Goal: Task Accomplishment & Management: Manage account settings

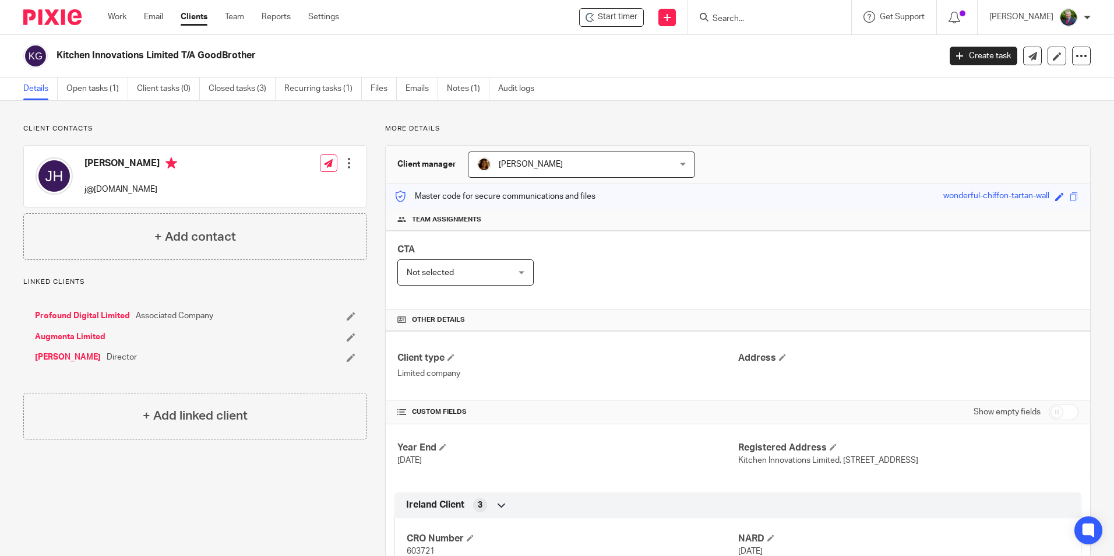
click at [776, 20] on input "Search" at bounding box center [764, 19] width 105 height 10
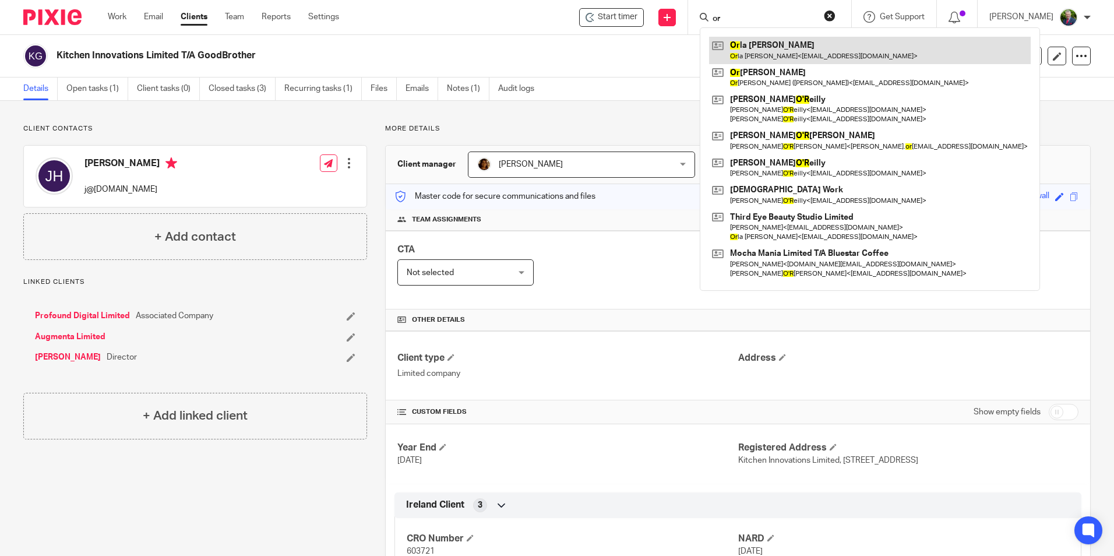
type input "or"
click at [789, 51] on link at bounding box center [870, 50] width 322 height 27
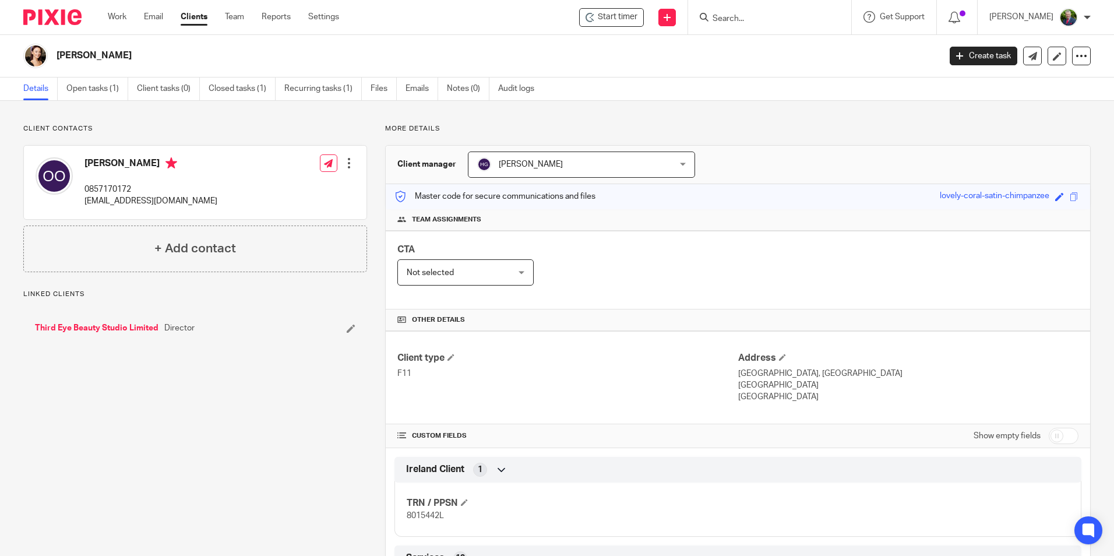
click at [108, 327] on link "Third Eye Beauty Studio Limited" at bounding box center [97, 328] width 124 height 12
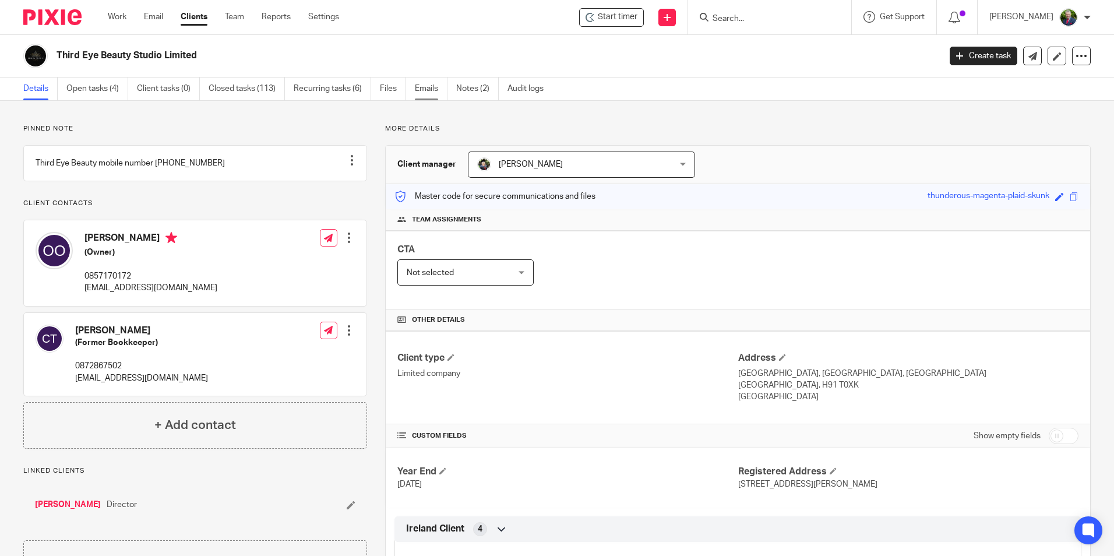
click at [422, 87] on link "Emails" at bounding box center [431, 89] width 33 height 23
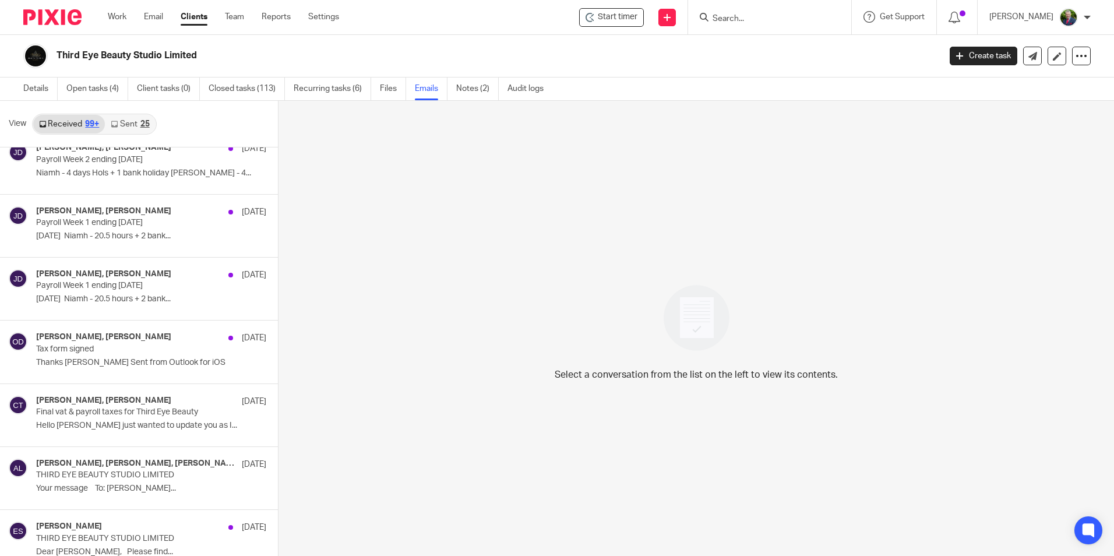
scroll to position [5952, 0]
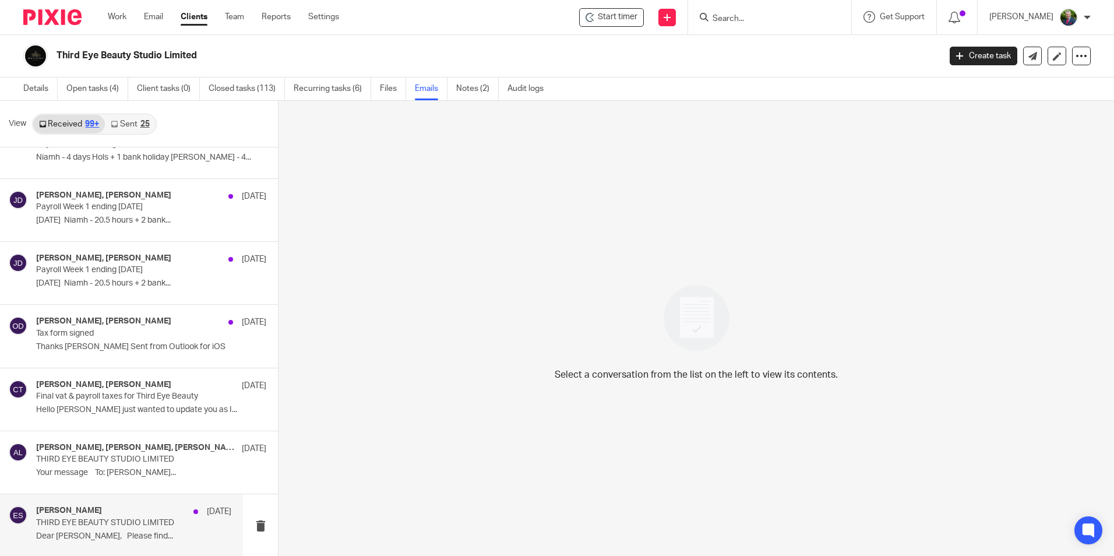
click at [111, 507] on div "Edwin Sheil 3 Jan 2024" at bounding box center [133, 512] width 195 height 12
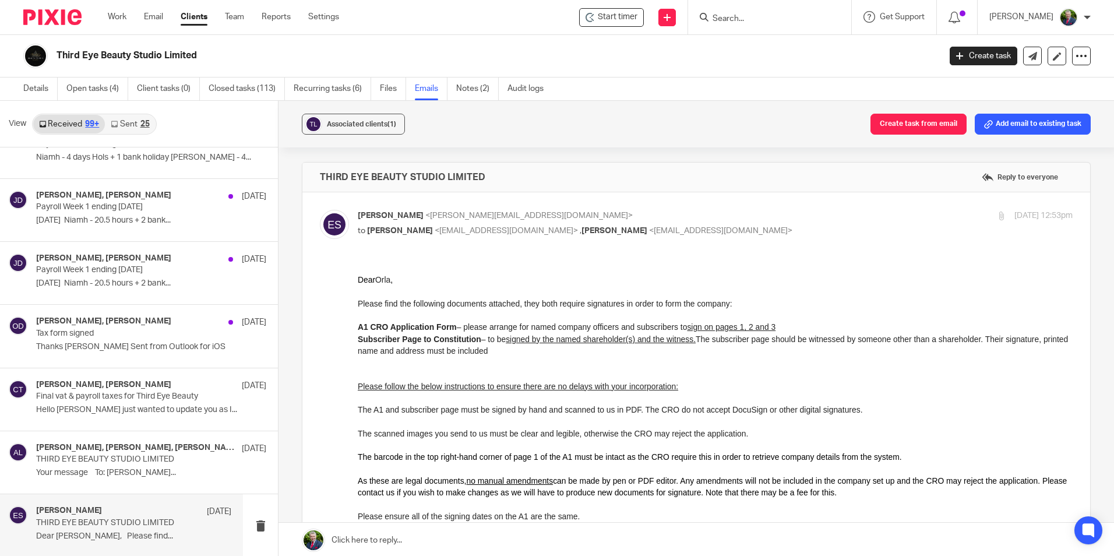
scroll to position [0, 0]
click at [126, 344] on p "Thanks Edwin Sent from Outlook for iOS" at bounding box center [133, 347] width 195 height 10
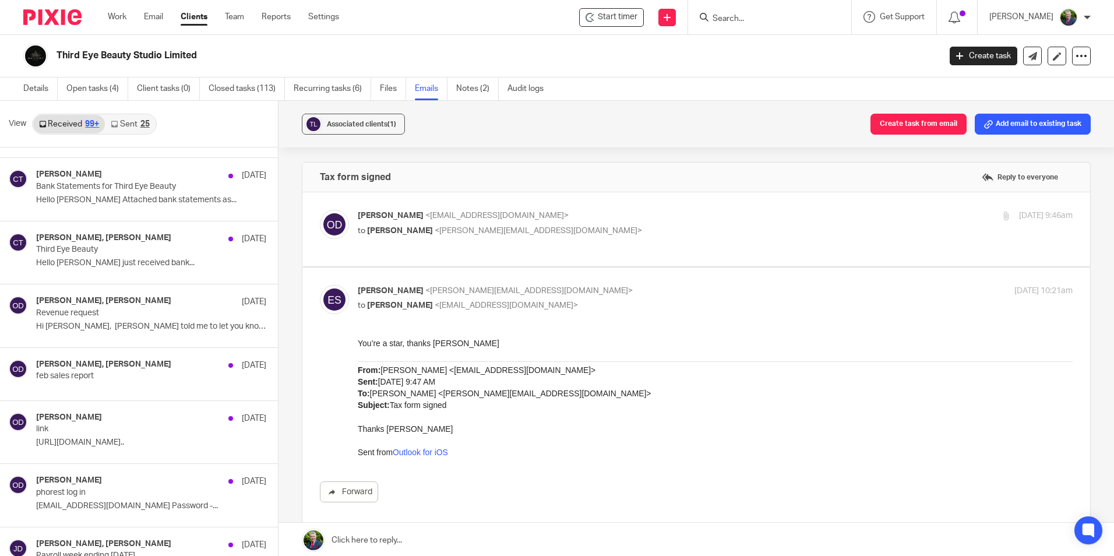
scroll to position [4204, 0]
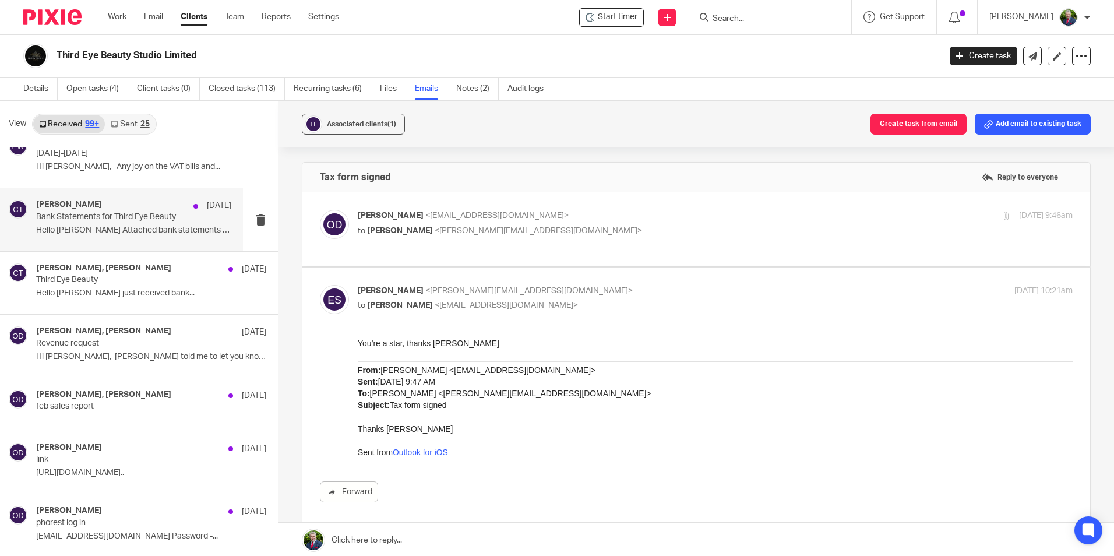
click at [139, 217] on p "Bank Statements for Third Eye Beauty" at bounding box center [114, 217] width 156 height 10
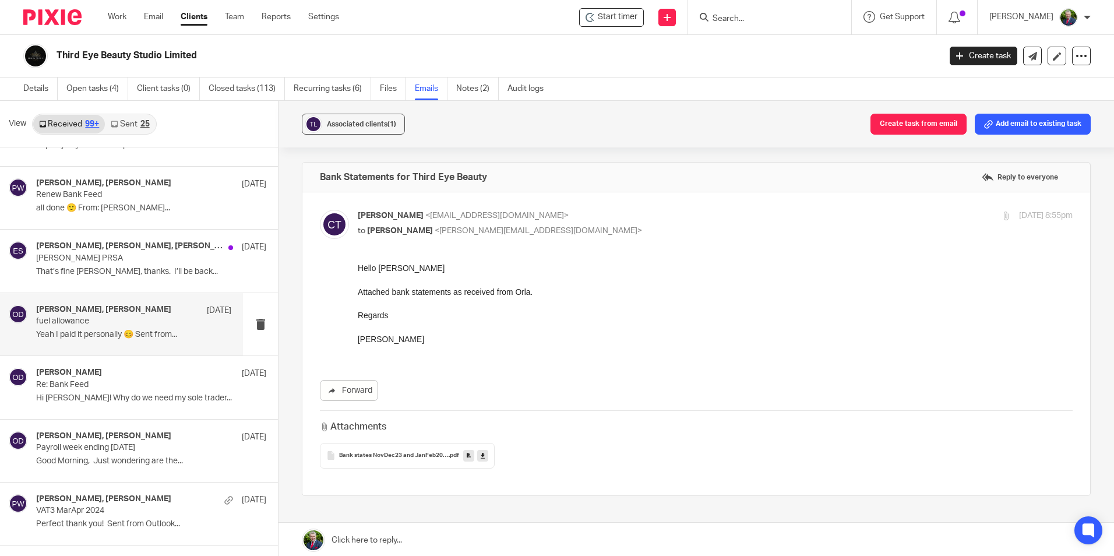
scroll to position [3446, 0]
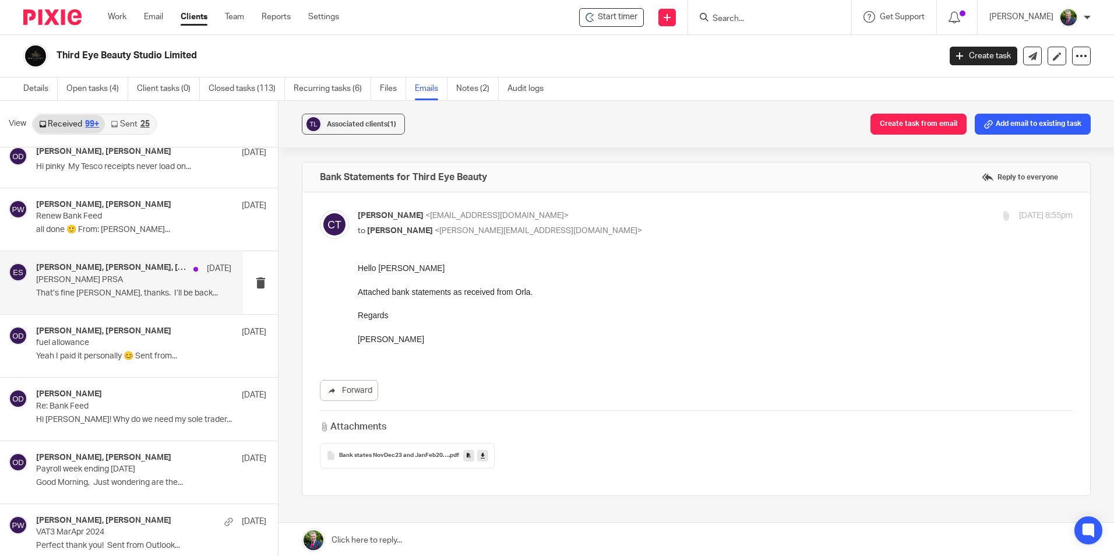
click at [124, 275] on p "Orla O'Donohoe PRSA" at bounding box center [114, 280] width 156 height 10
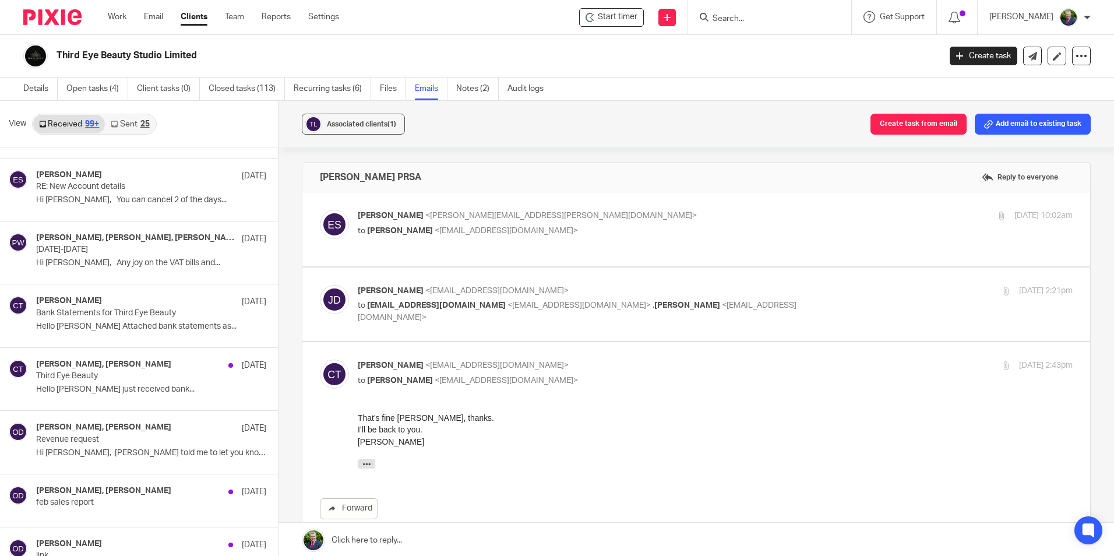
scroll to position [4145, 0]
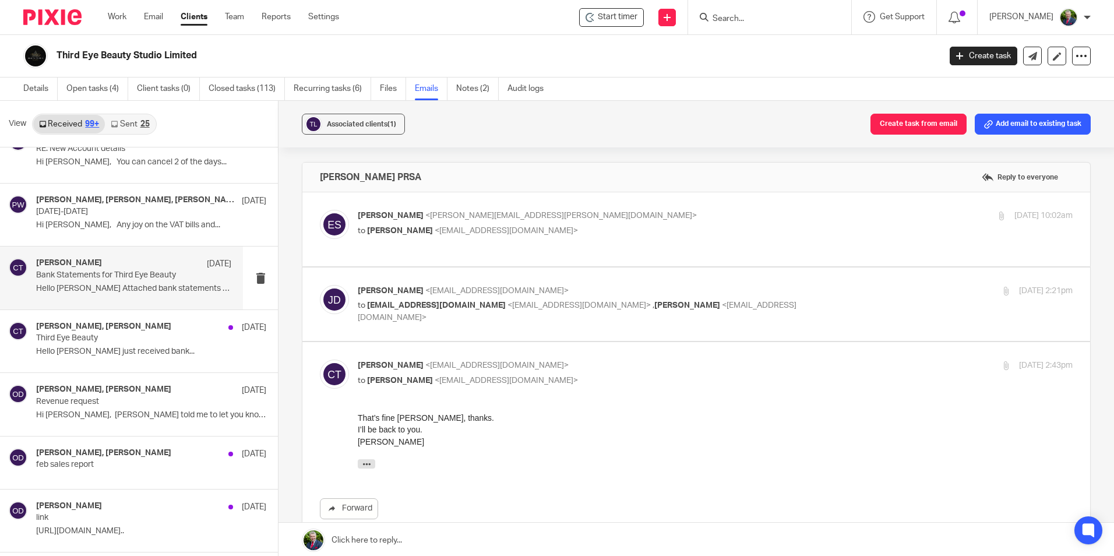
click at [143, 291] on p "Hello Edwin Attached bank statements as..." at bounding box center [133, 289] width 195 height 10
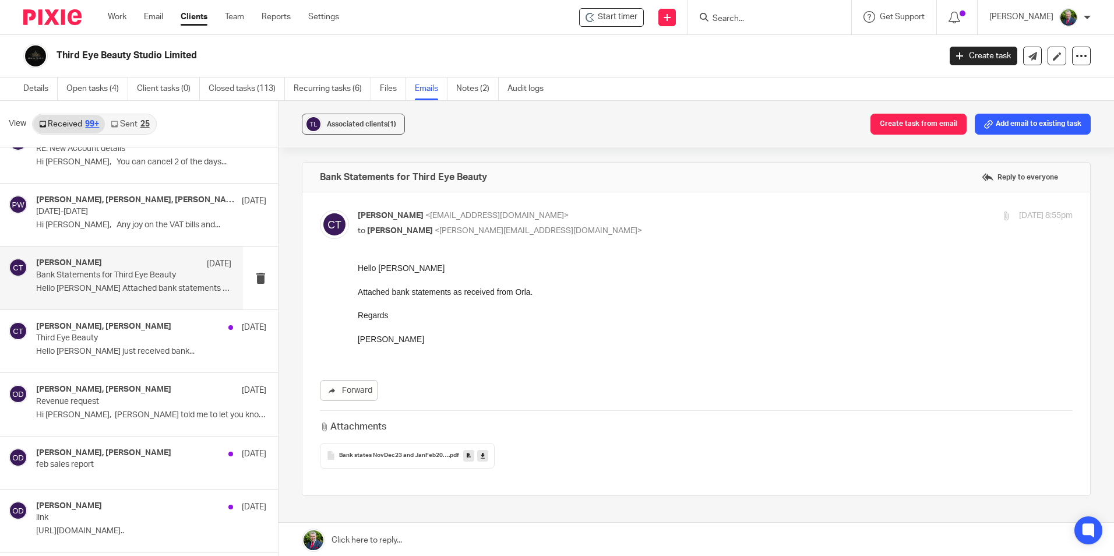
scroll to position [0, 0]
click at [781, 16] on input "Search" at bounding box center [764, 19] width 105 height 10
type input "binder"
click at [800, 45] on link at bounding box center [807, 50] width 197 height 27
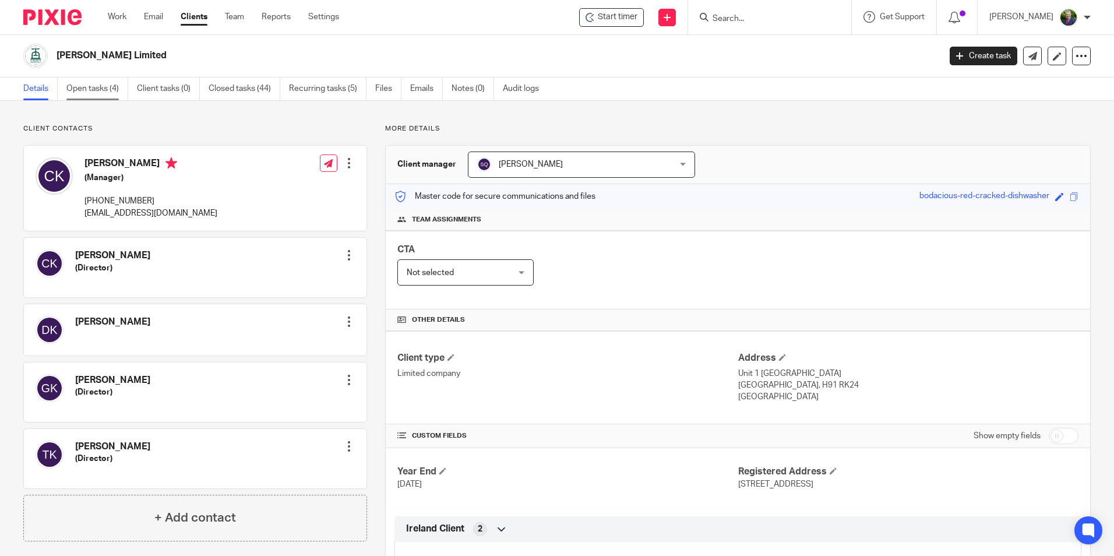
click at [108, 85] on link "Open tasks (4)" at bounding box center [97, 89] width 62 height 23
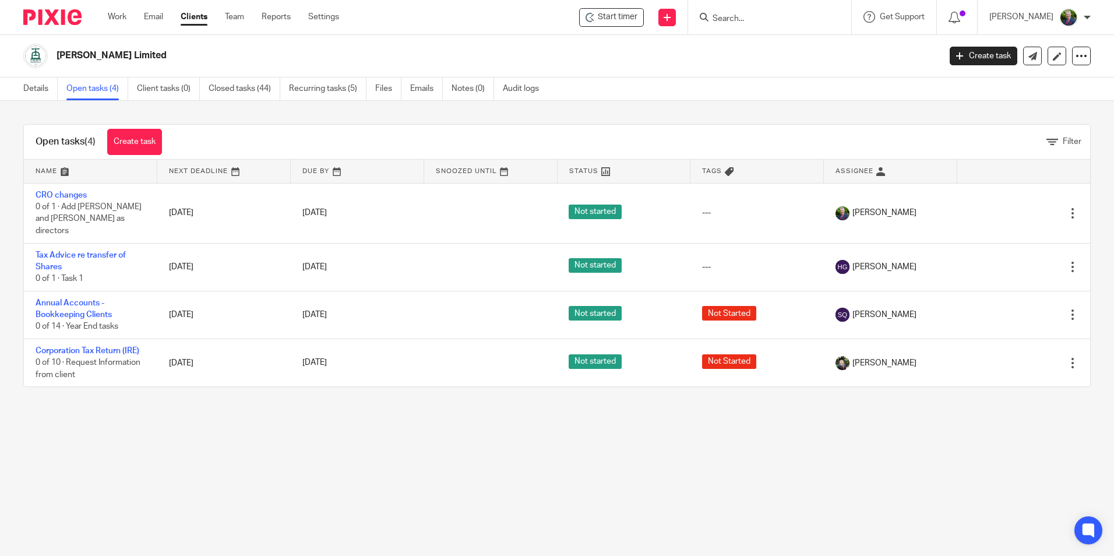
click at [768, 15] on input "Search" at bounding box center [764, 19] width 105 height 10
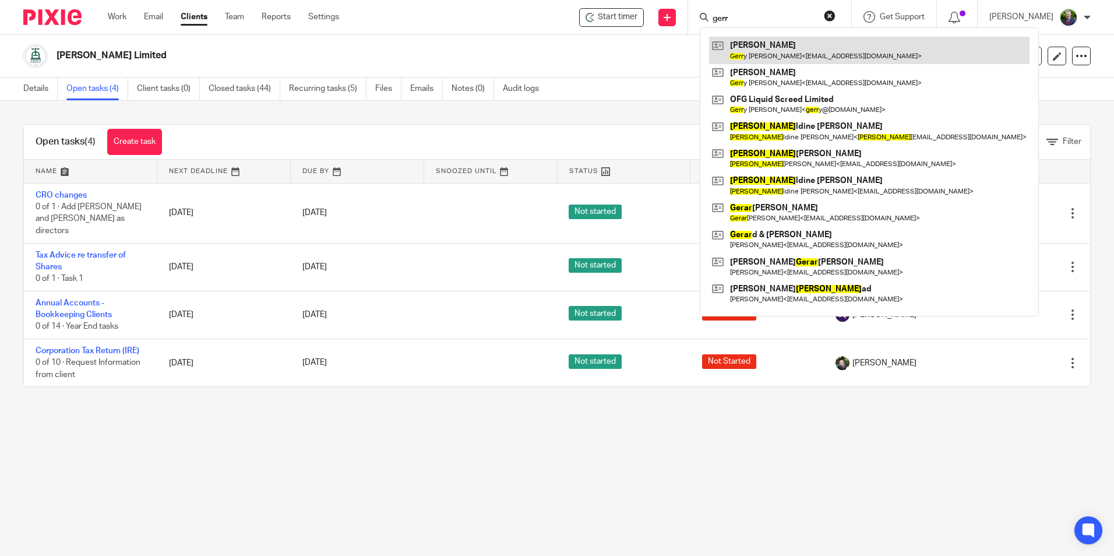
type input "gerr"
click at [790, 50] on link at bounding box center [869, 50] width 321 height 27
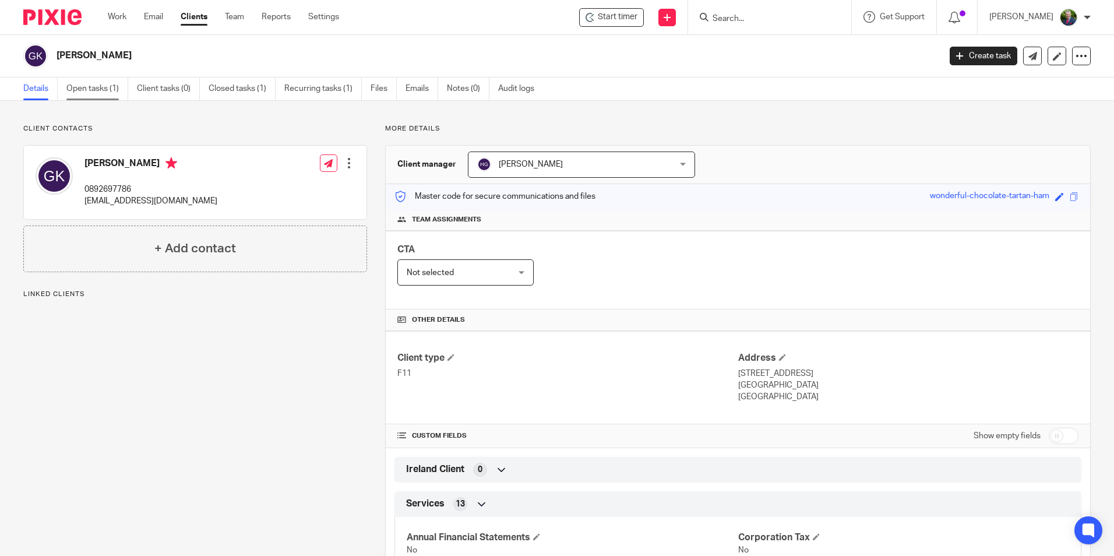
click at [101, 80] on link "Open tasks (1)" at bounding box center [97, 89] width 62 height 23
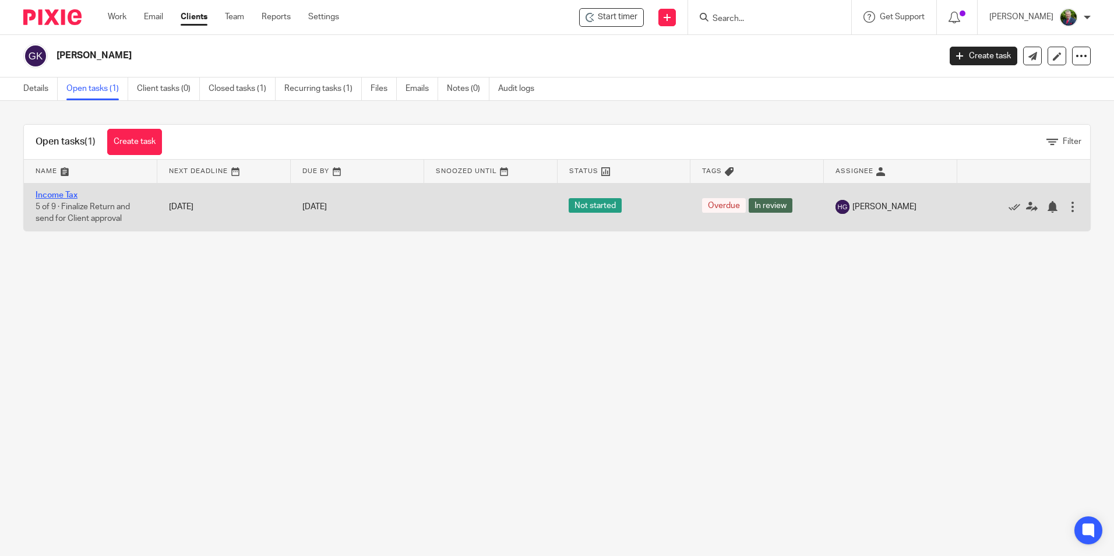
click at [75, 198] on link "Income Tax" at bounding box center [57, 195] width 42 height 8
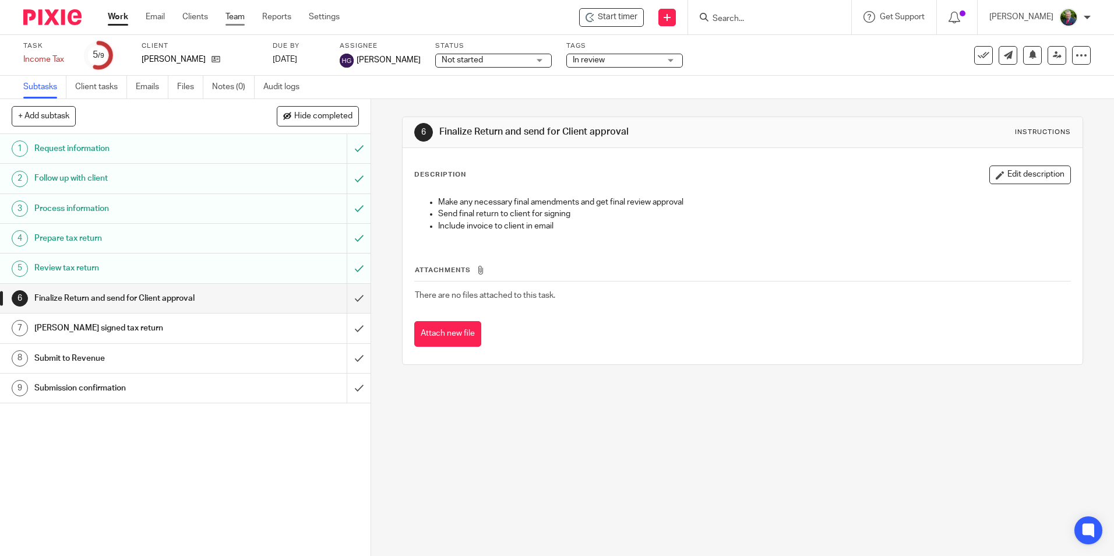
click at [242, 15] on link "Team" at bounding box center [235, 17] width 19 height 12
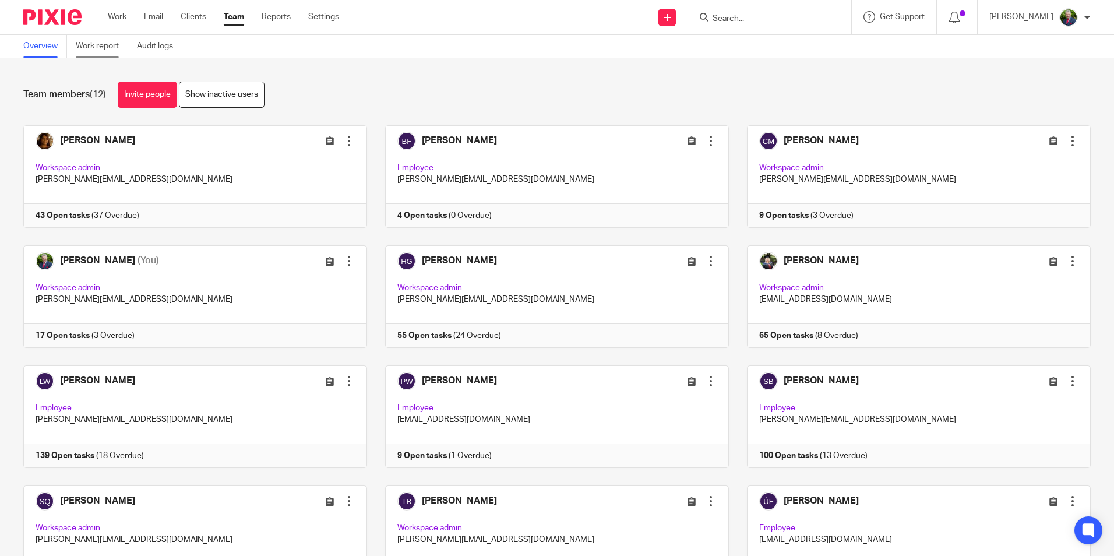
click at [101, 44] on link "Work report" at bounding box center [102, 46] width 52 height 23
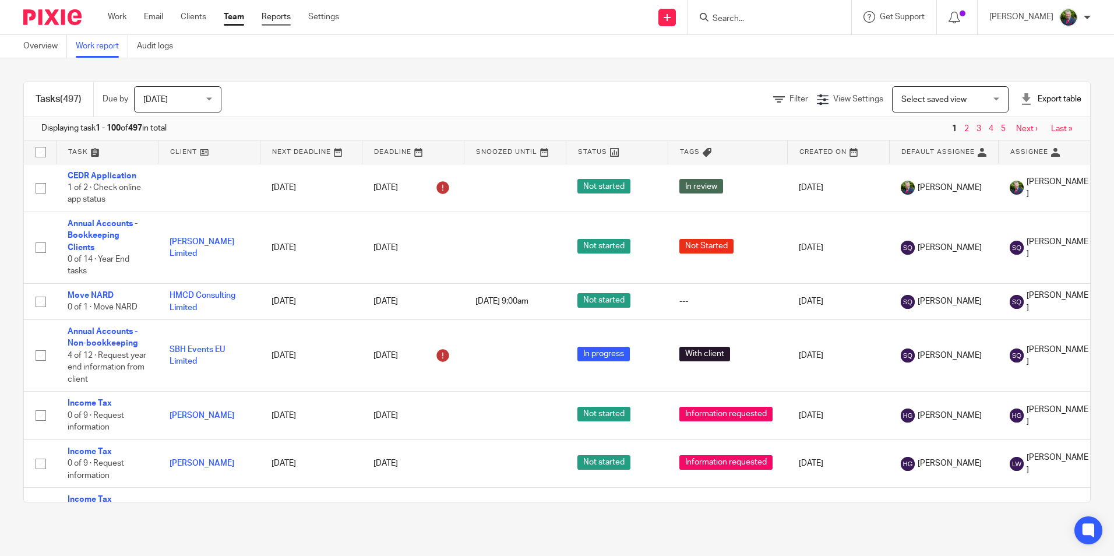
click at [273, 17] on link "Reports" at bounding box center [276, 17] width 29 height 12
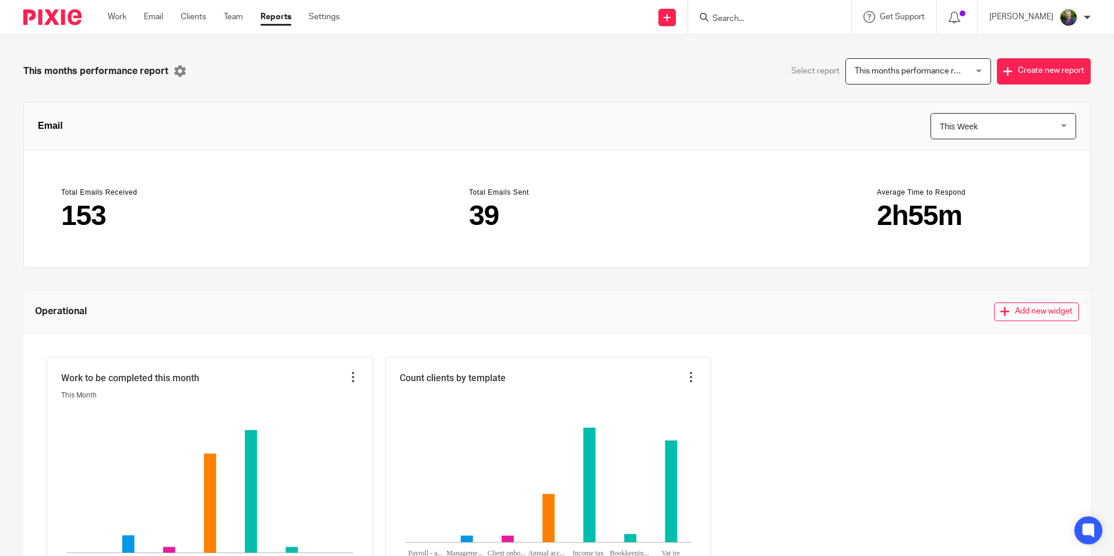
click at [928, 69] on span "This months performance report" at bounding box center [914, 71] width 119 height 8
click at [734, 82] on div "Select report This months performance report This months performance report Thi…" at bounding box center [824, 71] width 534 height 26
click at [236, 15] on link "Team" at bounding box center [233, 17] width 19 height 12
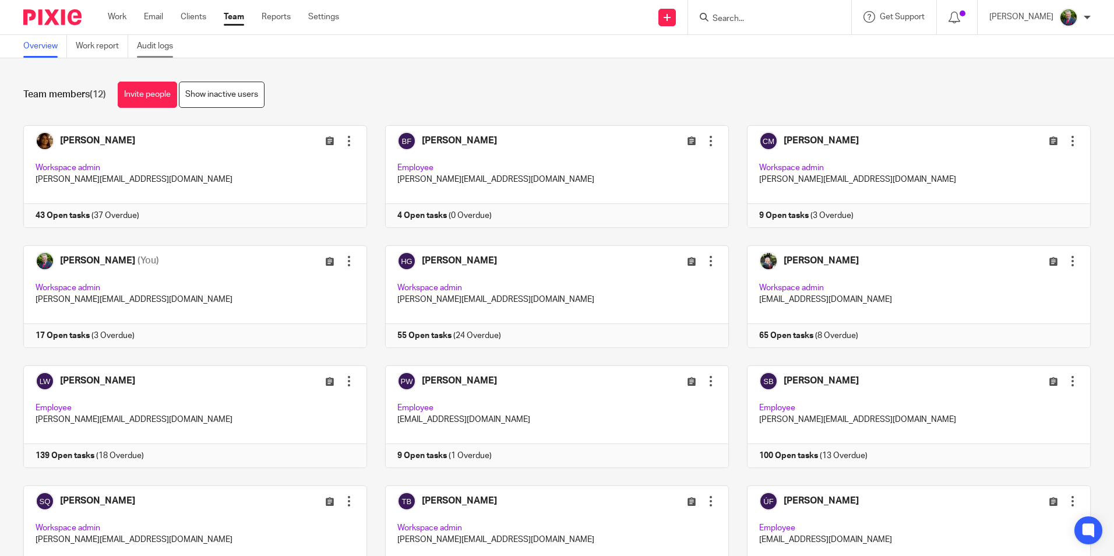
click at [138, 46] on link "Audit logs" at bounding box center [159, 46] width 45 height 23
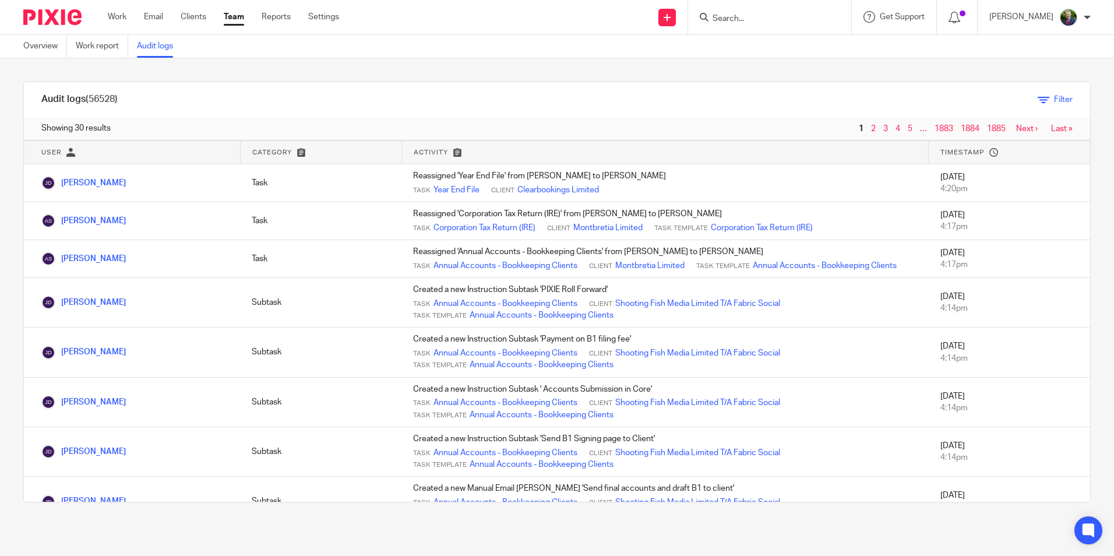
click at [1038, 99] on icon at bounding box center [1044, 100] width 12 height 12
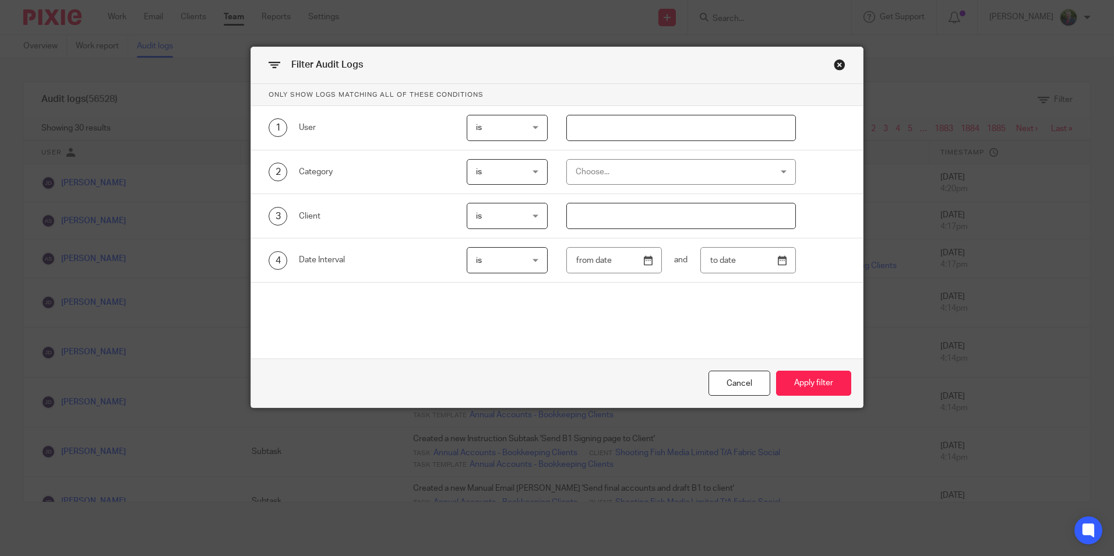
click at [630, 170] on div "Choose..." at bounding box center [664, 172] width 176 height 24
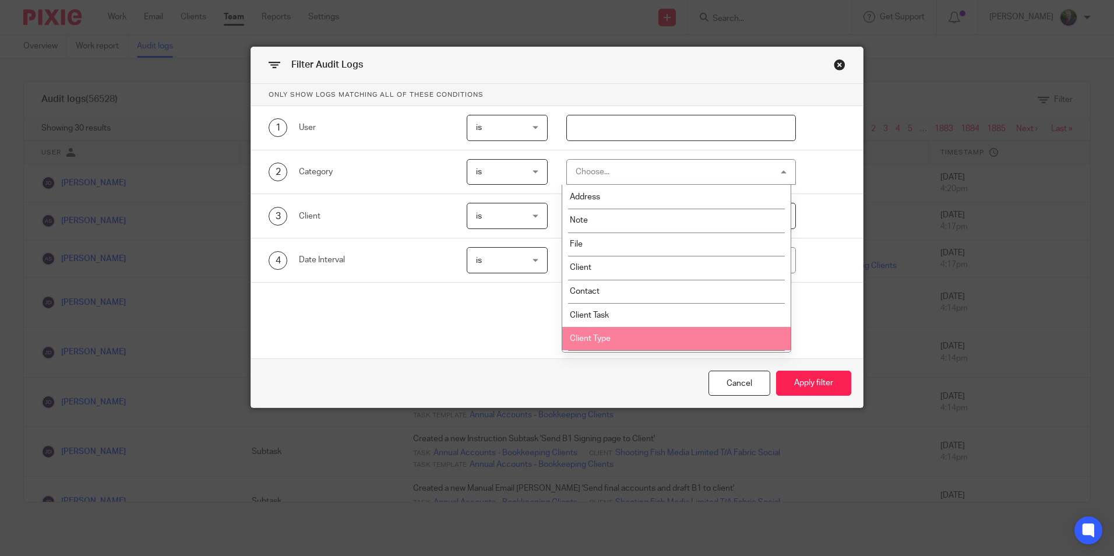
click at [470, 312] on div "Only show logs matching all of these conditions 1 User is is is is not is 2 Cat…" at bounding box center [557, 202] width 612 height 237
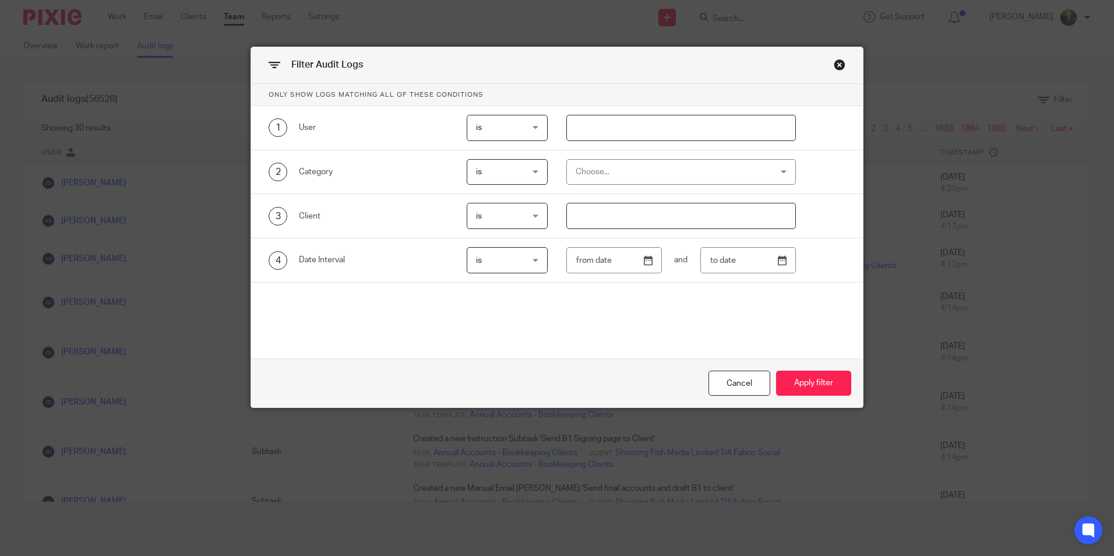
click at [487, 266] on span "is" at bounding box center [504, 260] width 57 height 24
click at [392, 315] on div "Only show logs matching all of these conditions 1 User is is is is not is 2 Cat…" at bounding box center [557, 202] width 612 height 237
click at [531, 214] on div "is is" at bounding box center [507, 216] width 81 height 26
click at [488, 325] on div "Only show logs matching all of these conditions 1 User is is is is not is 2 Cat…" at bounding box center [557, 246] width 612 height 324
click at [622, 176] on div "Choose..." at bounding box center [664, 172] width 176 height 24
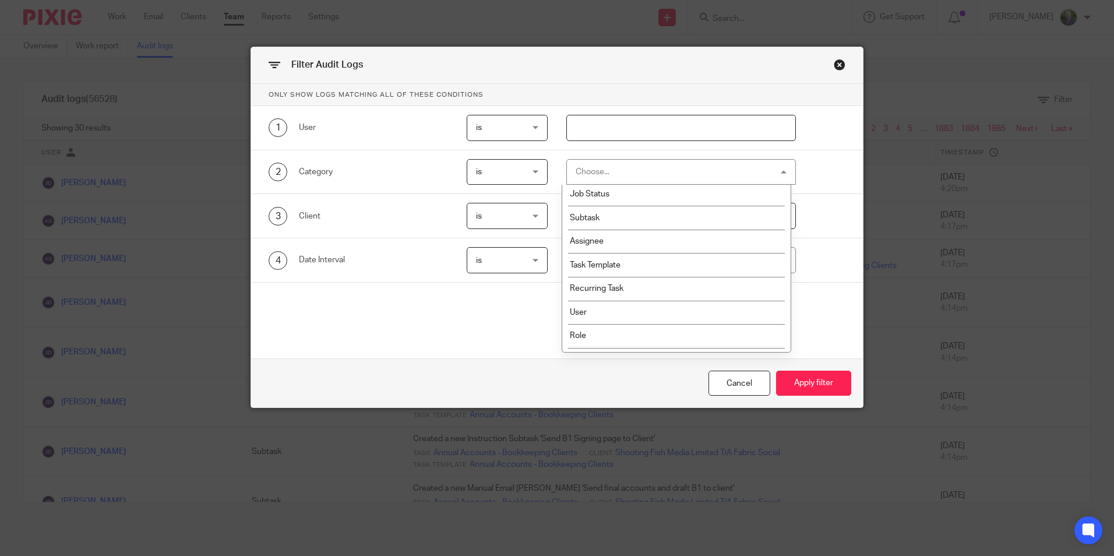
scroll to position [282, 0]
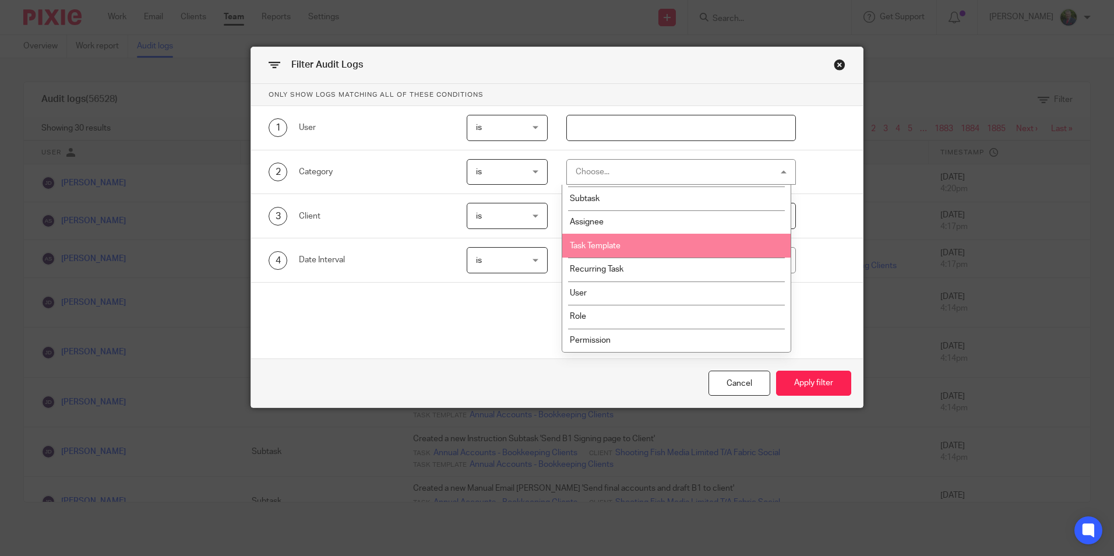
click at [640, 251] on li "Task Template" at bounding box center [676, 246] width 228 height 24
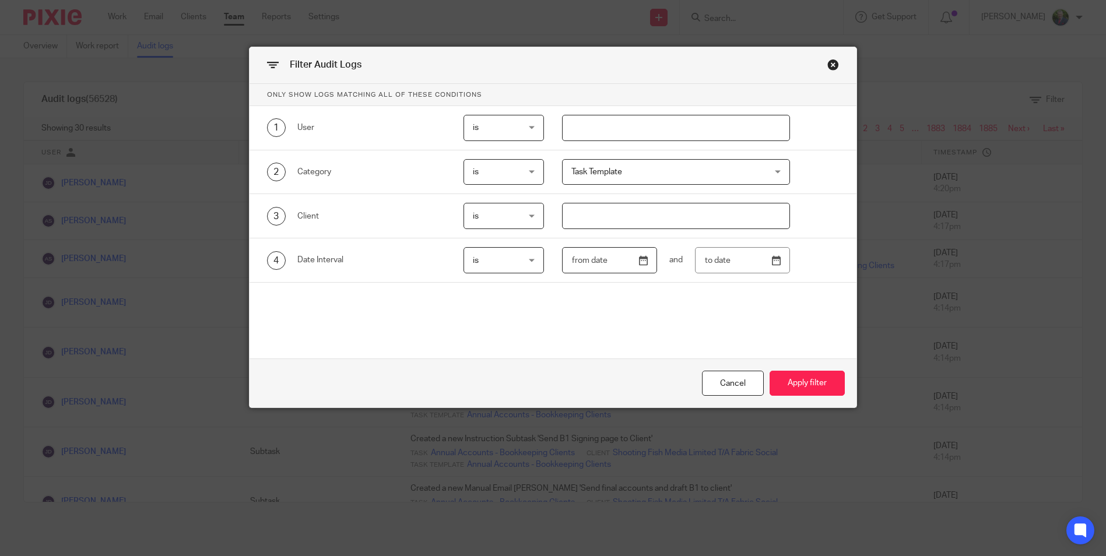
click at [646, 259] on input "text" at bounding box center [609, 260] width 95 height 26
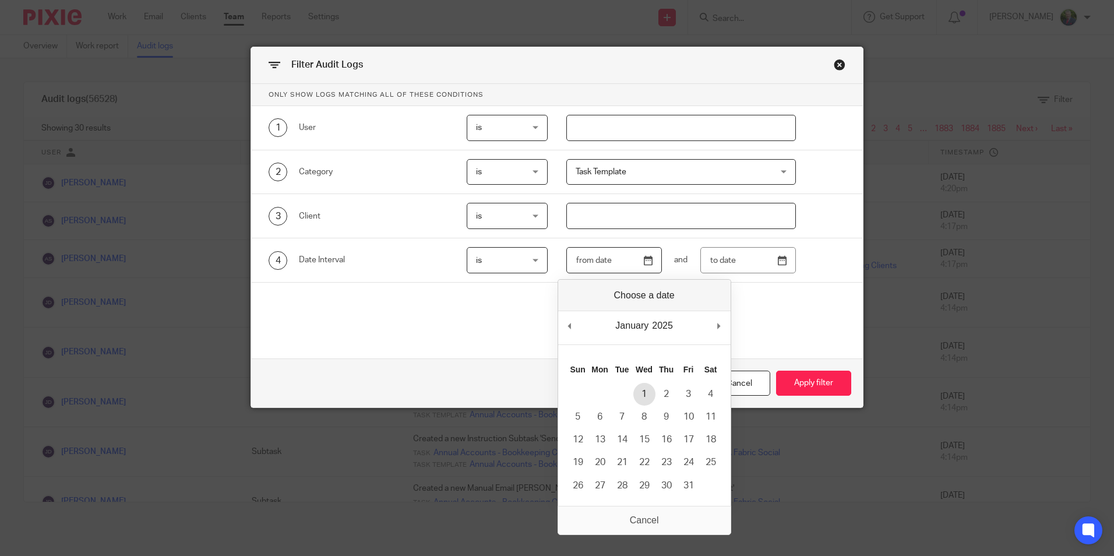
type input "[DATE]"
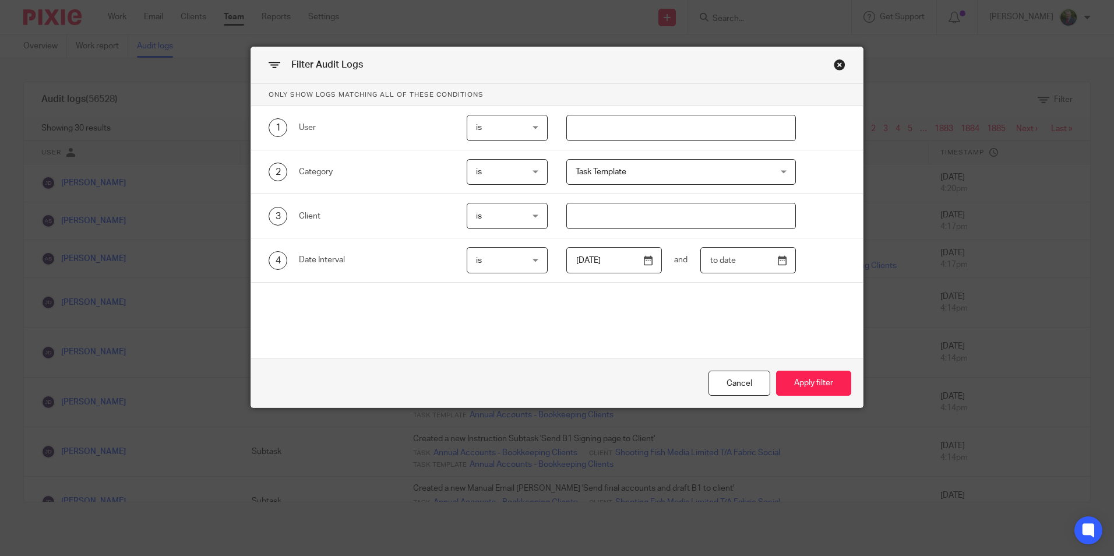
click at [776, 258] on input "text" at bounding box center [749, 260] width 96 height 26
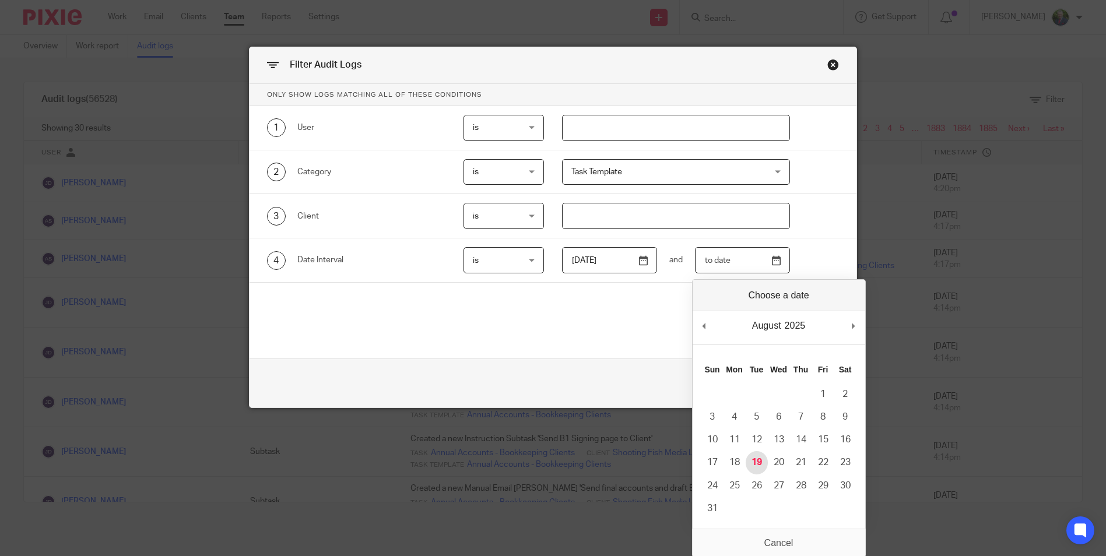
type input "[DATE]"
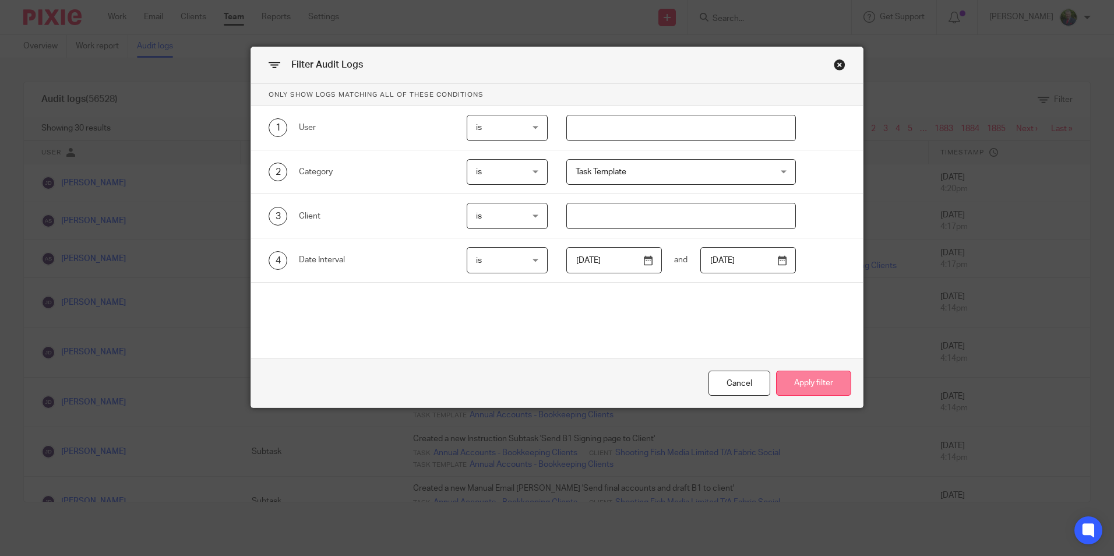
click at [806, 386] on button "Apply filter" at bounding box center [813, 383] width 75 height 25
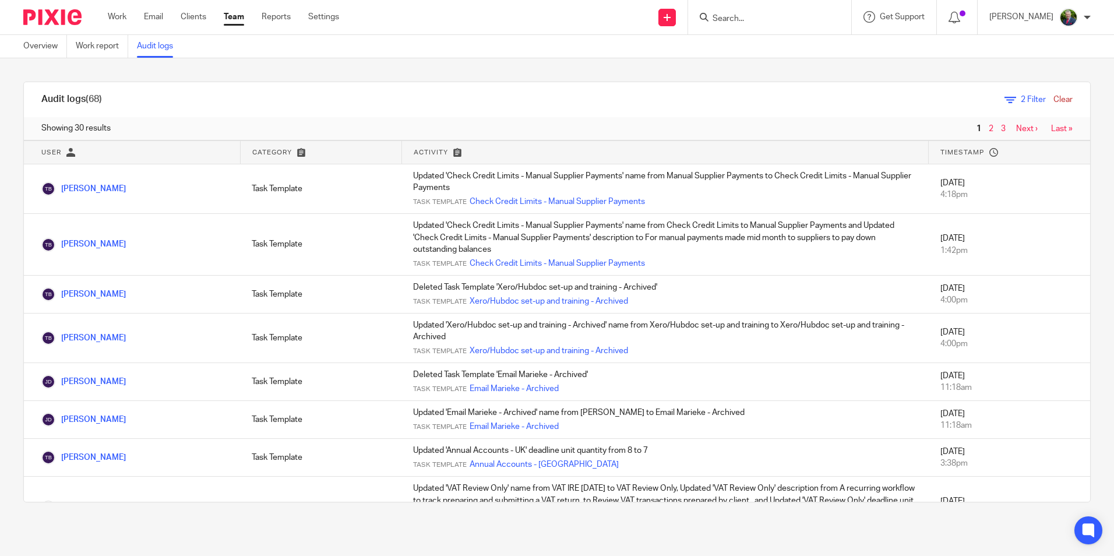
click at [1005, 100] on icon at bounding box center [1011, 100] width 12 height 12
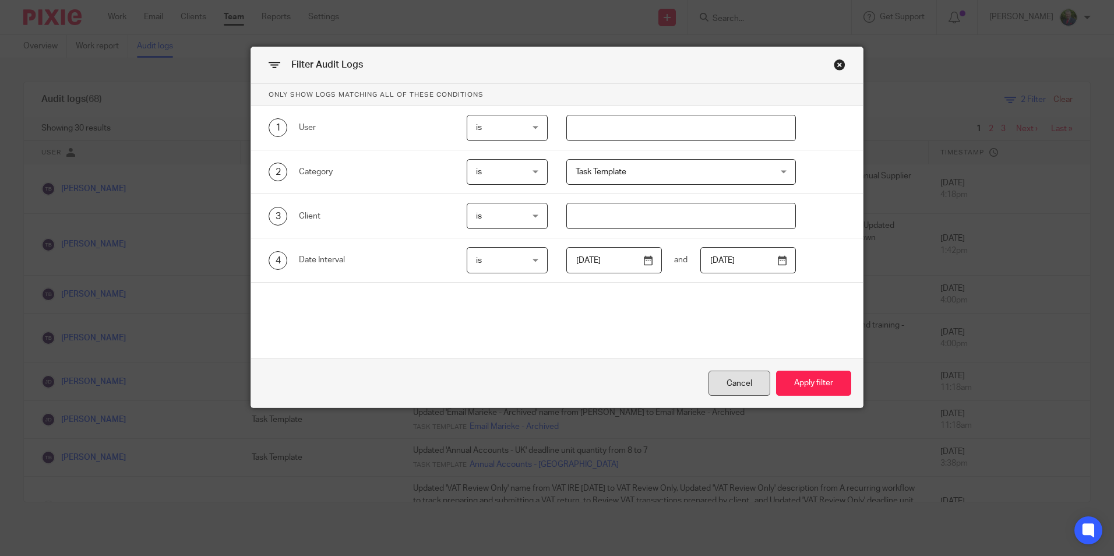
click at [724, 381] on div "Cancel" at bounding box center [740, 383] width 62 height 25
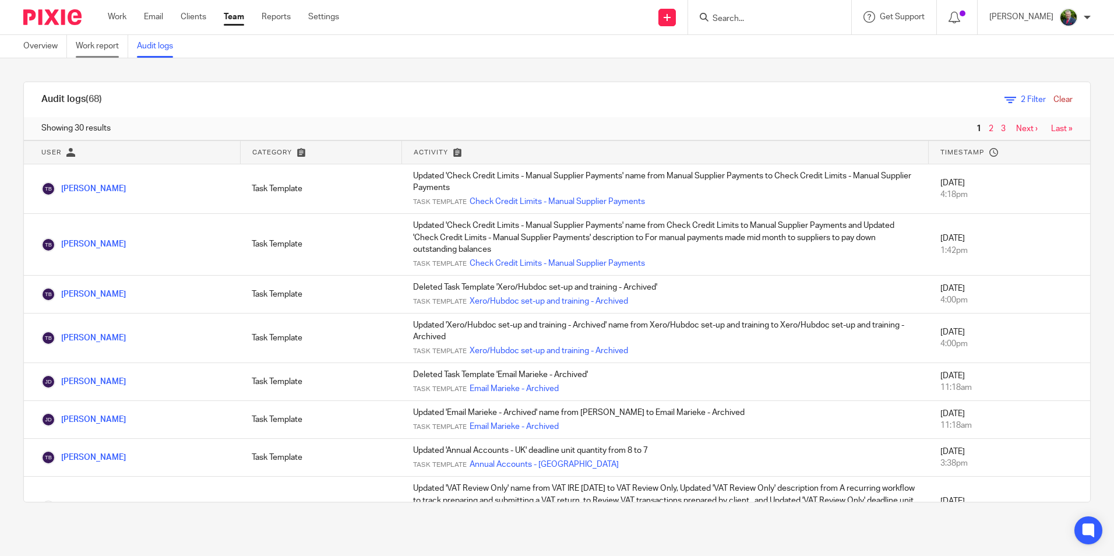
click at [100, 44] on link "Work report" at bounding box center [102, 46] width 52 height 23
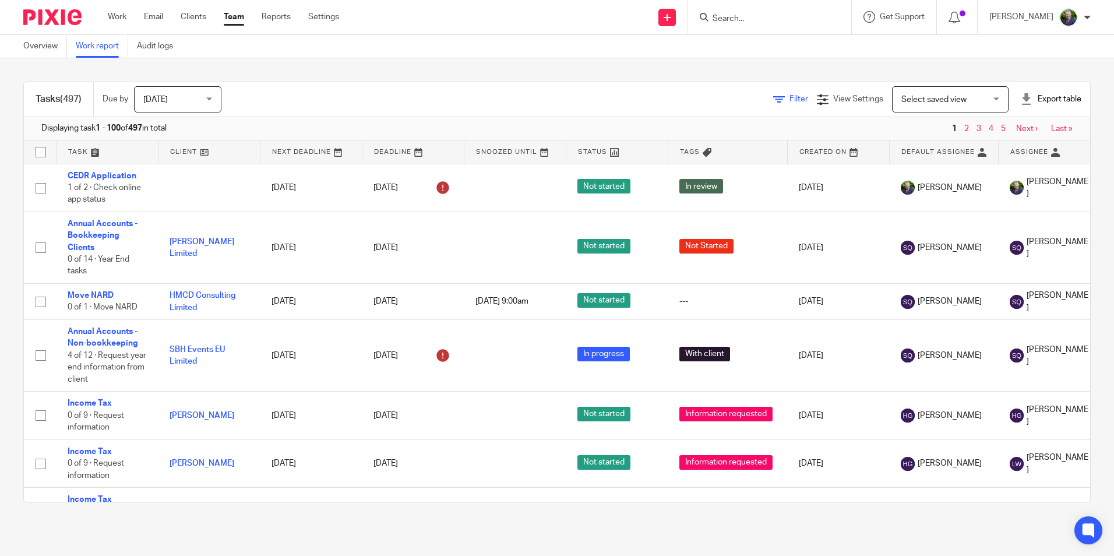
click at [790, 96] on span "Filter" at bounding box center [799, 99] width 19 height 8
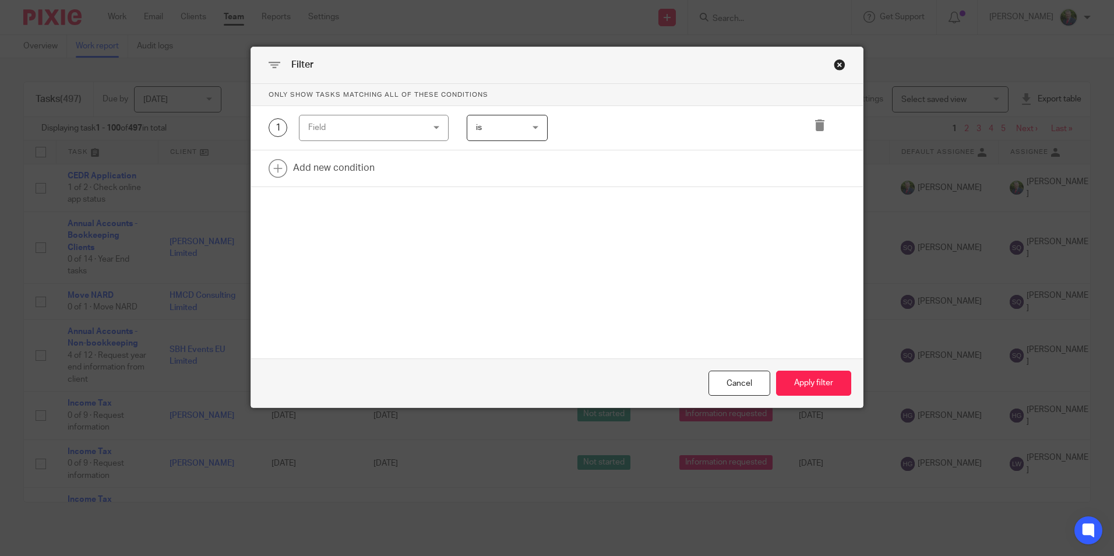
click at [399, 133] on div "Field" at bounding box center [364, 127] width 112 height 24
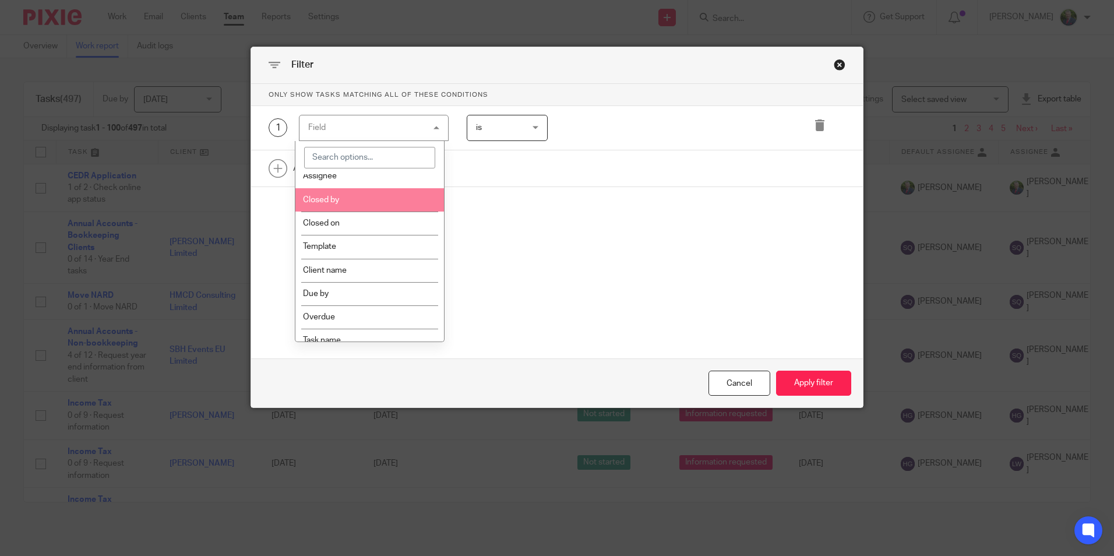
scroll to position [175, 0]
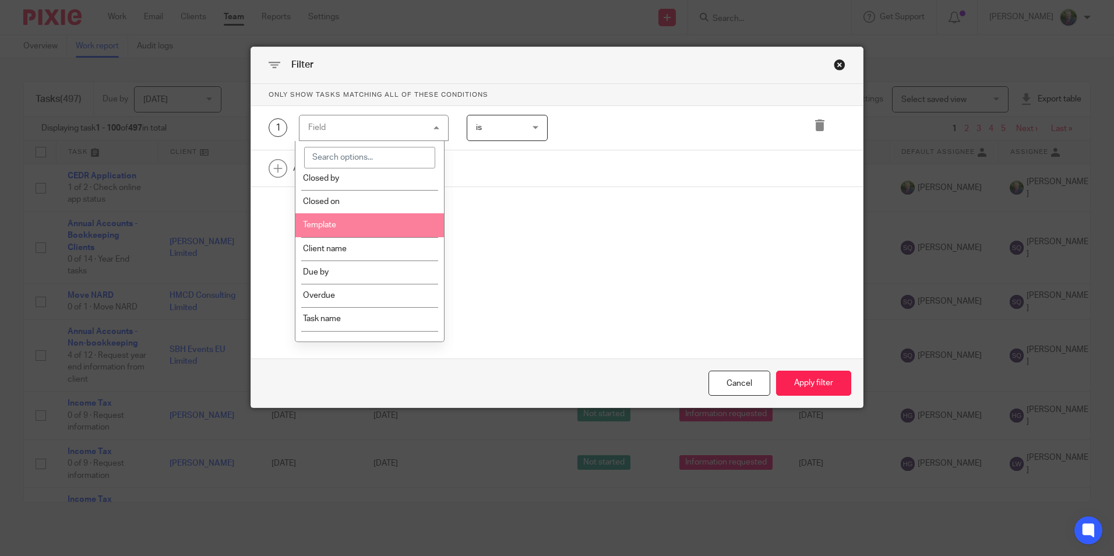
click at [323, 229] on li "Template" at bounding box center [369, 224] width 149 height 23
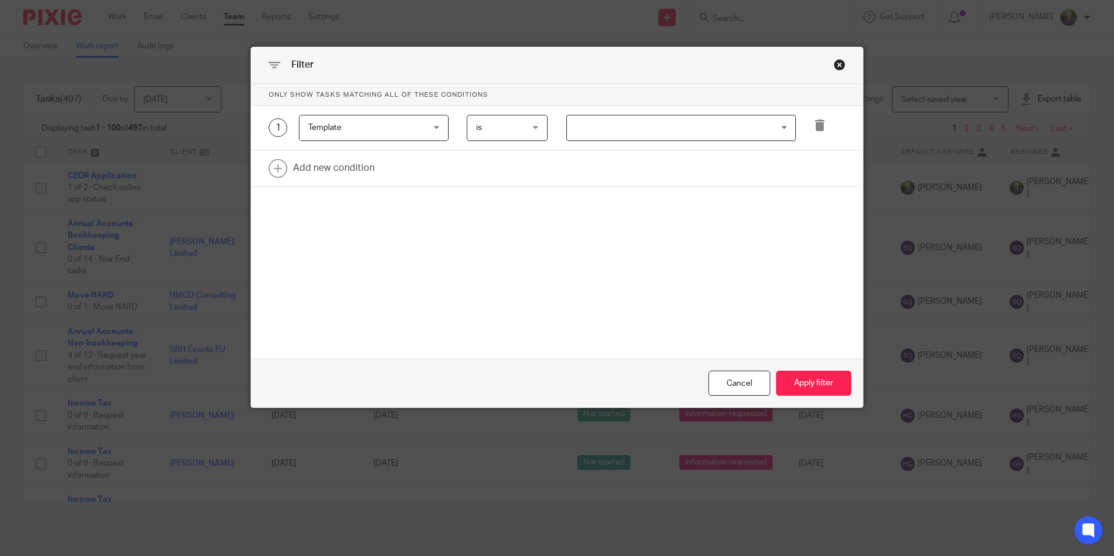
click at [652, 122] on input "Search for option" at bounding box center [678, 128] width 221 height 20
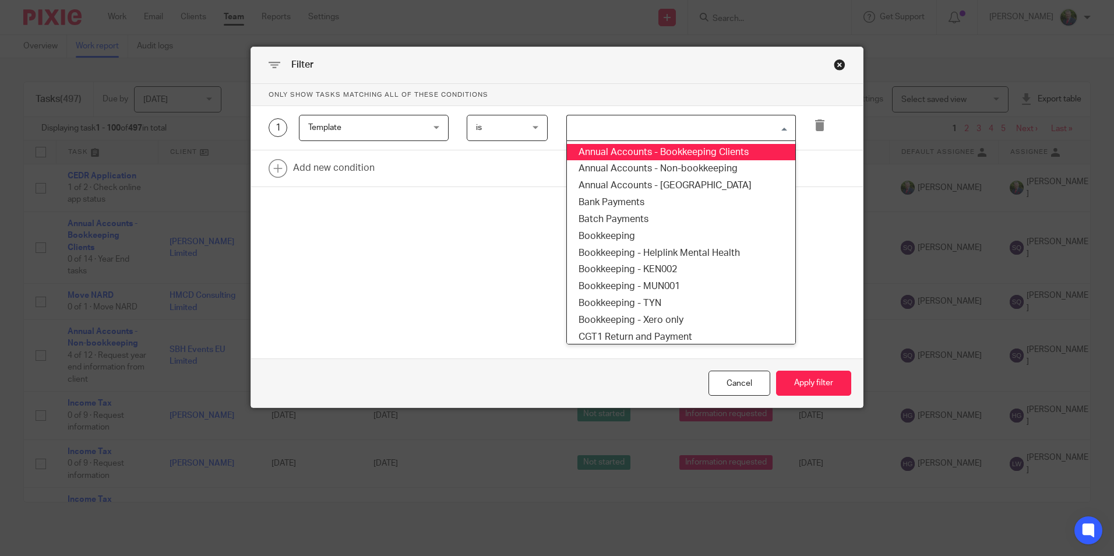
click at [644, 156] on li "Annual Accounts - Bookkeeping Clients" at bounding box center [681, 152] width 228 height 17
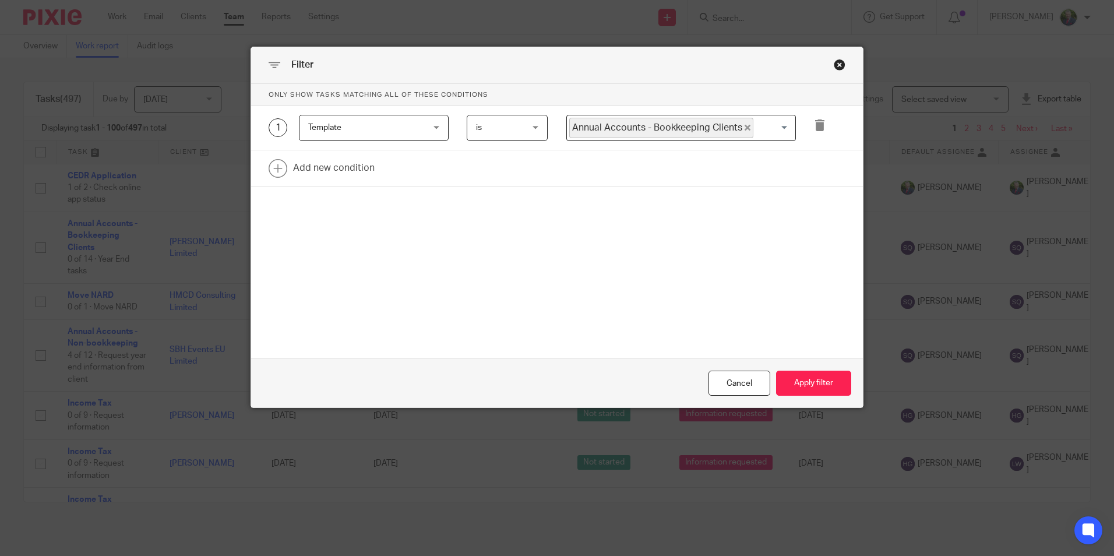
click at [755, 129] on input "Search for option" at bounding box center [772, 128] width 34 height 20
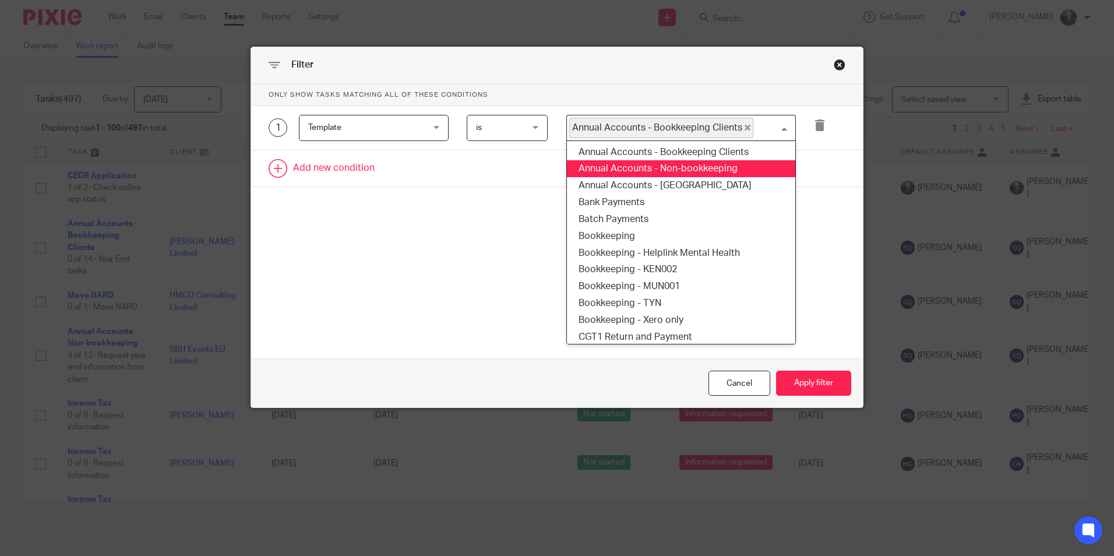
click at [702, 169] on li "Annual Accounts - Non-bookkeeping" at bounding box center [681, 168] width 228 height 17
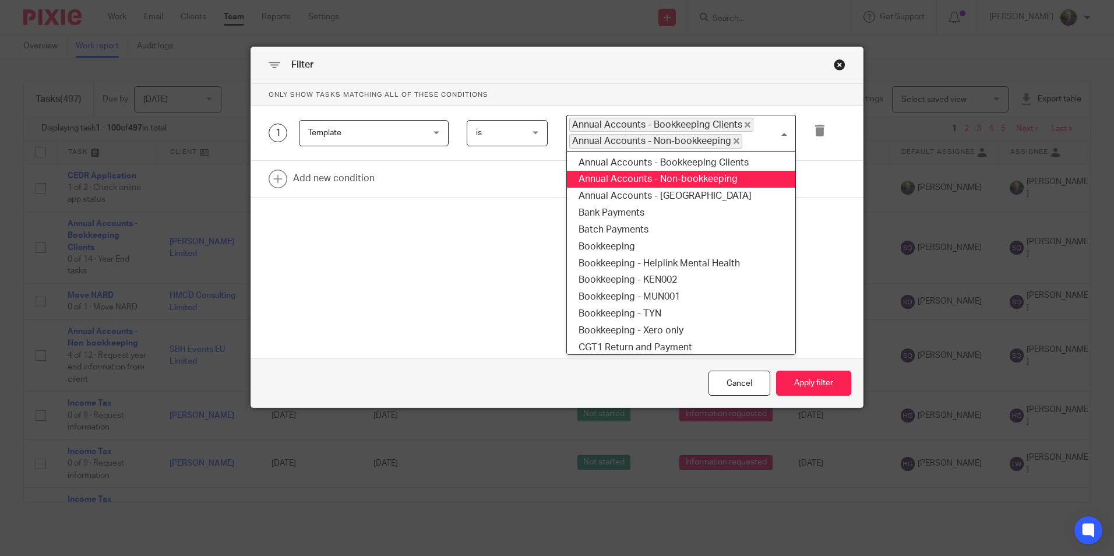
click at [754, 143] on input "Search for option" at bounding box center [766, 141] width 45 height 14
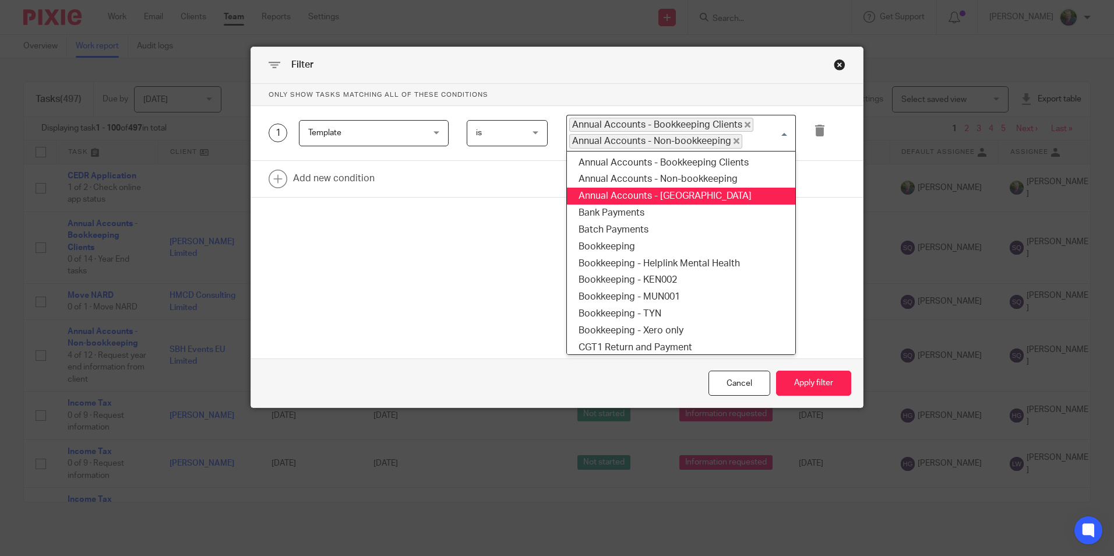
click at [678, 191] on li "Annual Accounts - UK" at bounding box center [681, 196] width 228 height 17
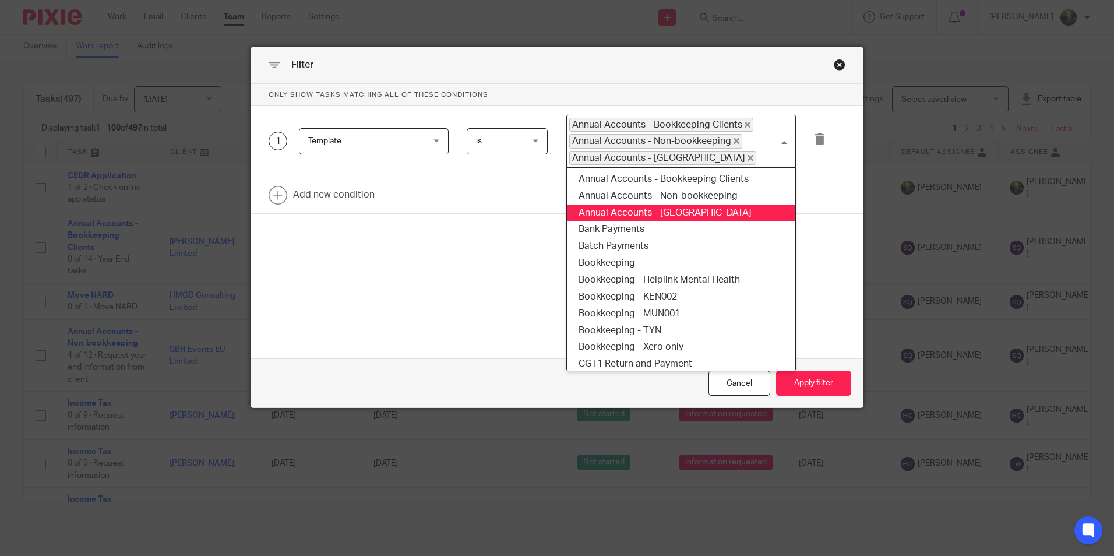
click at [758, 153] on input "Search for option" at bounding box center [773, 158] width 31 height 14
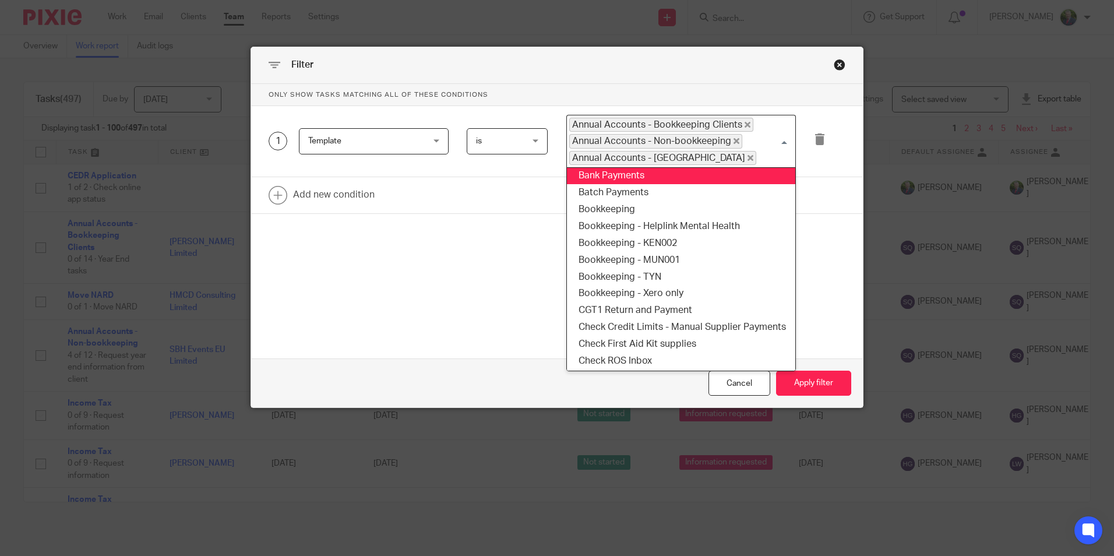
scroll to position [58, 0]
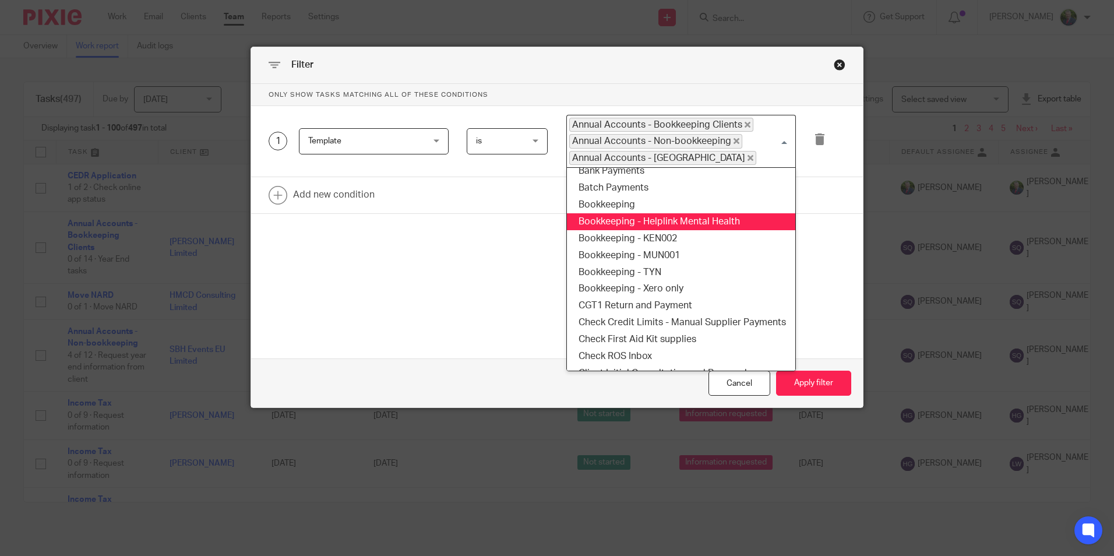
click at [417, 261] on div "Only show tasks matching all of these conditions 1 Template Template Task field…" at bounding box center [557, 185] width 612 height 203
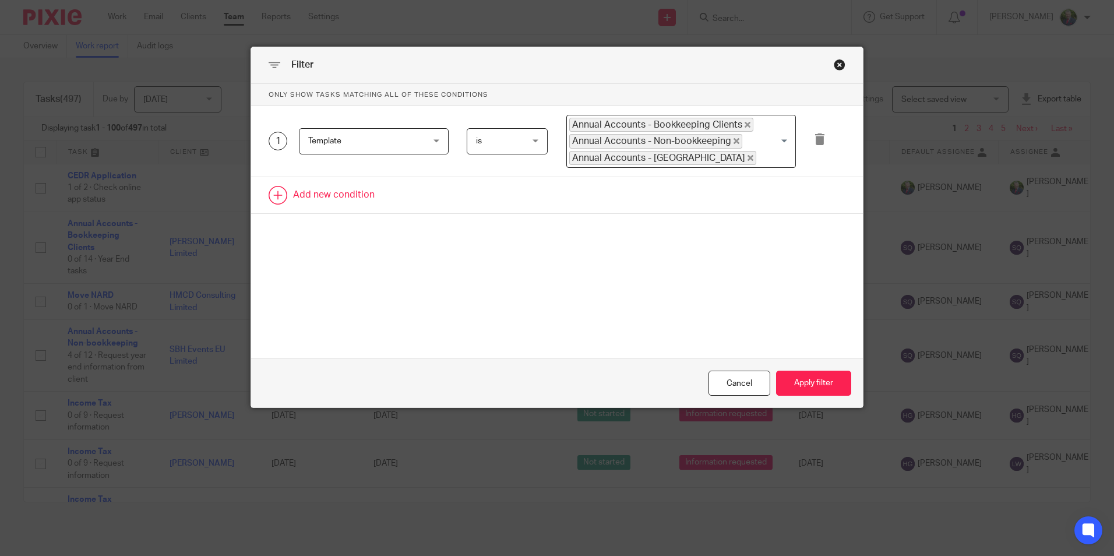
click at [335, 194] on link at bounding box center [557, 195] width 612 height 36
click at [421, 190] on div "Field" at bounding box center [374, 199] width 150 height 26
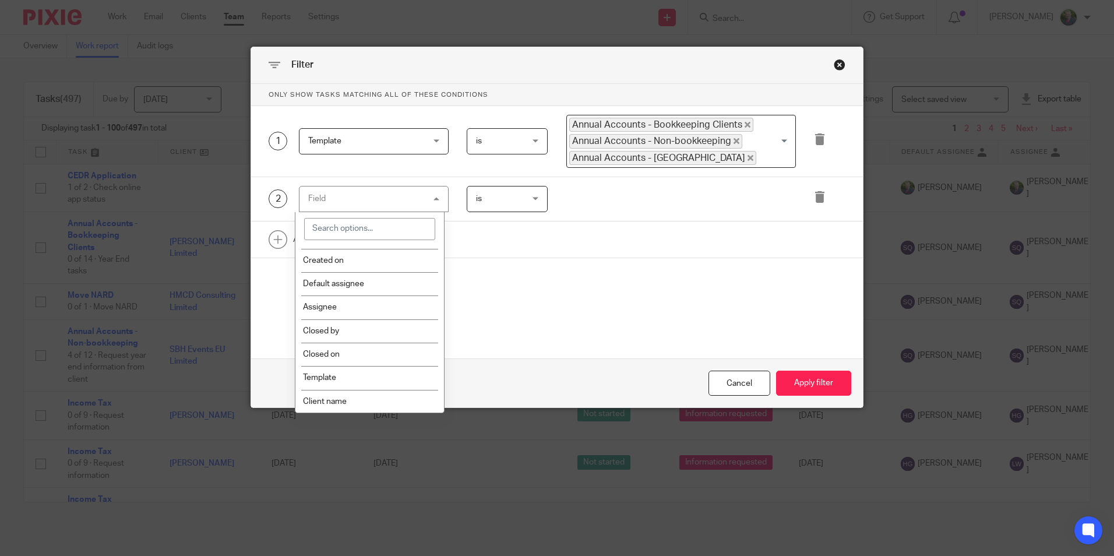
scroll to position [117, 0]
click at [333, 288] on li "Assignee" at bounding box center [369, 283] width 149 height 23
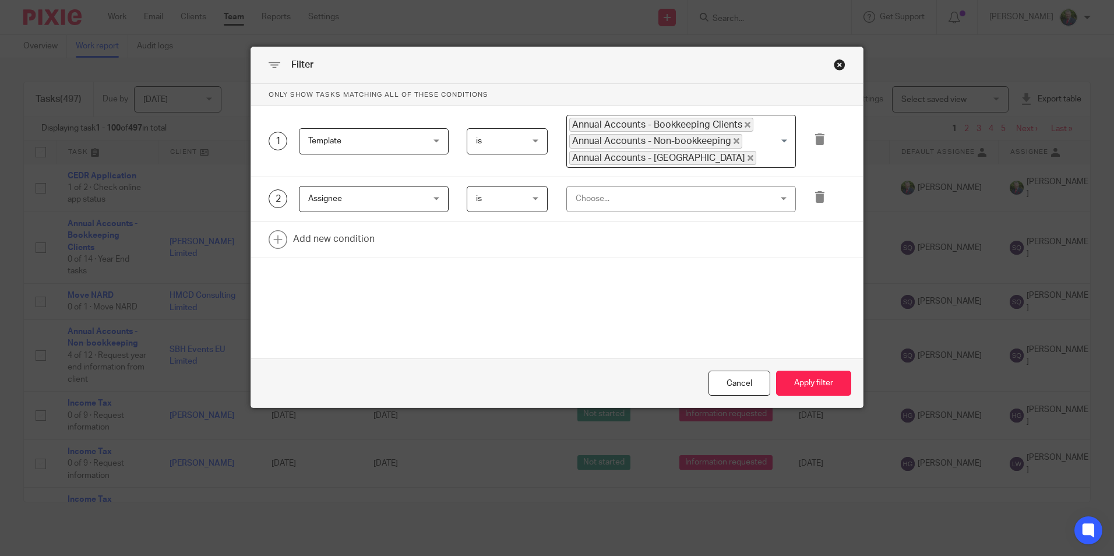
click at [670, 203] on div "Choose..." at bounding box center [664, 198] width 176 height 24
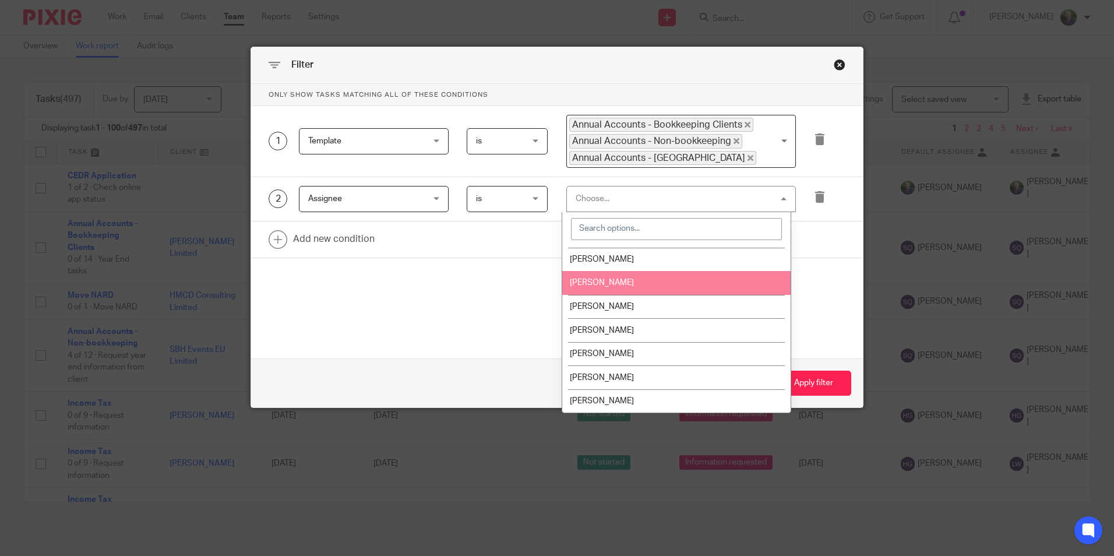
click at [647, 289] on li "Liam Whelan" at bounding box center [676, 283] width 228 height 24
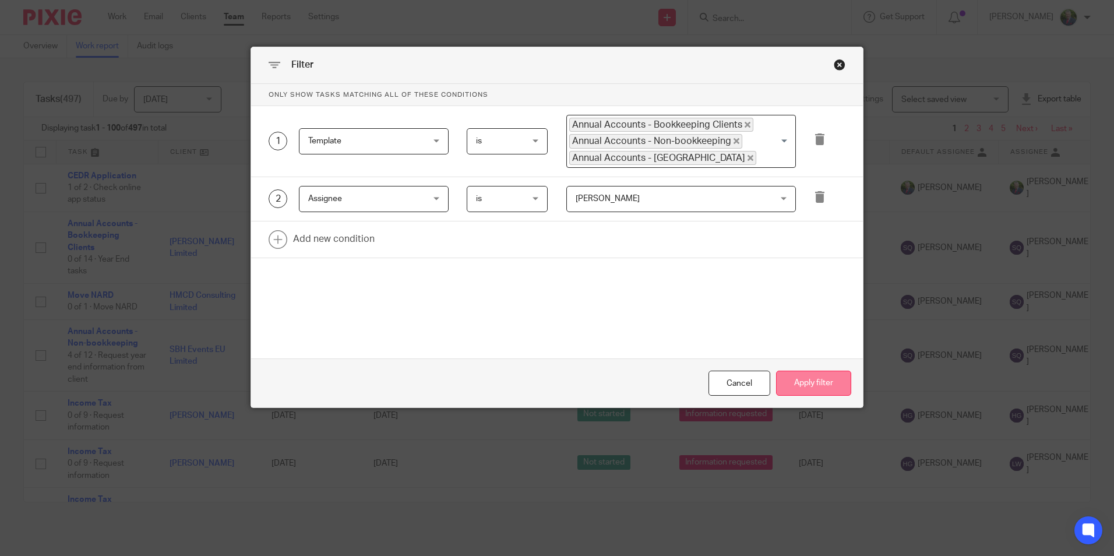
click at [822, 382] on button "Apply filter" at bounding box center [813, 383] width 75 height 25
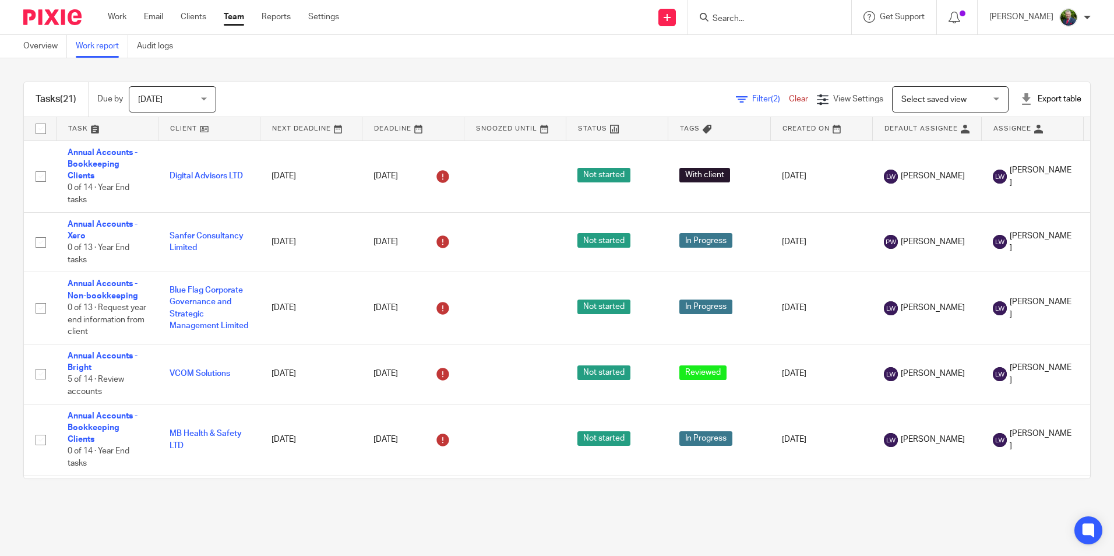
click at [752, 100] on span "Filter (2)" at bounding box center [770, 99] width 37 height 8
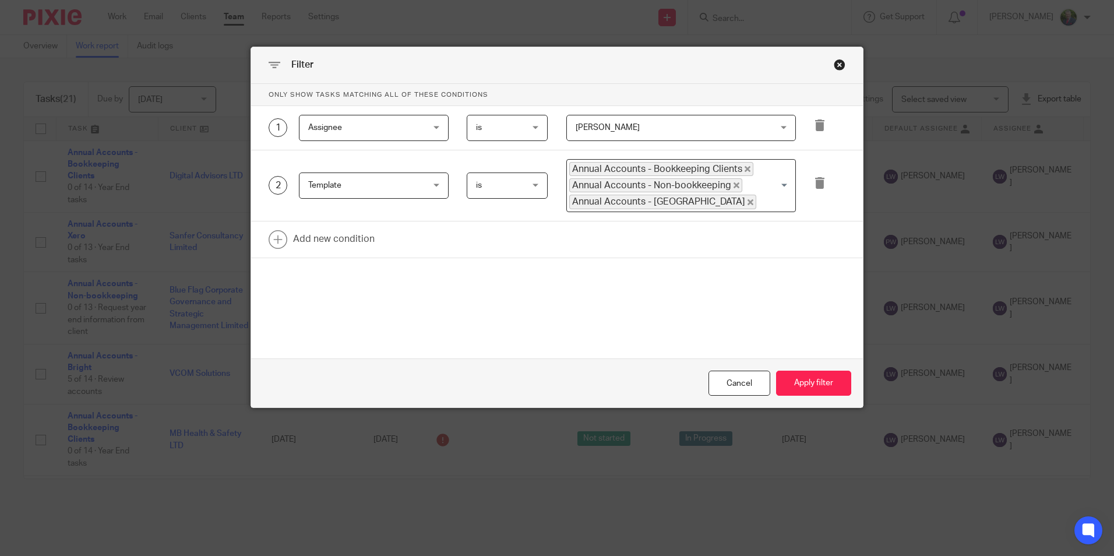
click at [742, 121] on span "[PERSON_NAME]" at bounding box center [664, 127] width 176 height 24
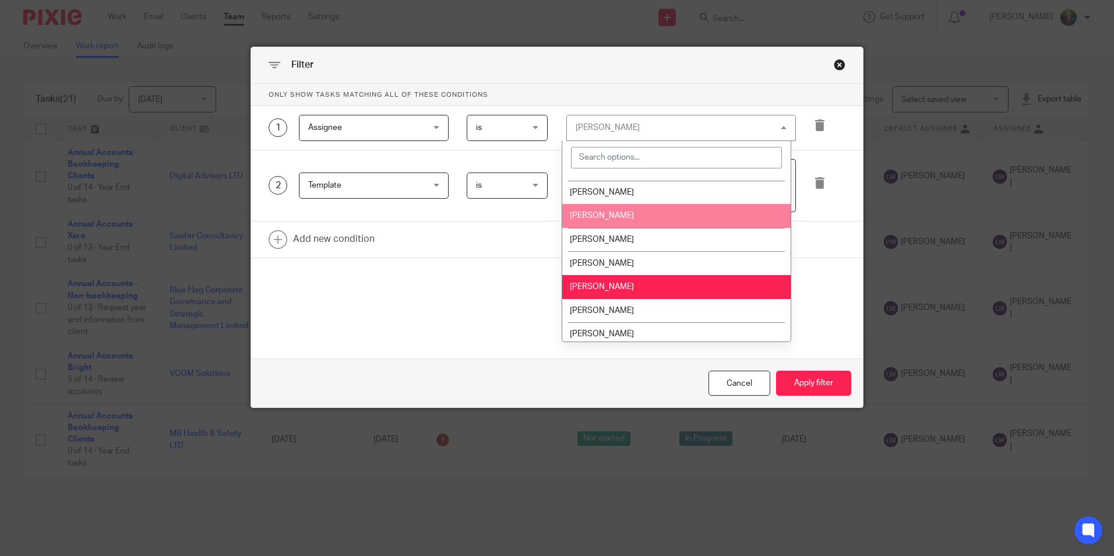
scroll to position [117, 0]
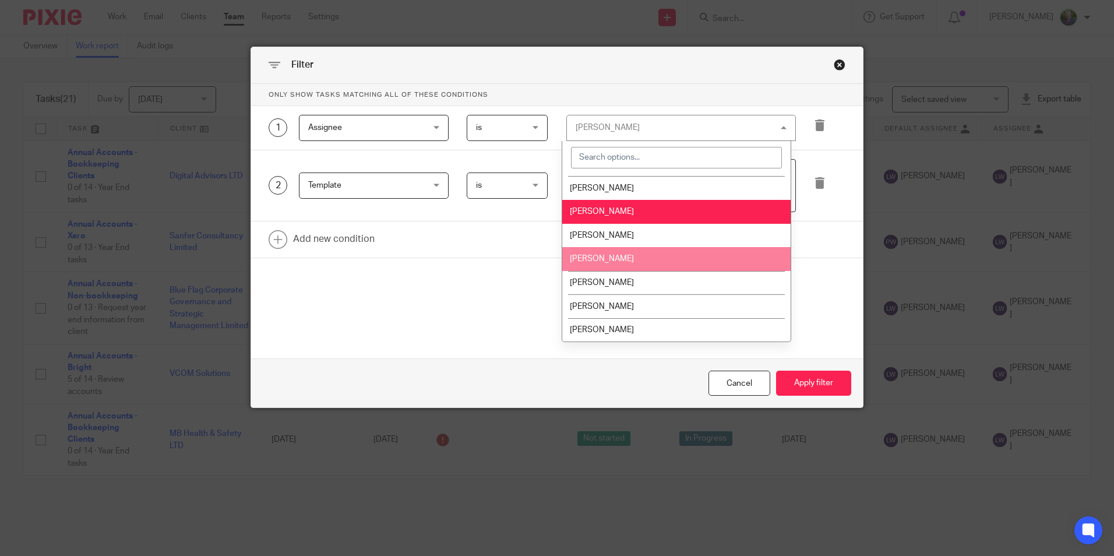
click at [674, 269] on li "[PERSON_NAME]" at bounding box center [676, 259] width 228 height 24
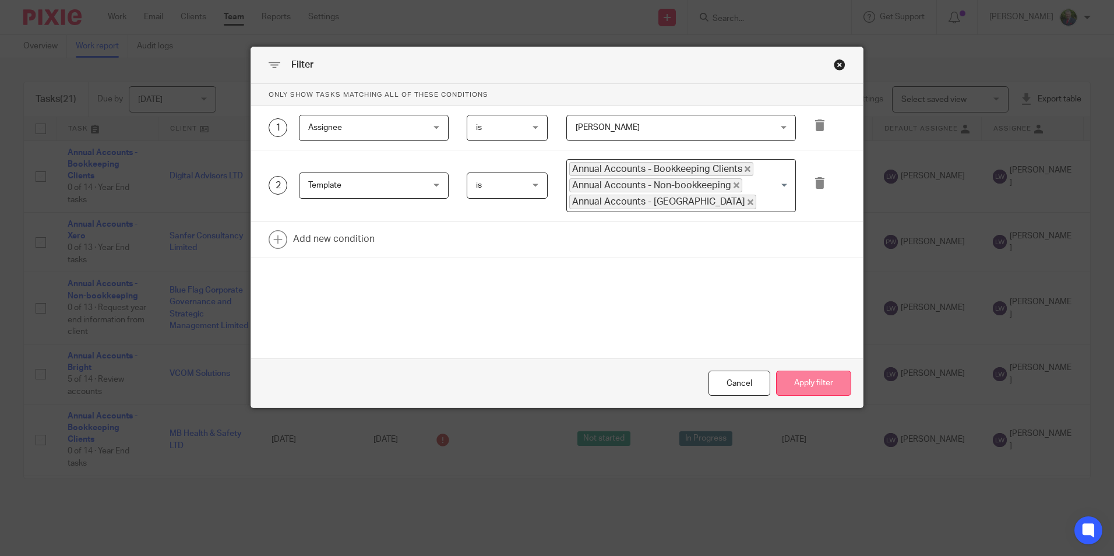
click at [818, 376] on button "Apply filter" at bounding box center [813, 383] width 75 height 25
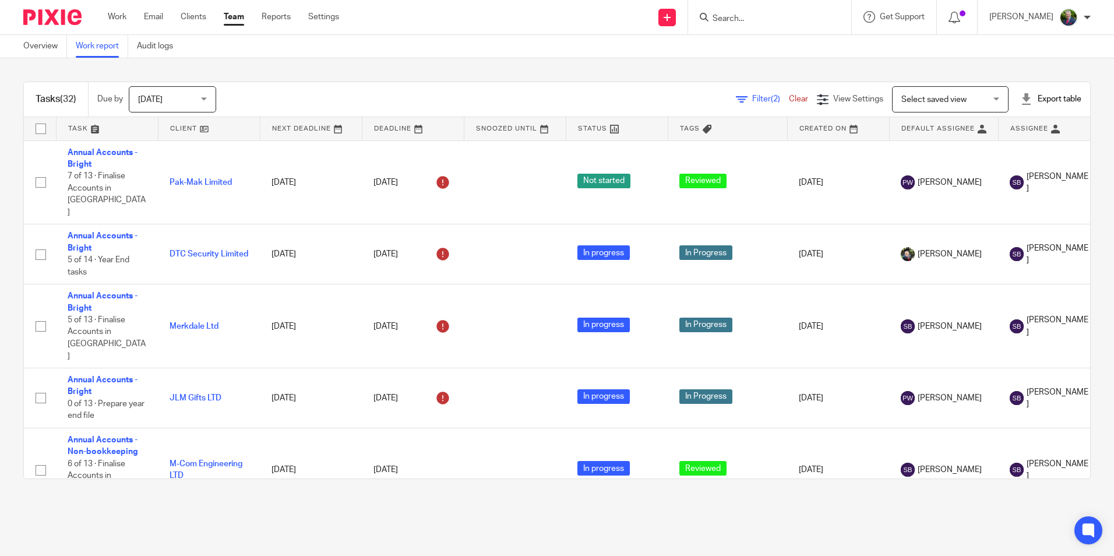
click at [752, 97] on span "Filter (2)" at bounding box center [770, 99] width 37 height 8
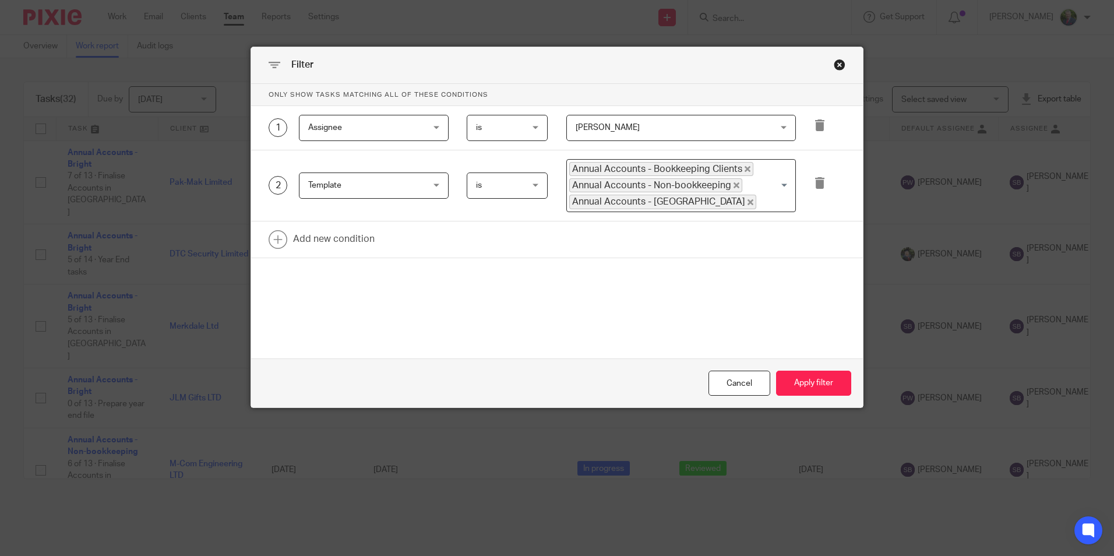
click at [756, 122] on div "[PERSON_NAME] [PERSON_NAME]" at bounding box center [681, 128] width 230 height 26
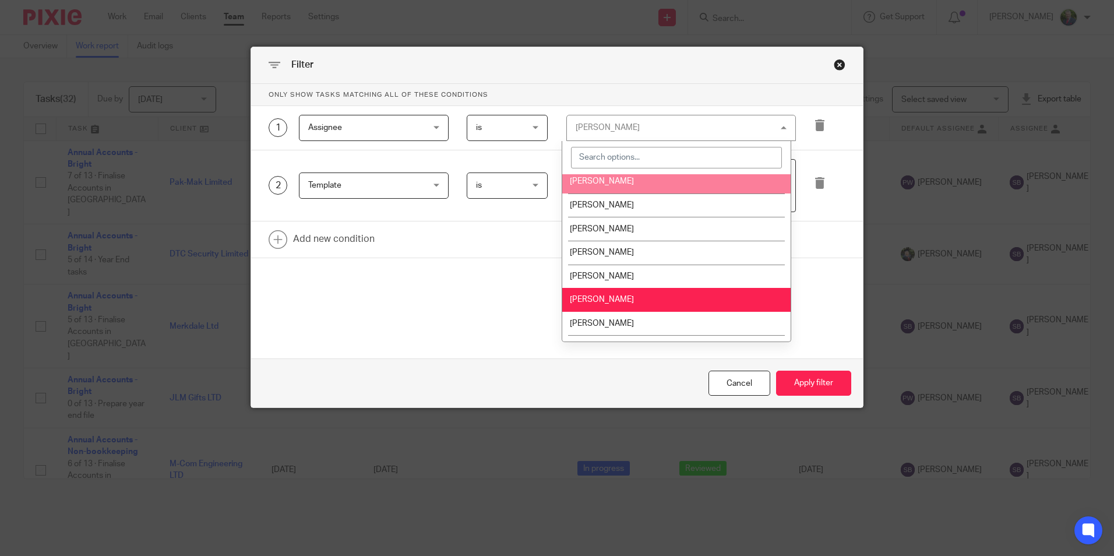
scroll to position [117, 0]
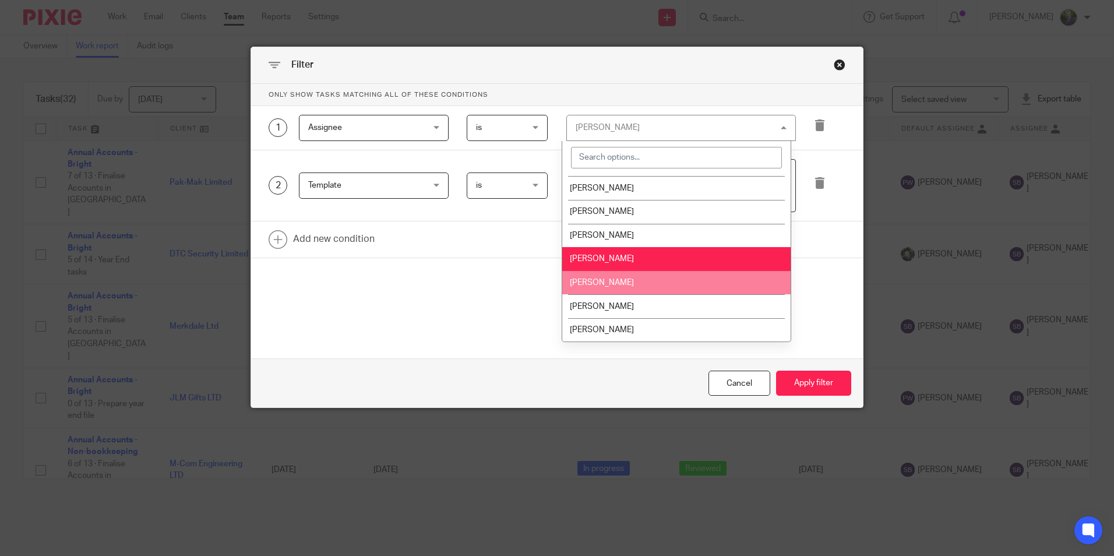
click at [703, 276] on li "[PERSON_NAME]" at bounding box center [676, 283] width 228 height 24
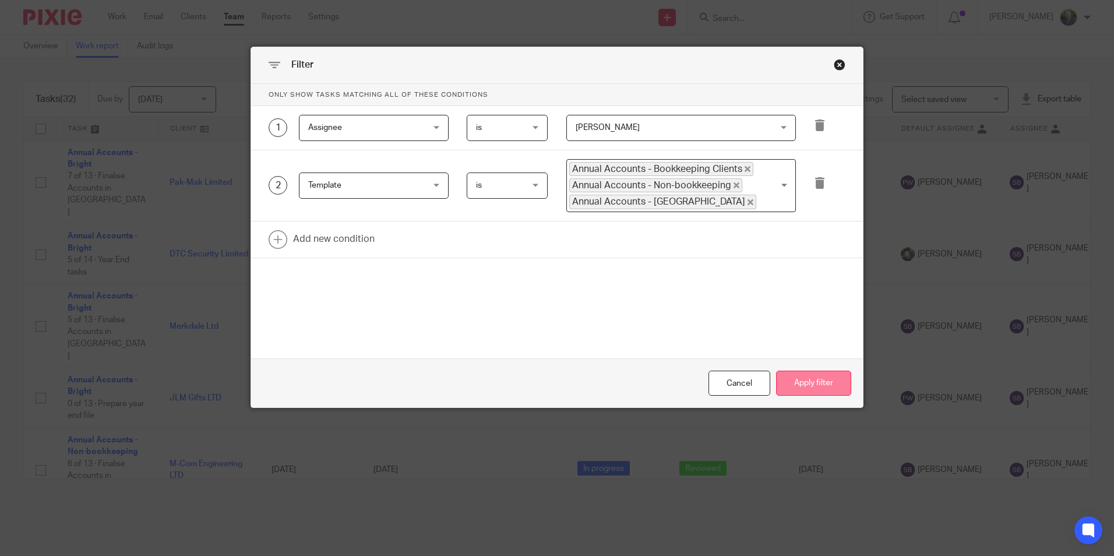
click at [807, 379] on button "Apply filter" at bounding box center [813, 383] width 75 height 25
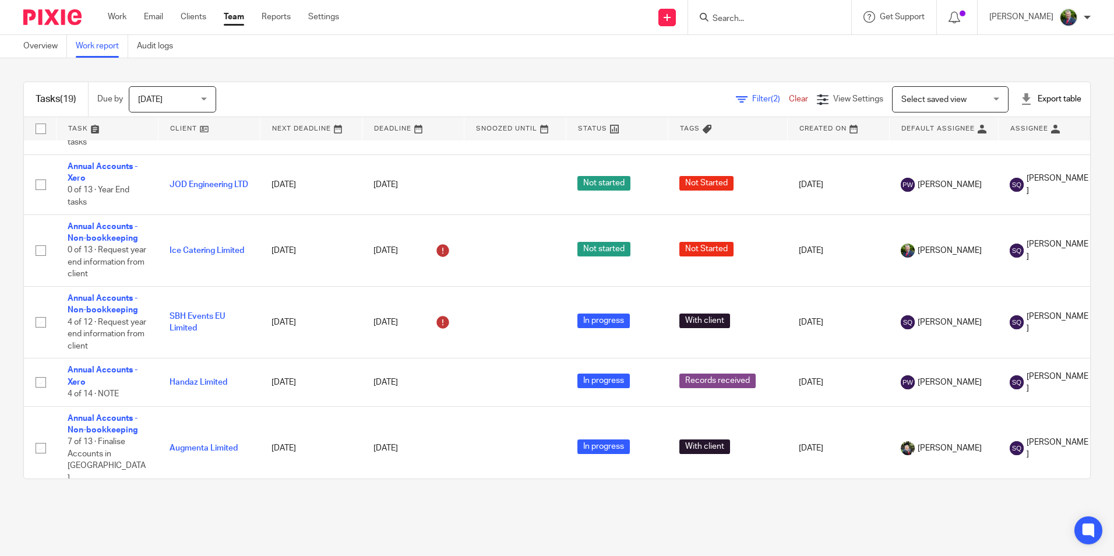
scroll to position [525, 0]
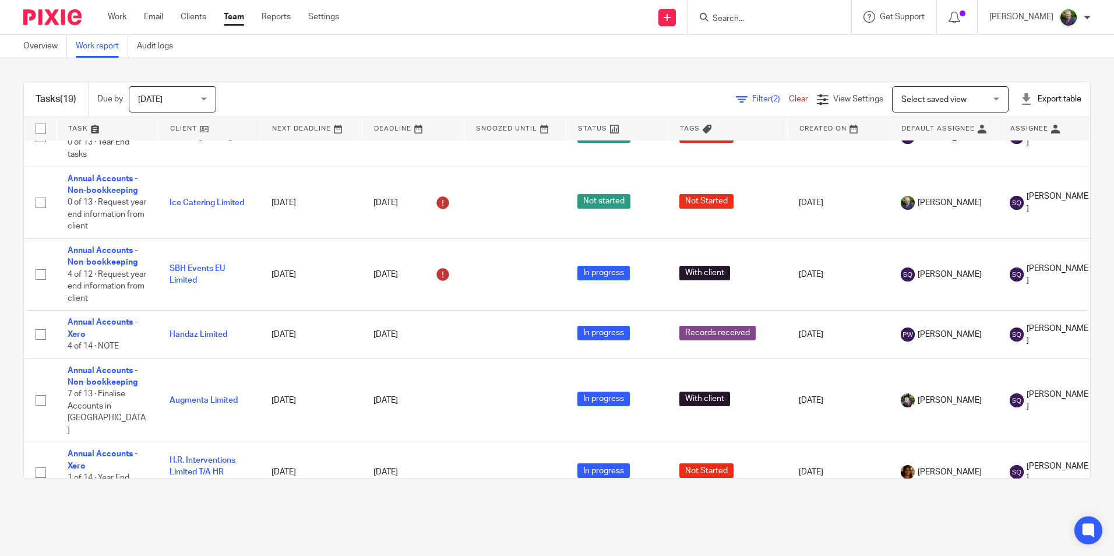
click at [752, 97] on span "Filter (2)" at bounding box center [770, 99] width 37 height 8
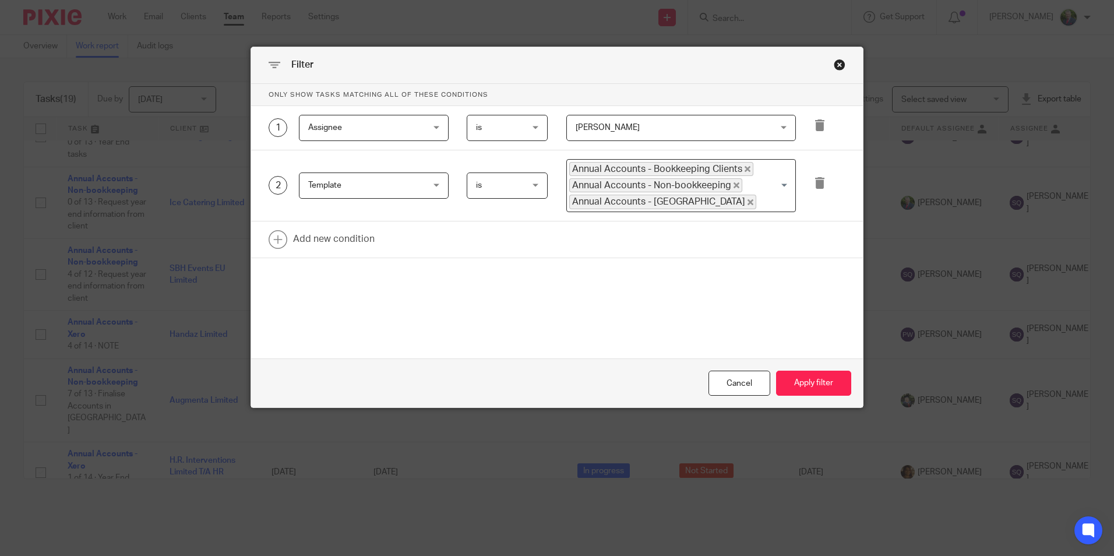
click at [737, 121] on span "[PERSON_NAME]" at bounding box center [664, 127] width 176 height 24
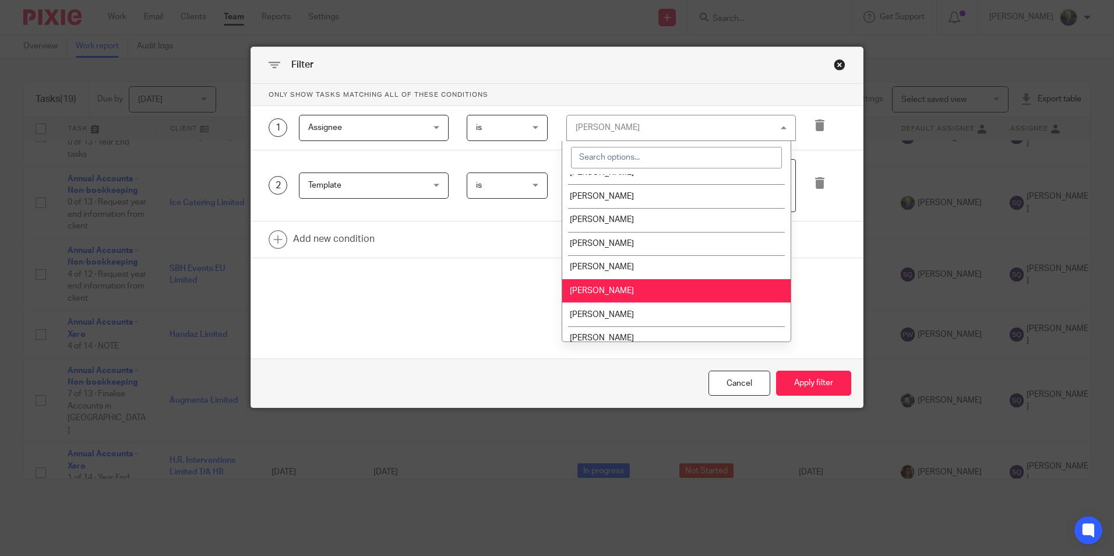
scroll to position [117, 0]
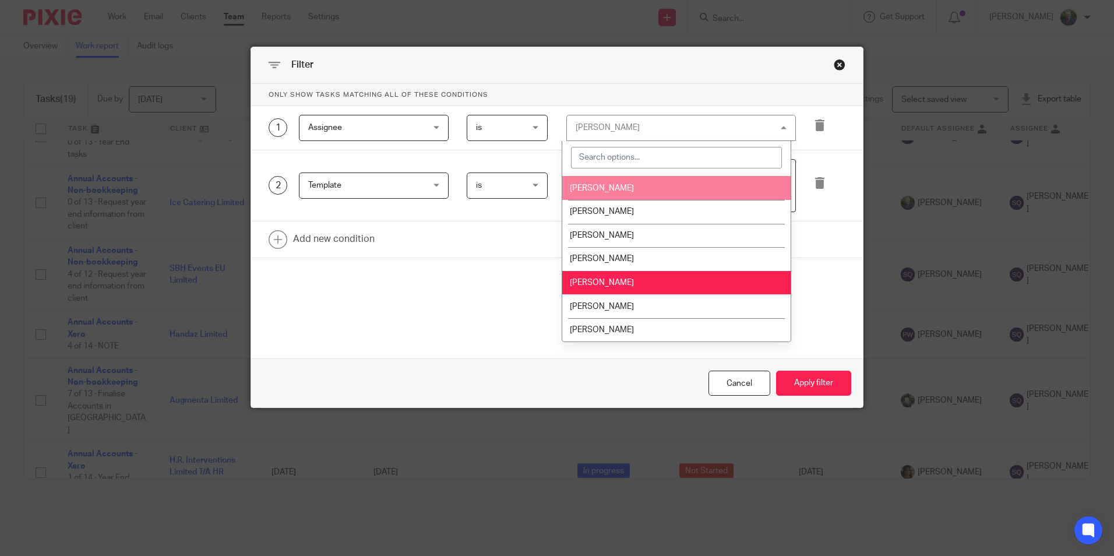
click at [674, 194] on li "[PERSON_NAME]" at bounding box center [676, 188] width 228 height 24
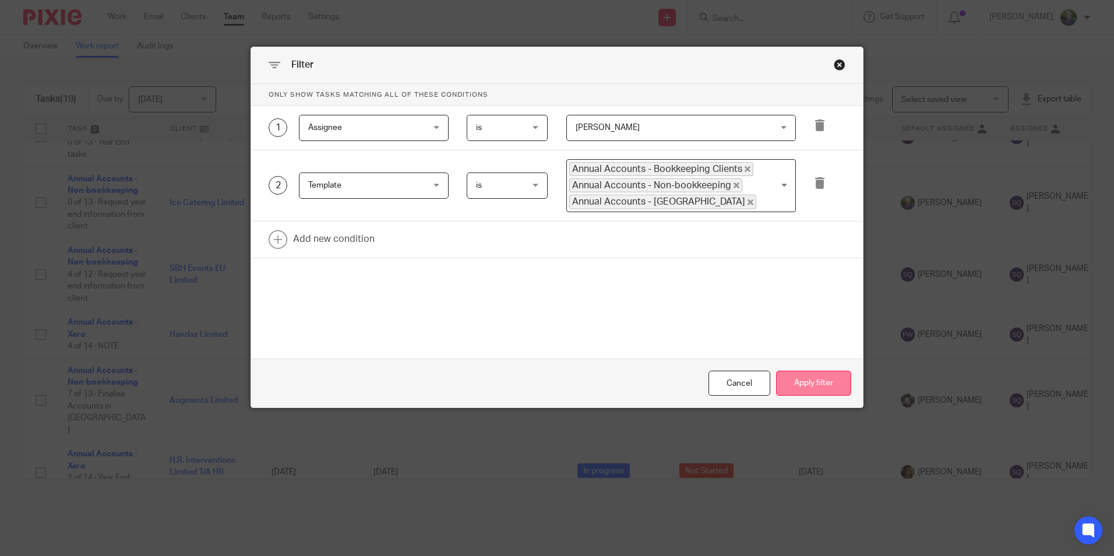
click at [811, 376] on button "Apply filter" at bounding box center [813, 383] width 75 height 25
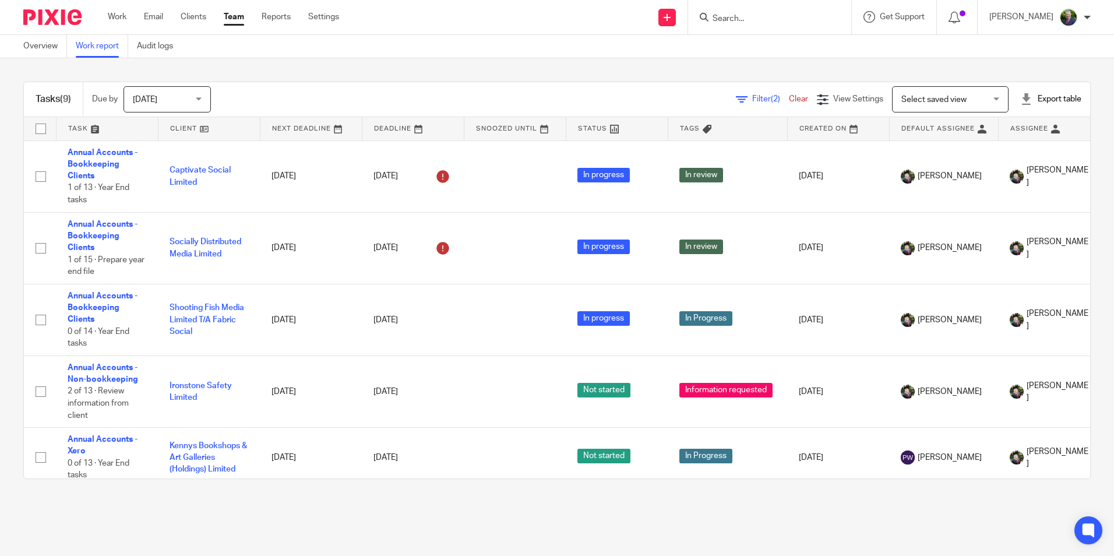
click at [752, 98] on span "Filter (2)" at bounding box center [770, 99] width 37 height 8
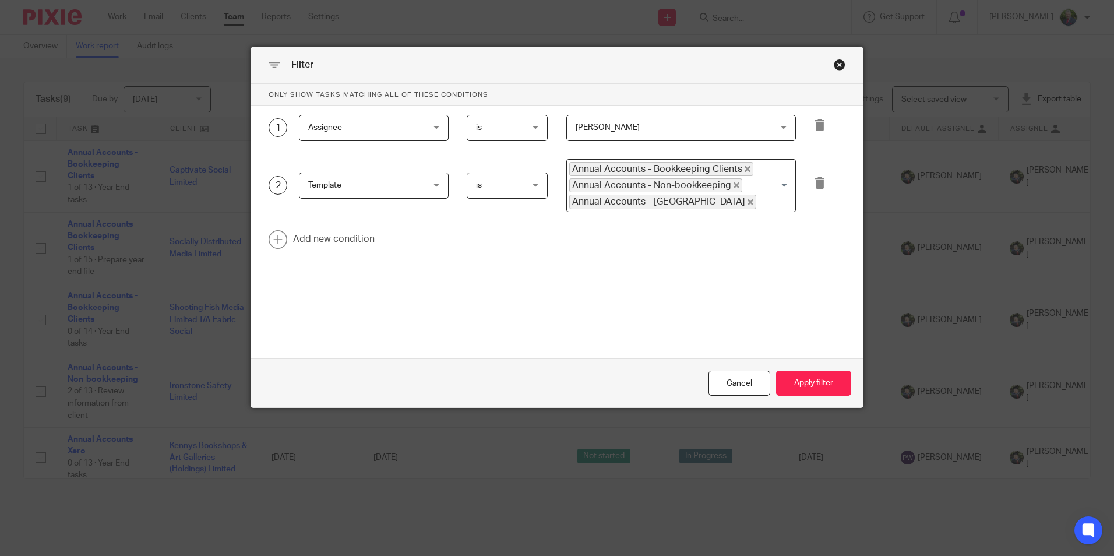
click at [668, 135] on span "[PERSON_NAME]" at bounding box center [664, 127] width 176 height 24
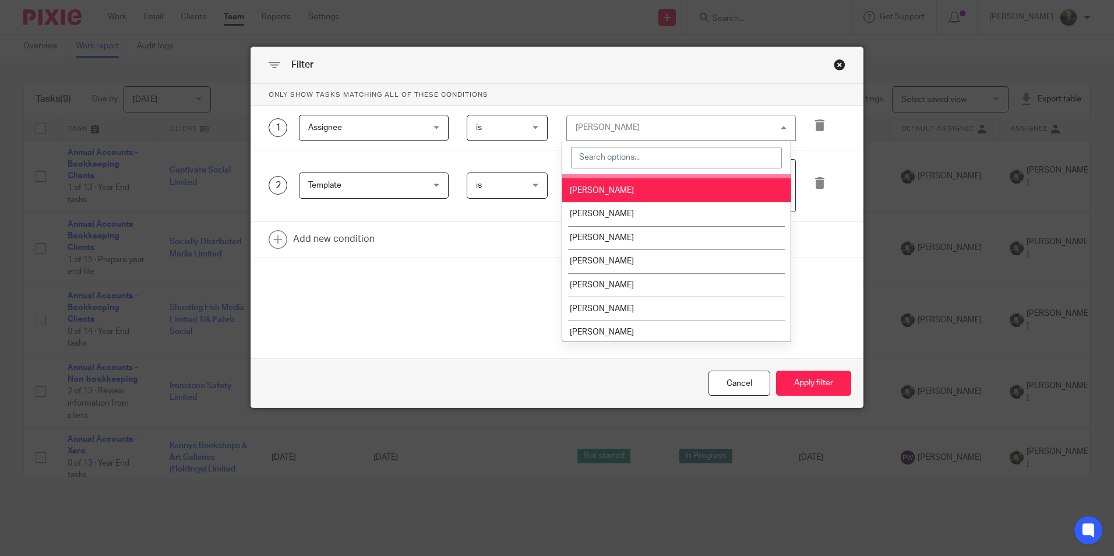
scroll to position [117, 0]
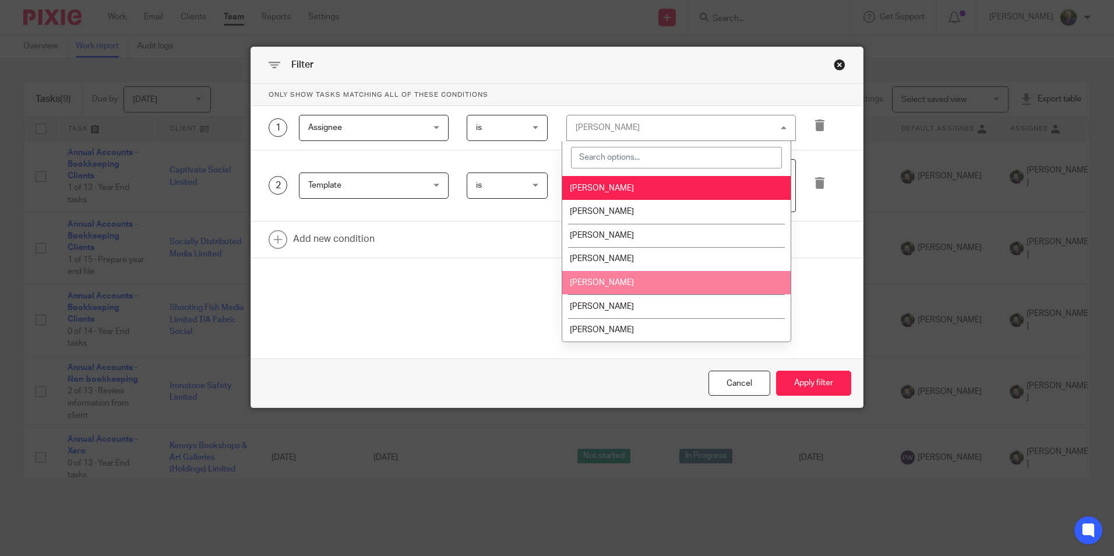
click at [620, 279] on li "[PERSON_NAME]" at bounding box center [676, 283] width 228 height 24
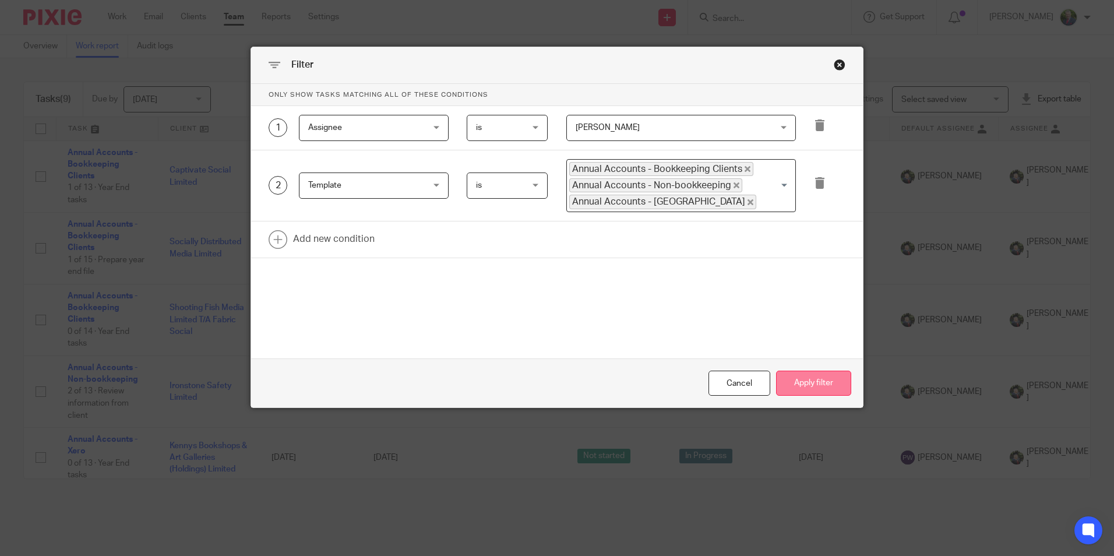
click at [801, 377] on button "Apply filter" at bounding box center [813, 383] width 75 height 25
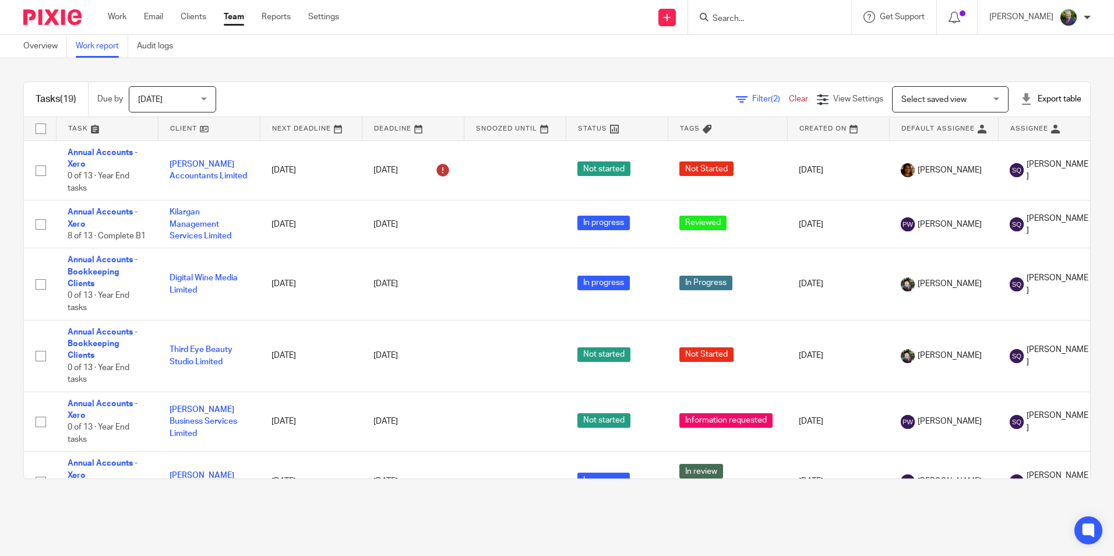
click at [752, 101] on span "Filter (2)" at bounding box center [770, 99] width 37 height 8
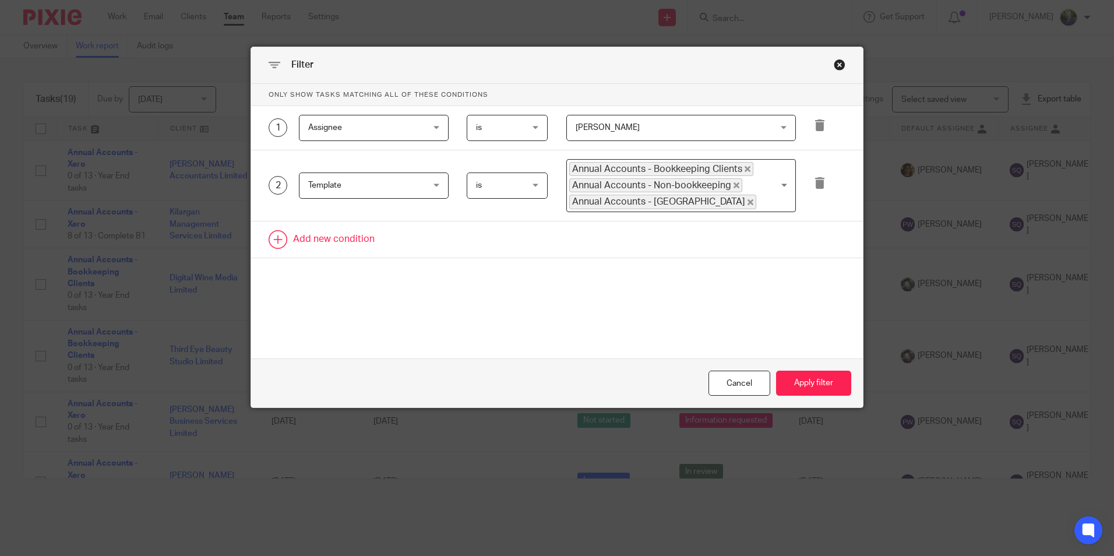
click at [341, 242] on link at bounding box center [557, 239] width 612 height 36
click at [378, 242] on div "Field" at bounding box center [364, 243] width 112 height 24
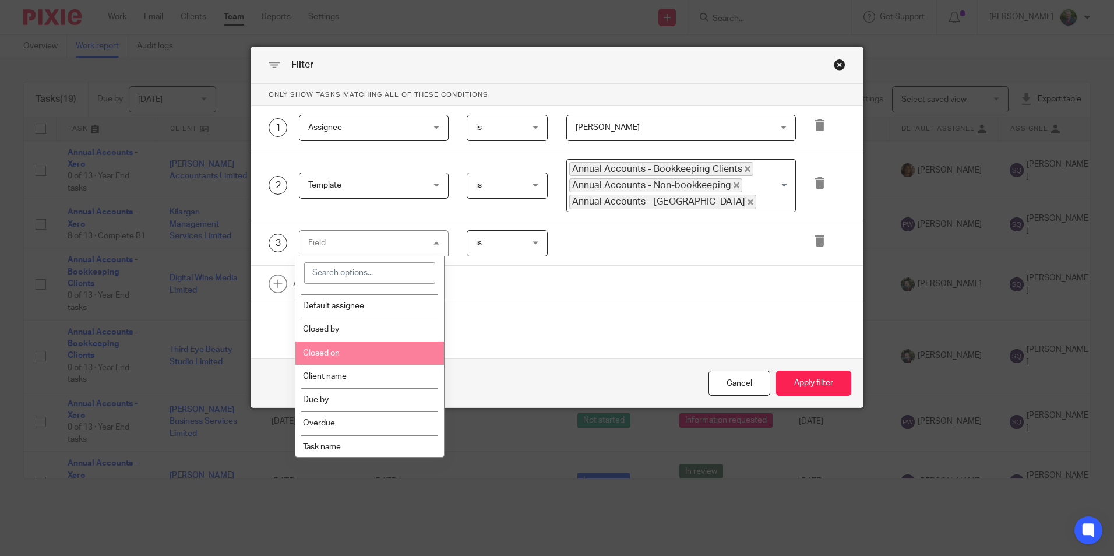
scroll to position [117, 0]
click at [348, 350] on li "Closed on" at bounding box center [369, 351] width 149 height 23
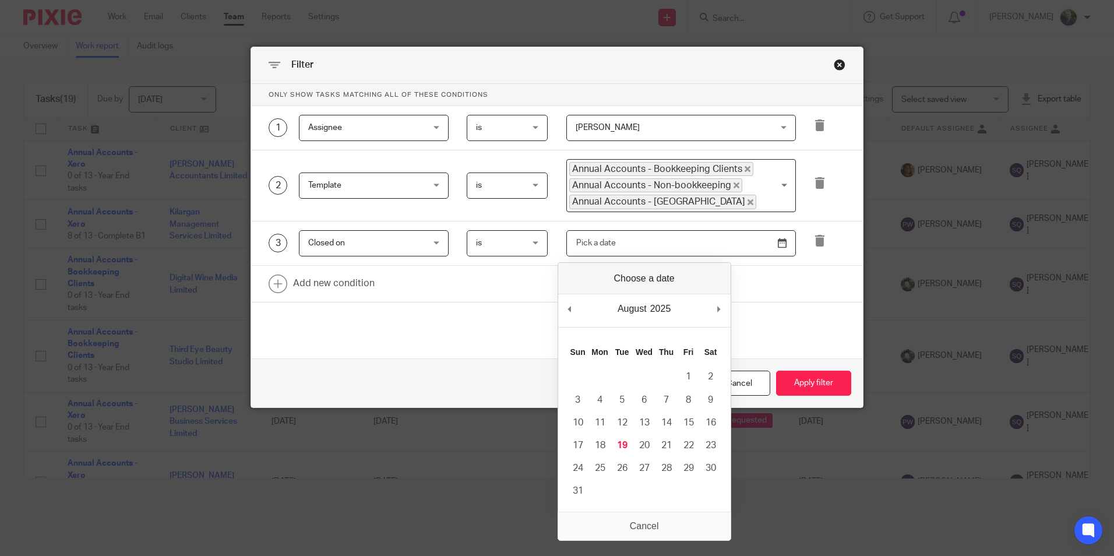
click at [776, 241] on input "Use the arrow keys to pick a date" at bounding box center [681, 243] width 230 height 26
click at [517, 240] on span "is" at bounding box center [504, 243] width 57 height 24
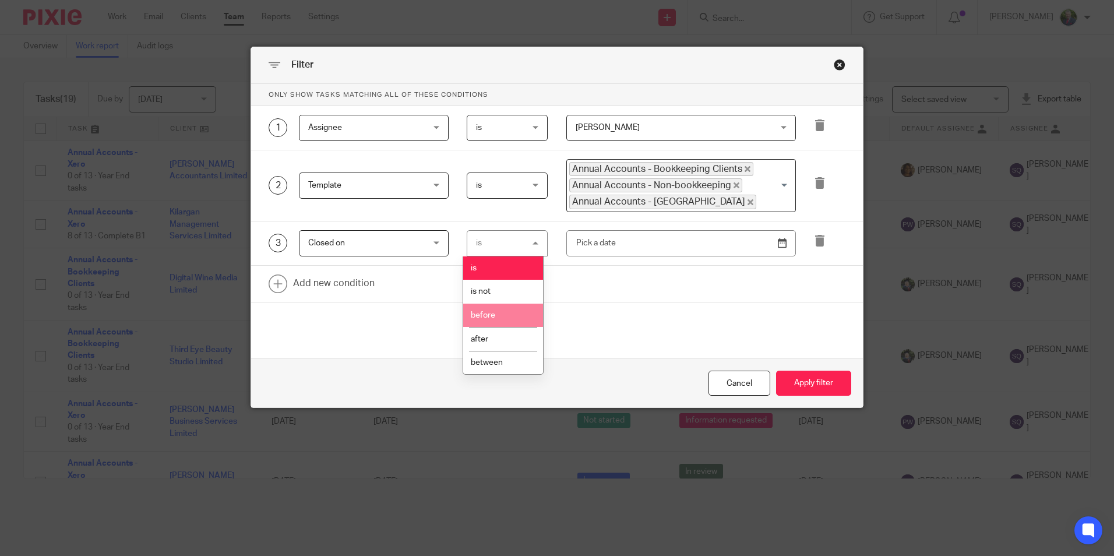
click at [503, 311] on li "before" at bounding box center [503, 316] width 80 height 24
click at [668, 252] on input "Use the arrow keys to pick a date" at bounding box center [681, 243] width 230 height 26
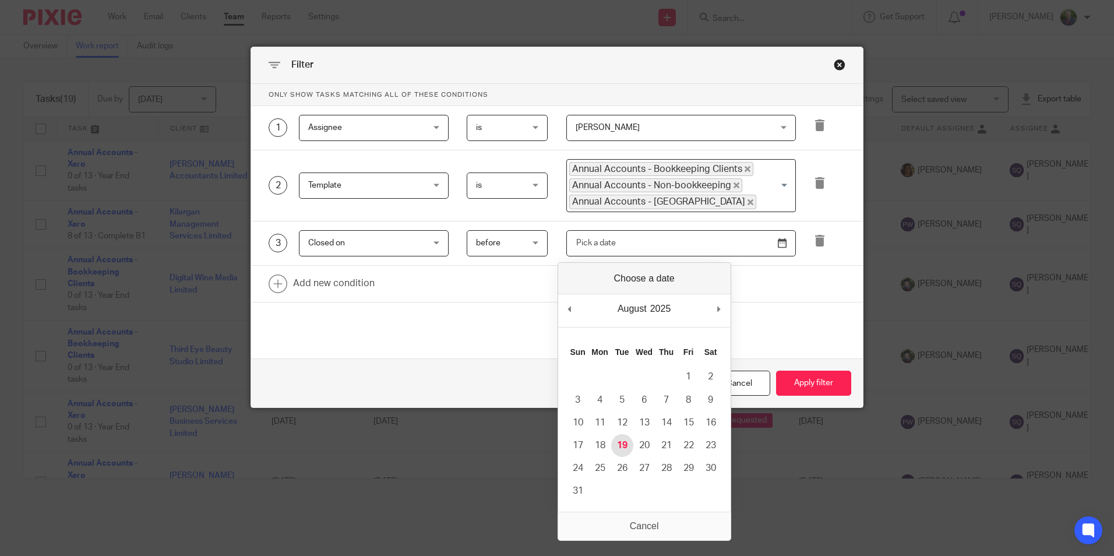
type input "2025-08-19"
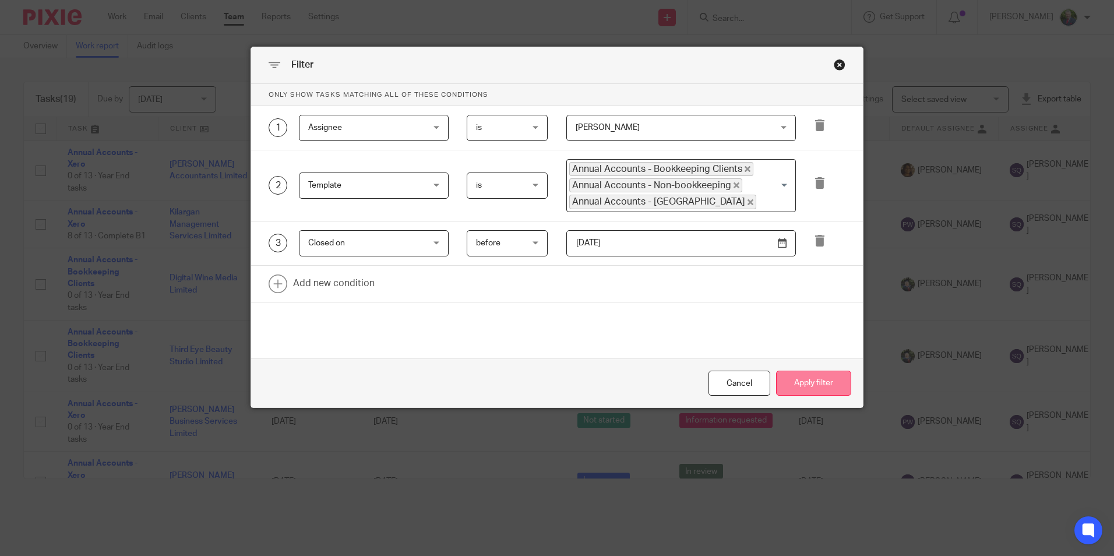
click at [813, 387] on button "Apply filter" at bounding box center [813, 383] width 75 height 25
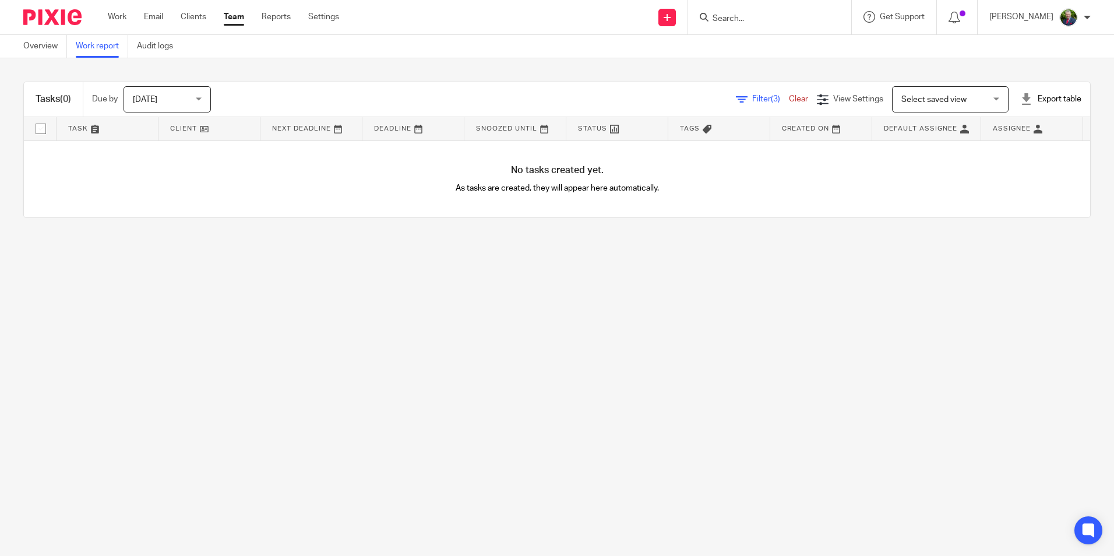
click at [752, 100] on span "Filter (3)" at bounding box center [770, 99] width 37 height 8
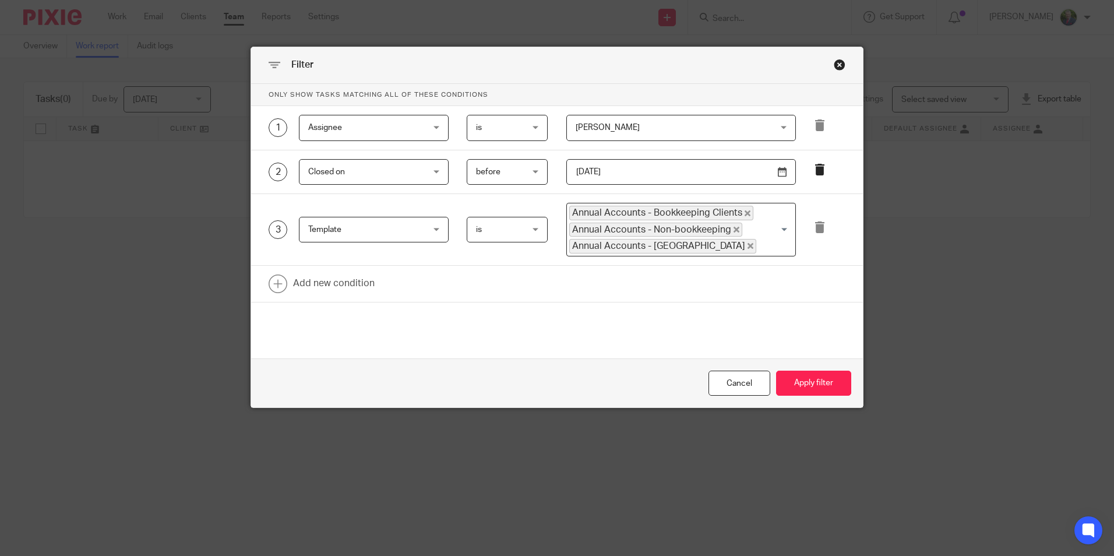
click at [818, 169] on icon at bounding box center [820, 170] width 12 height 12
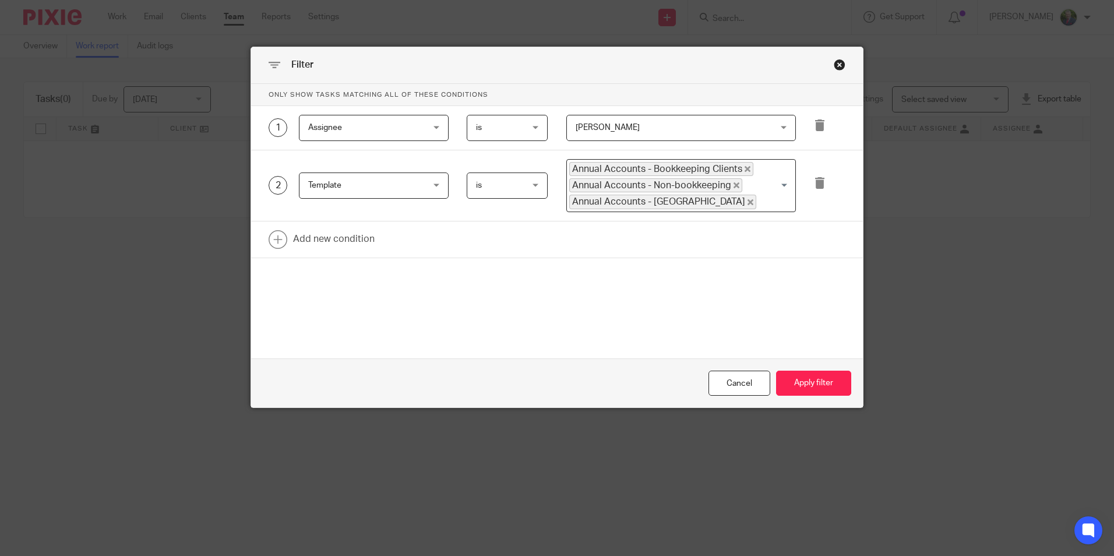
click at [186, 221] on div "Filter Only show tasks matching all of these conditions 1 [GEOGRAPHIC_DATA] [GE…" at bounding box center [557, 278] width 1114 height 556
click at [734, 384] on div "Cancel" at bounding box center [740, 383] width 62 height 25
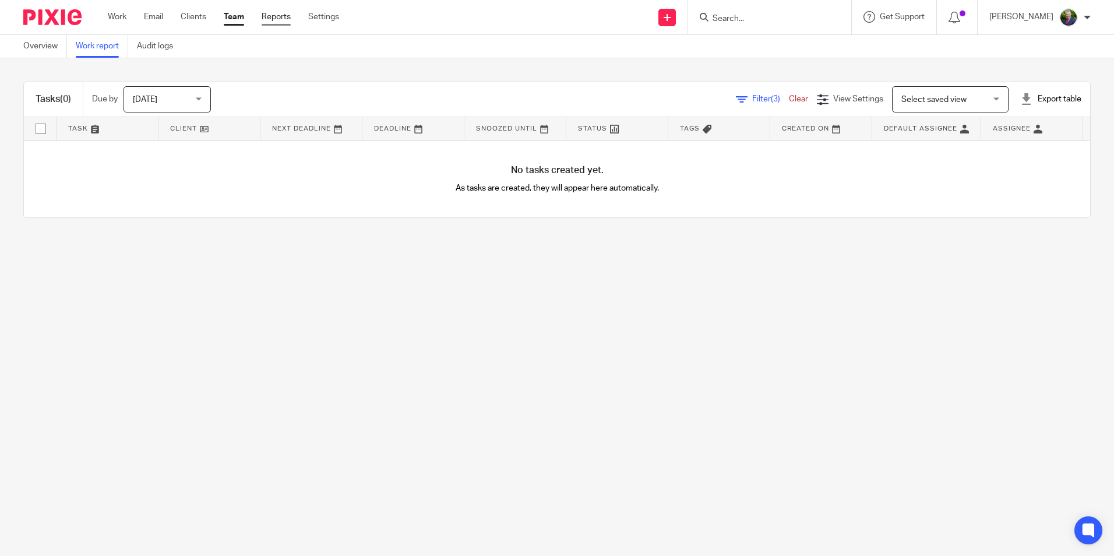
click at [281, 18] on link "Reports" at bounding box center [276, 17] width 29 height 12
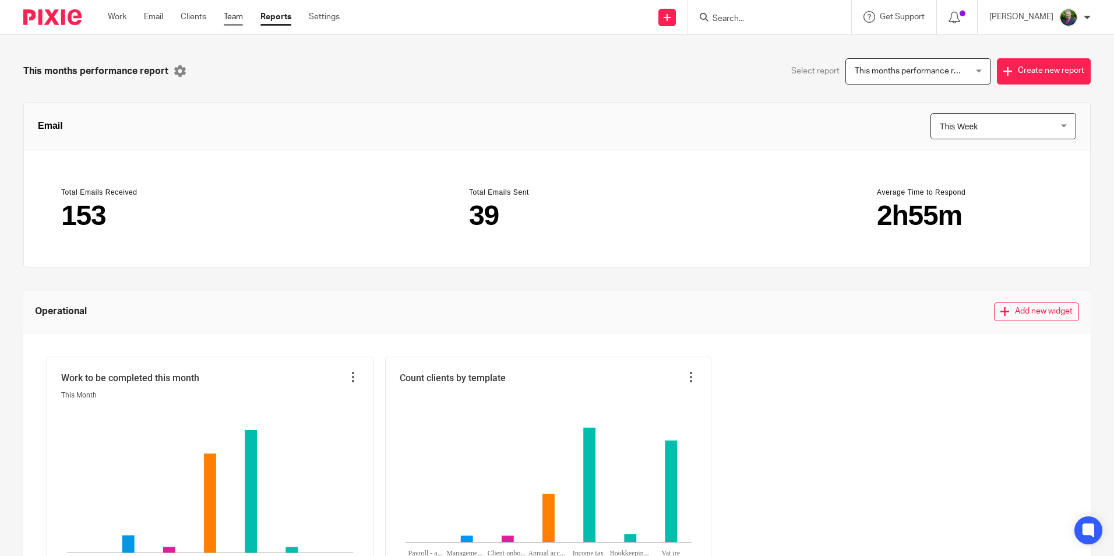
click at [240, 13] on link "Team" at bounding box center [233, 17] width 19 height 12
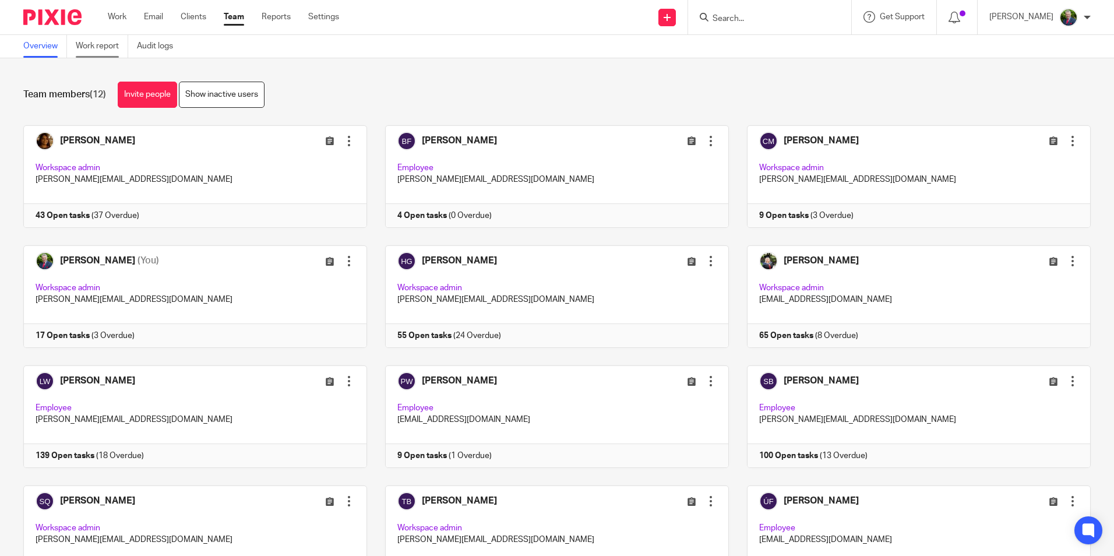
click at [92, 50] on link "Work report" at bounding box center [102, 46] width 52 height 23
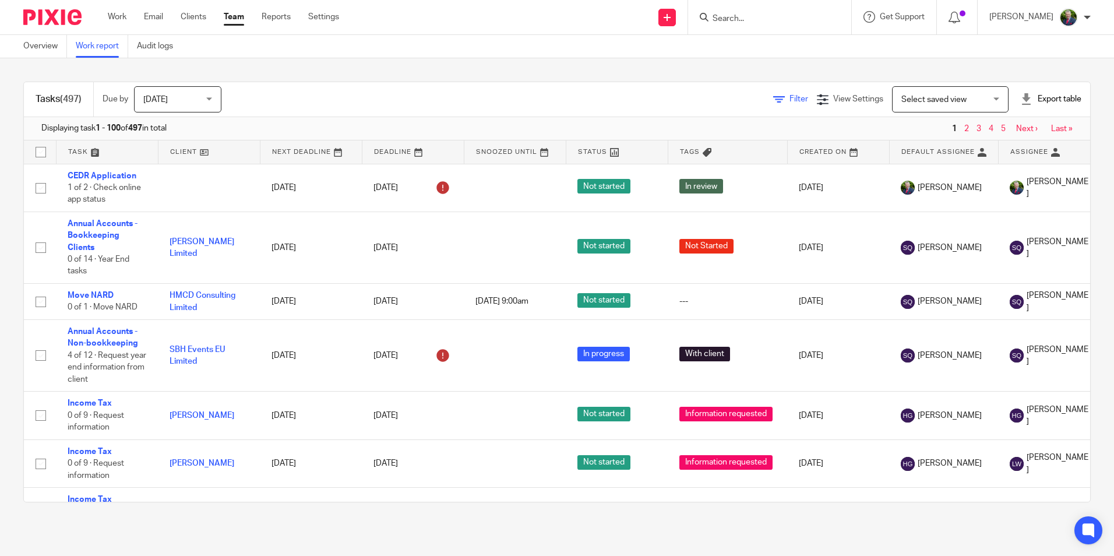
click at [773, 98] on icon at bounding box center [779, 100] width 12 height 12
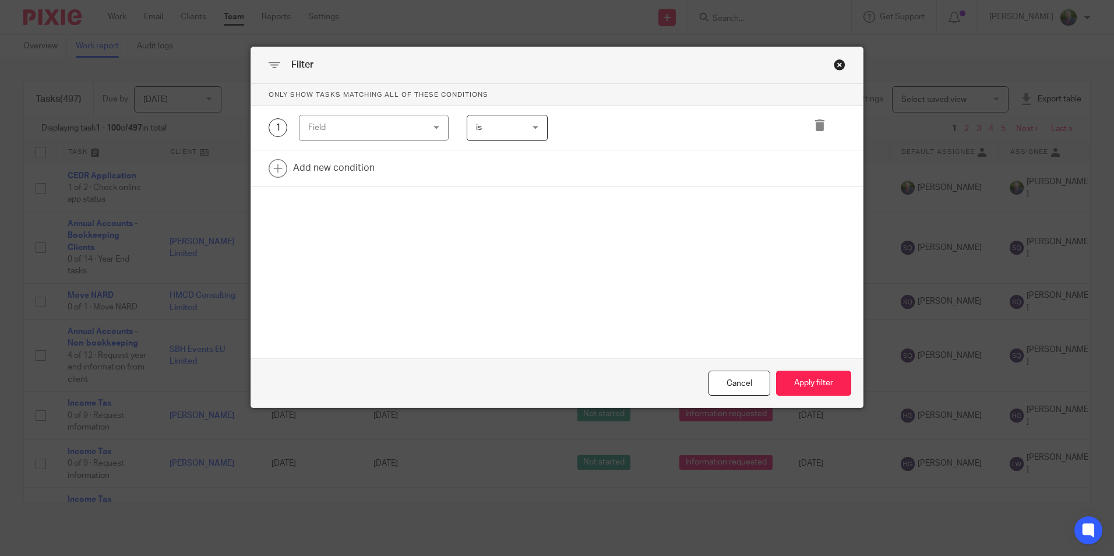
click at [428, 128] on div "Field" at bounding box center [374, 128] width 150 height 26
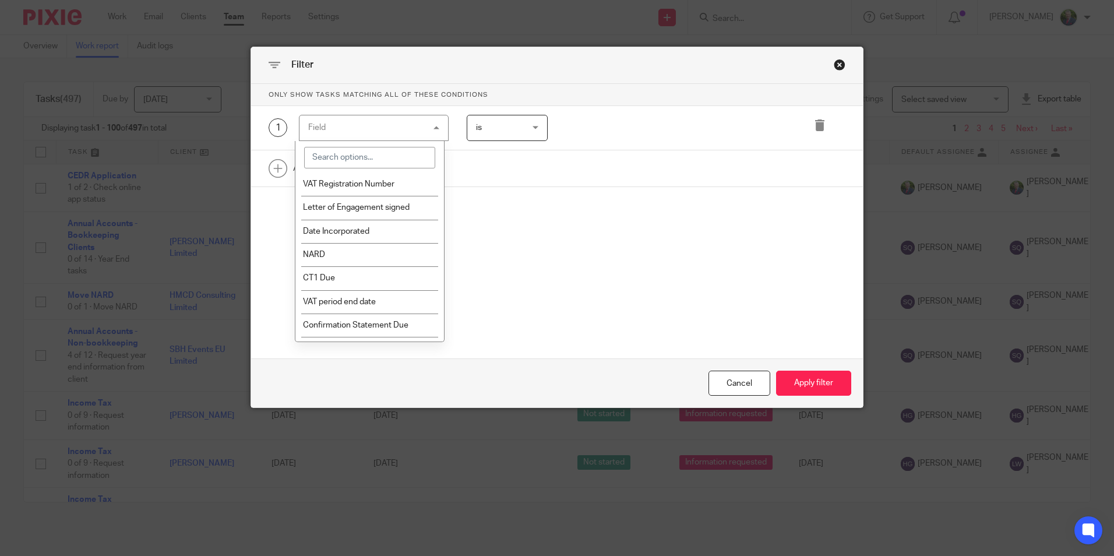
scroll to position [525, 0]
click at [390, 254] on li "NARD" at bounding box center [369, 253] width 149 height 23
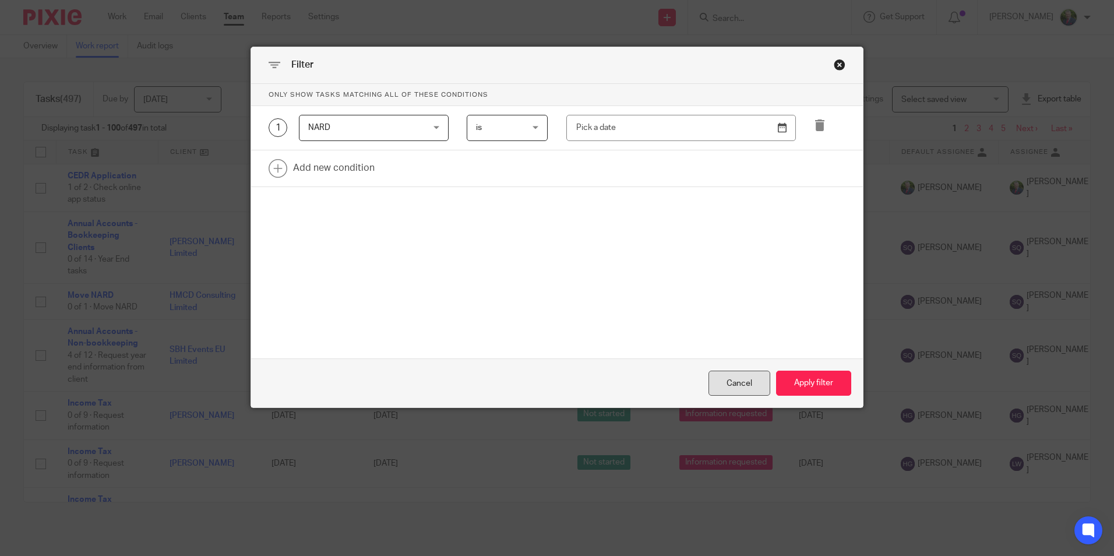
click at [732, 372] on div "Cancel" at bounding box center [740, 383] width 62 height 25
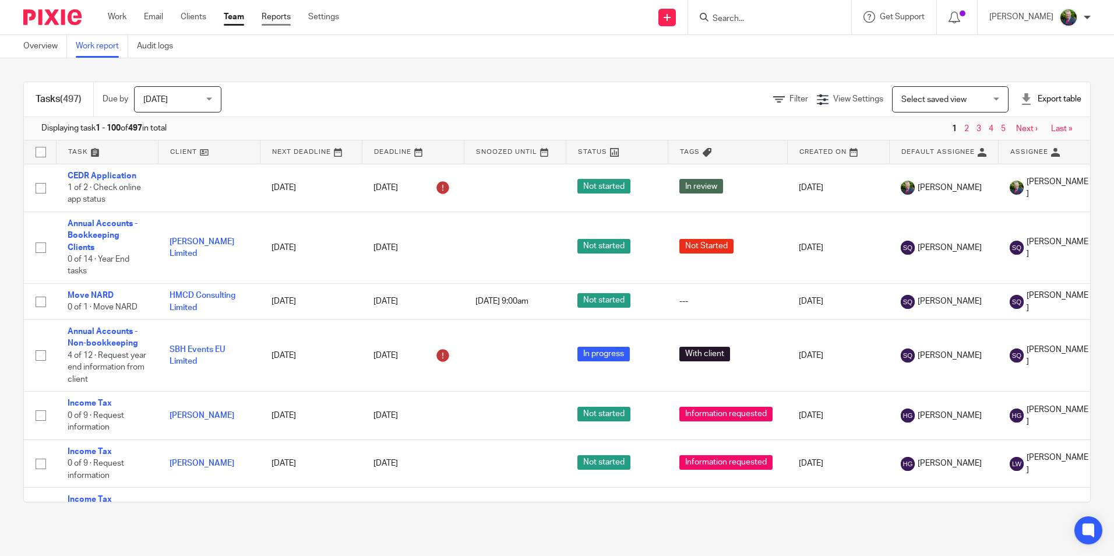
click at [270, 16] on link "Reports" at bounding box center [276, 17] width 29 height 12
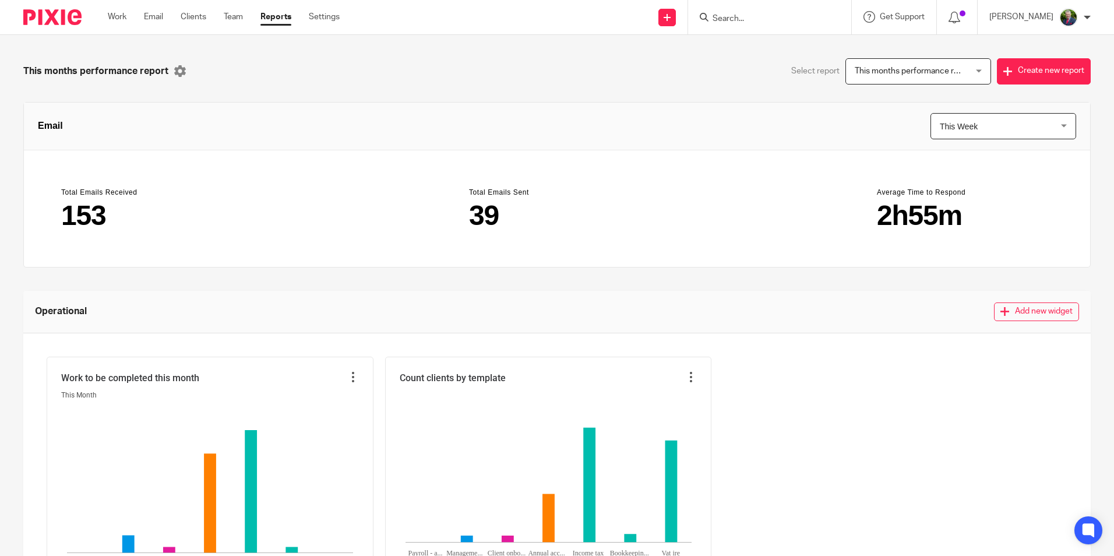
click at [922, 73] on span "This months performance report" at bounding box center [914, 71] width 119 height 8
click at [921, 93] on span "This months performance report" at bounding box center [895, 96] width 119 height 8
click at [988, 131] on span "This Week" at bounding box center [994, 126] width 108 height 25
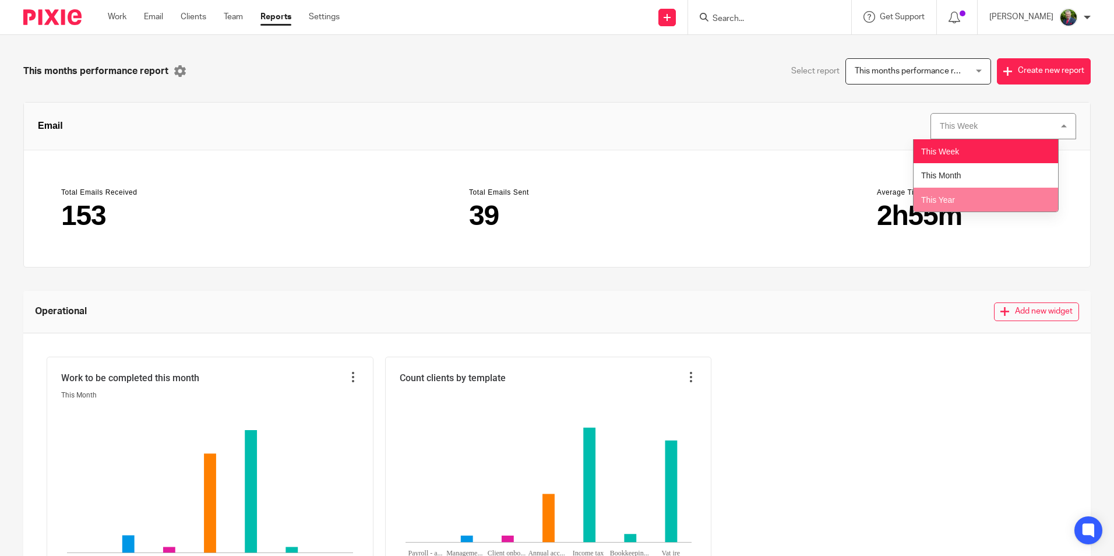
click at [963, 193] on li "This Year" at bounding box center [986, 200] width 145 height 24
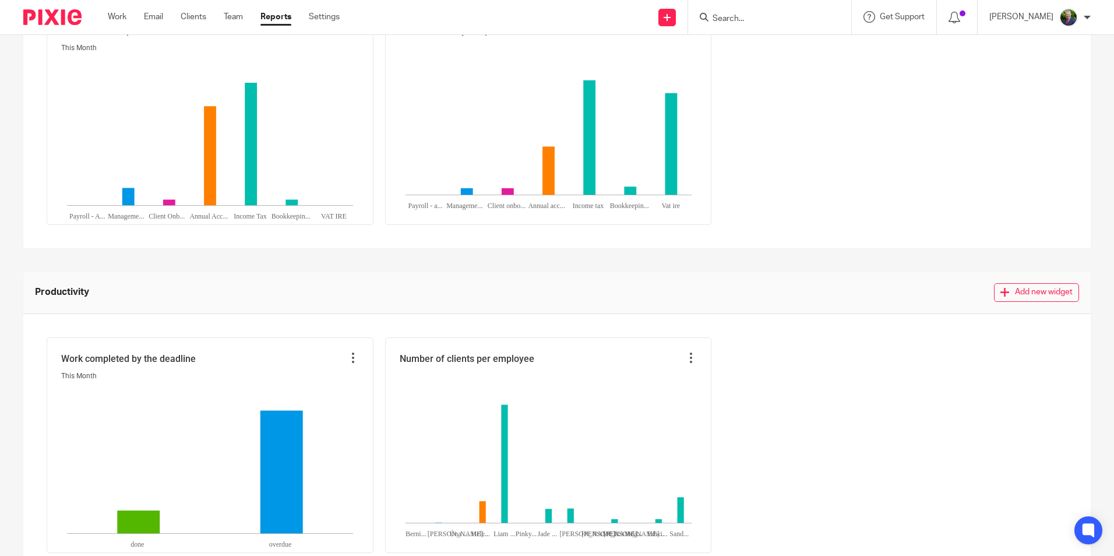
scroll to position [414, 0]
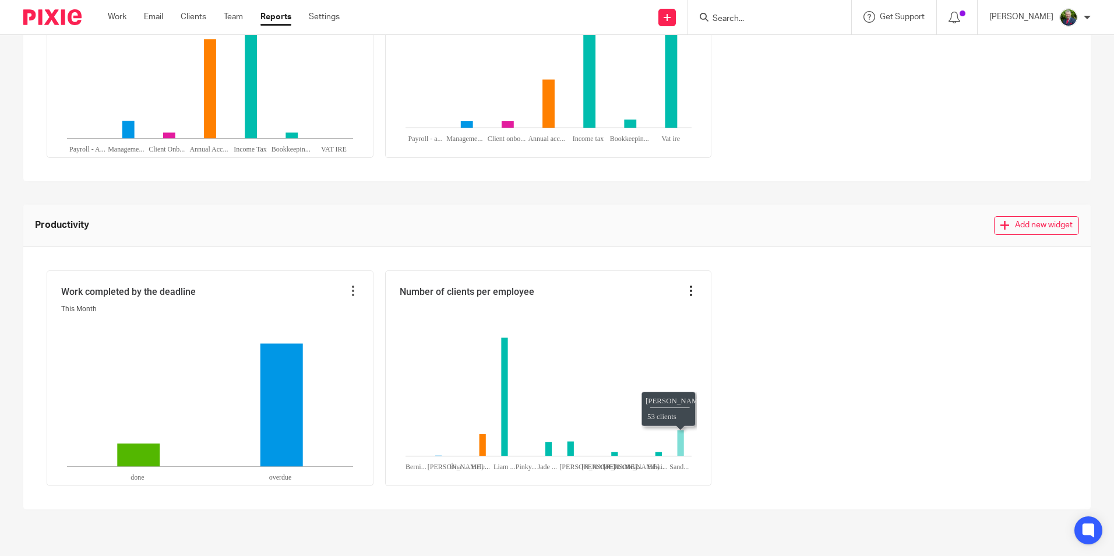
click at [688, 291] on icon at bounding box center [691, 291] width 12 height 12
click at [673, 316] on li "Edit widget" at bounding box center [659, 316] width 67 height 17
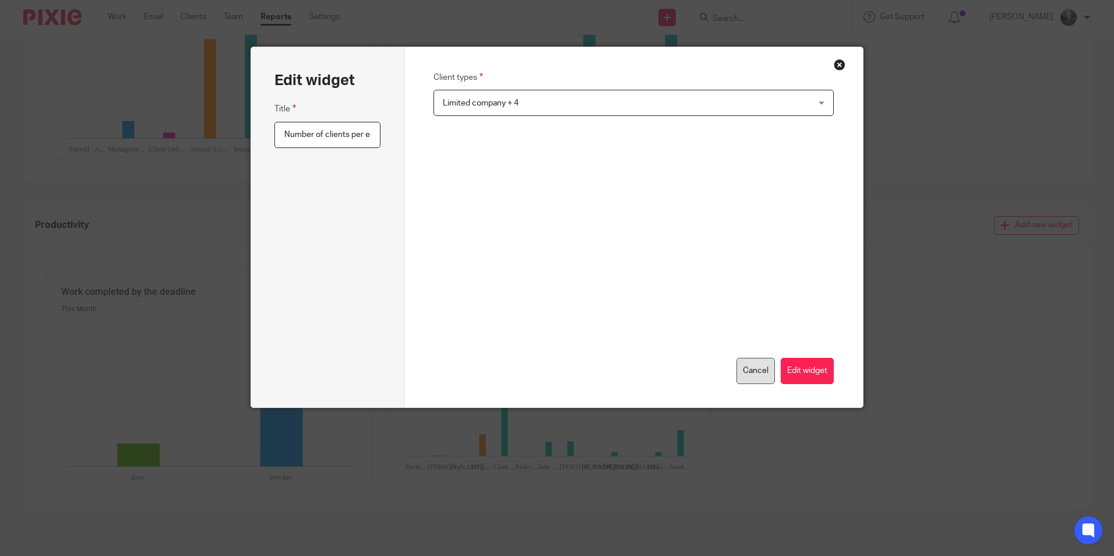
click at [747, 368] on button "Cancel" at bounding box center [756, 371] width 38 height 26
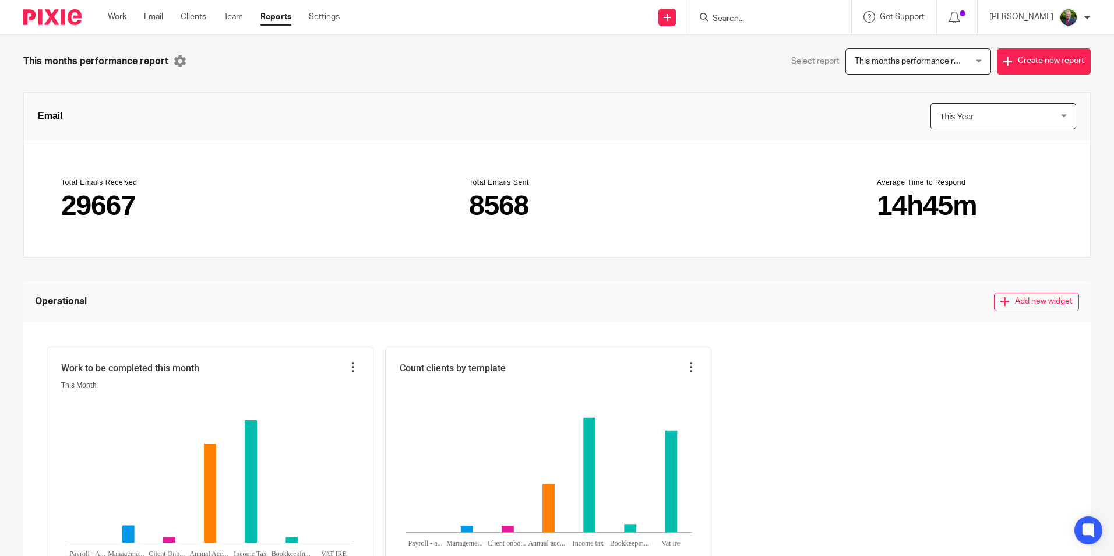
scroll to position [0, 0]
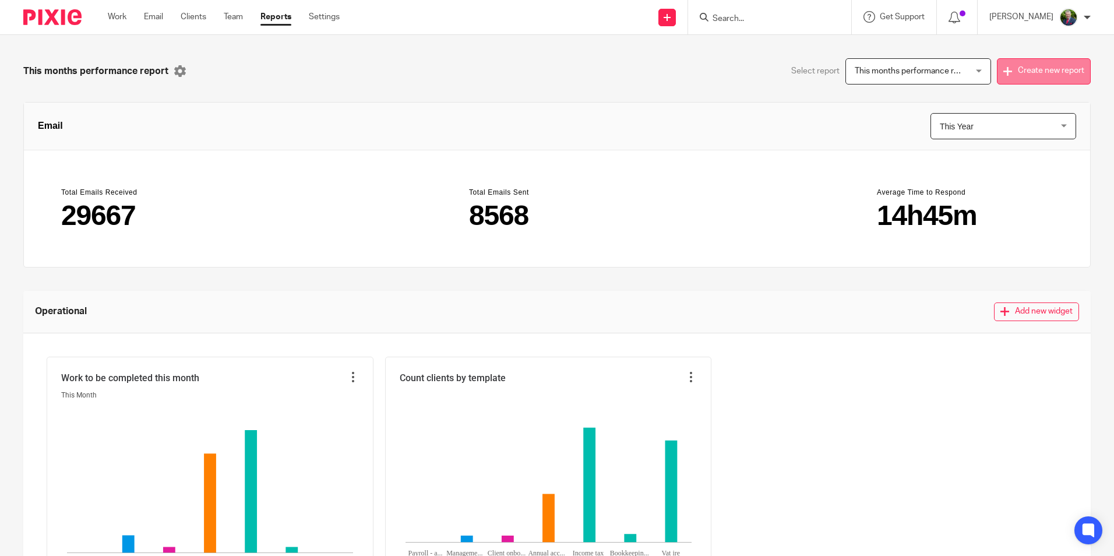
click at [1011, 67] on button "Create new report" at bounding box center [1044, 71] width 94 height 26
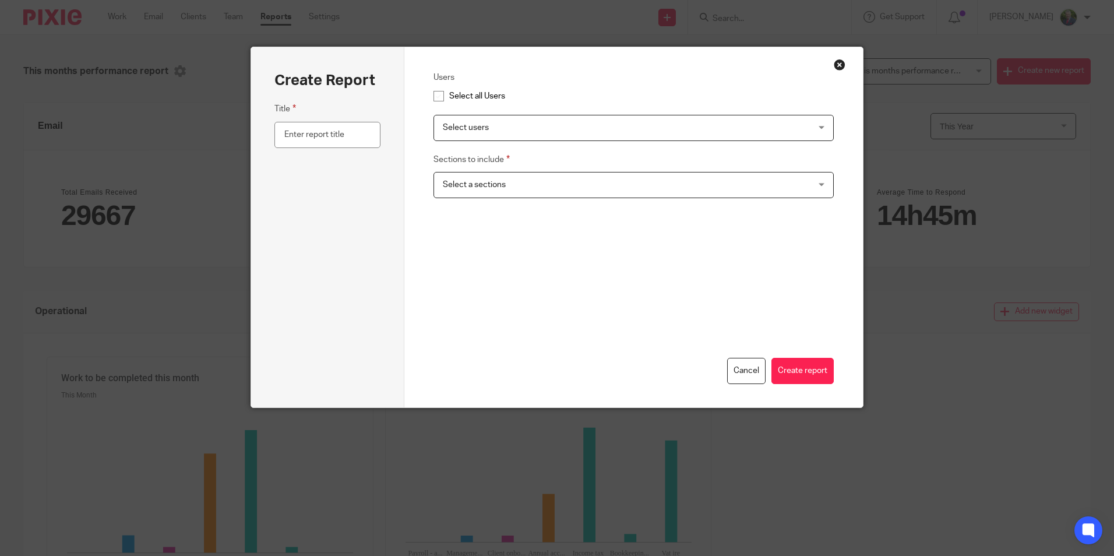
click at [621, 131] on span "Select users" at bounding box center [599, 127] width 312 height 24
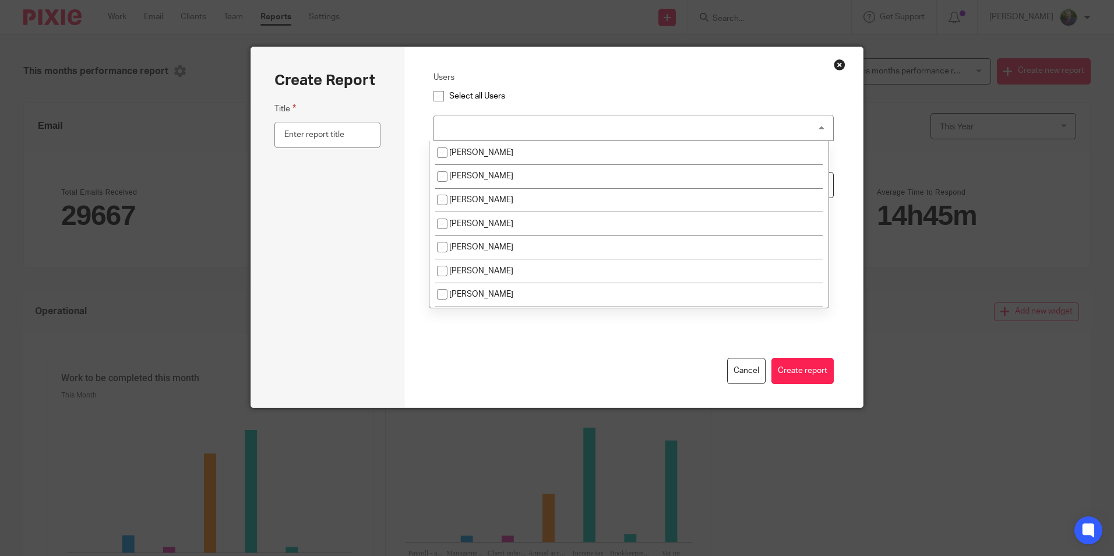
click at [435, 97] on input "checkbox" at bounding box center [439, 96] width 22 height 22
checkbox input "true"
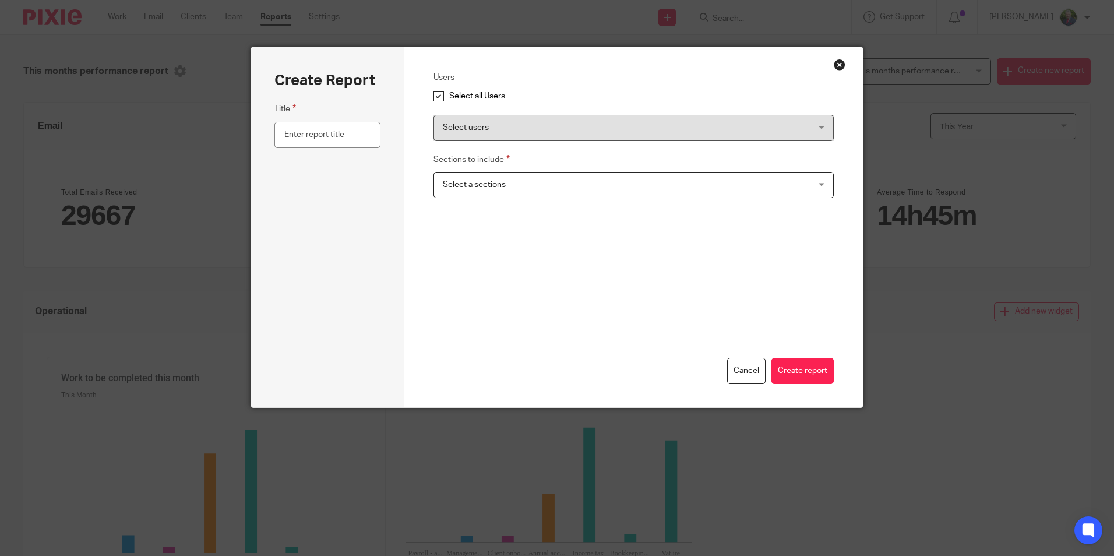
click at [496, 183] on span "Select a sections" at bounding box center [474, 185] width 63 height 8
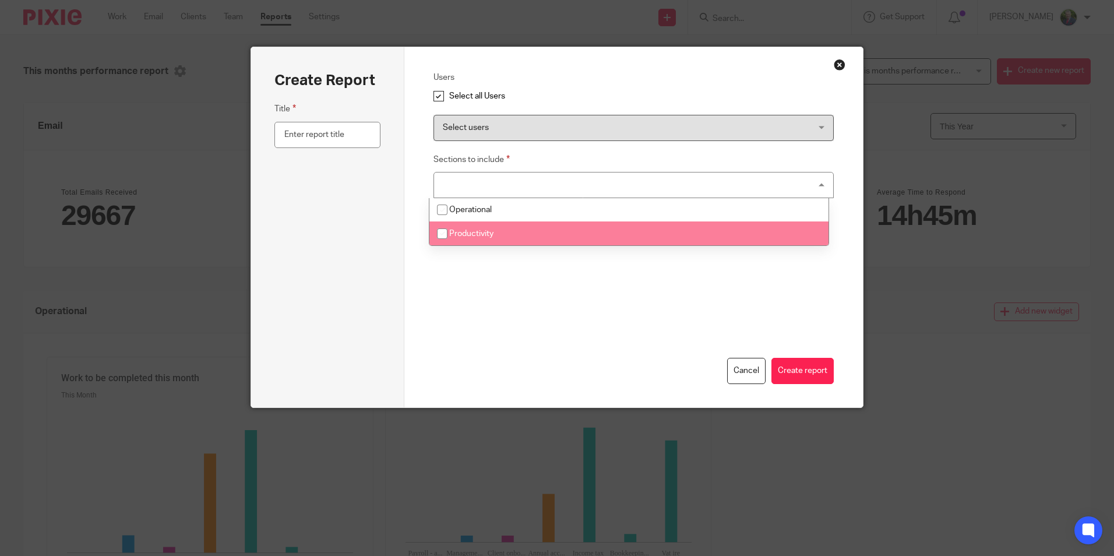
click at [488, 233] on span "Productivity" at bounding box center [471, 234] width 44 height 8
checkbox input "true"
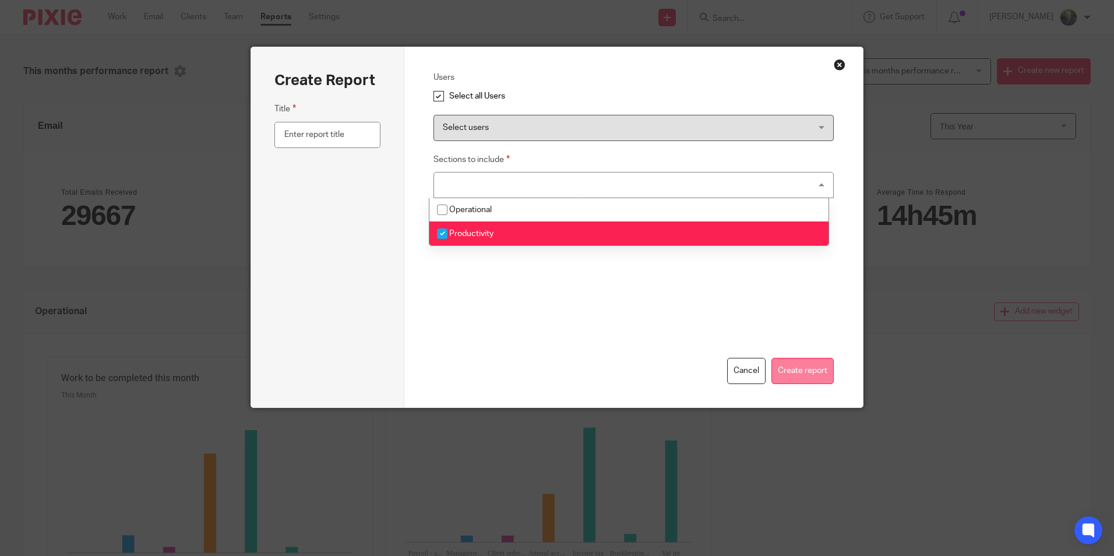
click at [797, 368] on button "Create report" at bounding box center [803, 371] width 62 height 26
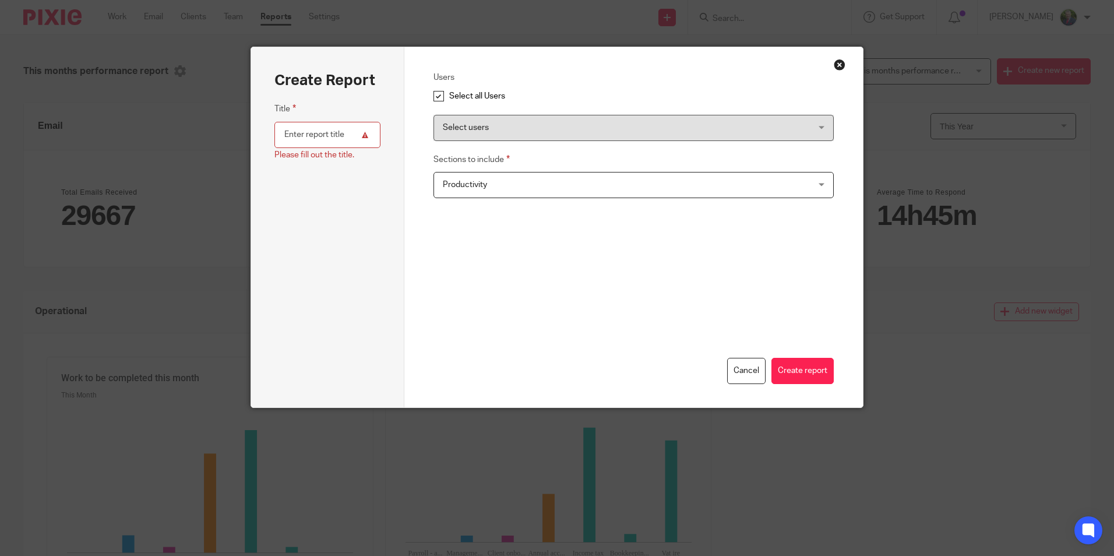
click at [332, 136] on input "text" at bounding box center [326, 135] width 105 height 26
type input "[PERSON_NAME] Accountants"
click at [802, 368] on button "Create report" at bounding box center [803, 371] width 62 height 26
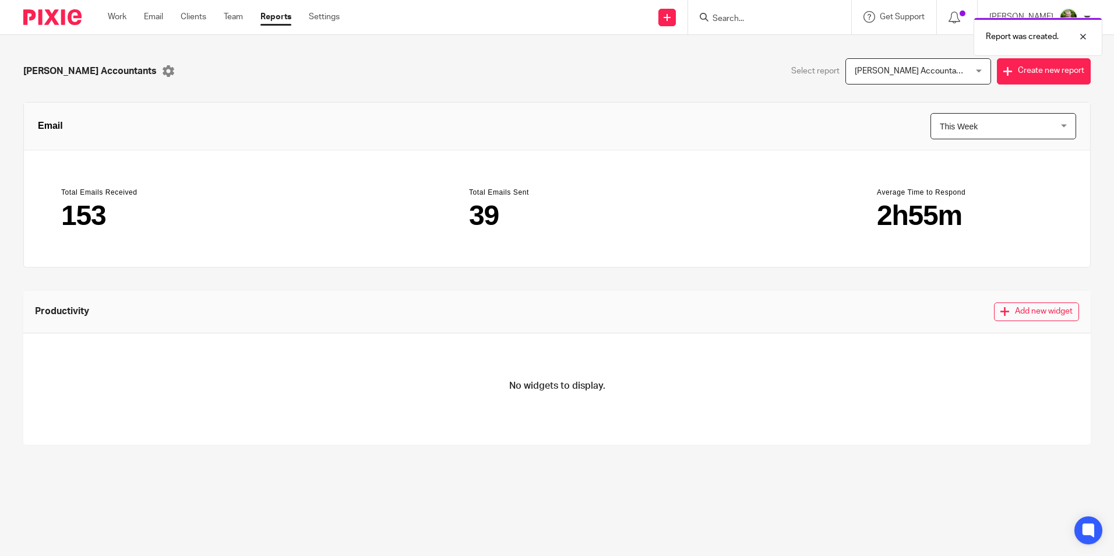
drag, startPoint x: 922, startPoint y: 199, endPoint x: 778, endPoint y: 205, distance: 144.1
click at [778, 205] on main "Total Emails Received 153 Total Emails Sent 39 Average Time to Respond 2h55m" at bounding box center [557, 208] width 1066 height 117
click at [459, 207] on section "Total Emails Sent 39" at bounding box center [557, 209] width 204 height 70
click at [936, 79] on span "[PERSON_NAME] Accountants" at bounding box center [909, 71] width 108 height 24
click at [163, 71] on icon at bounding box center [169, 71] width 12 height 12
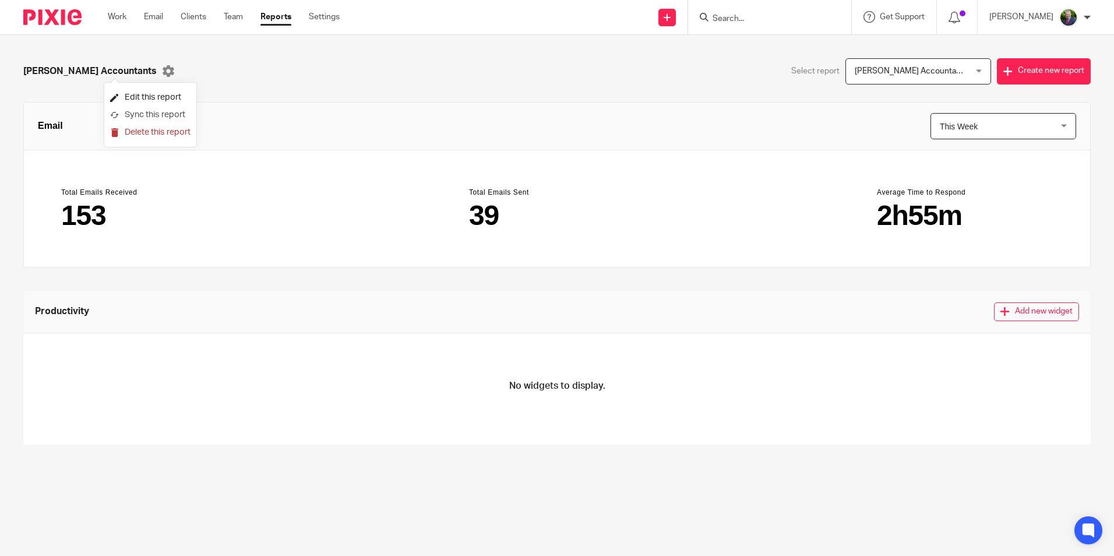
click at [139, 97] on li "Edit this report" at bounding box center [150, 97] width 80 height 17
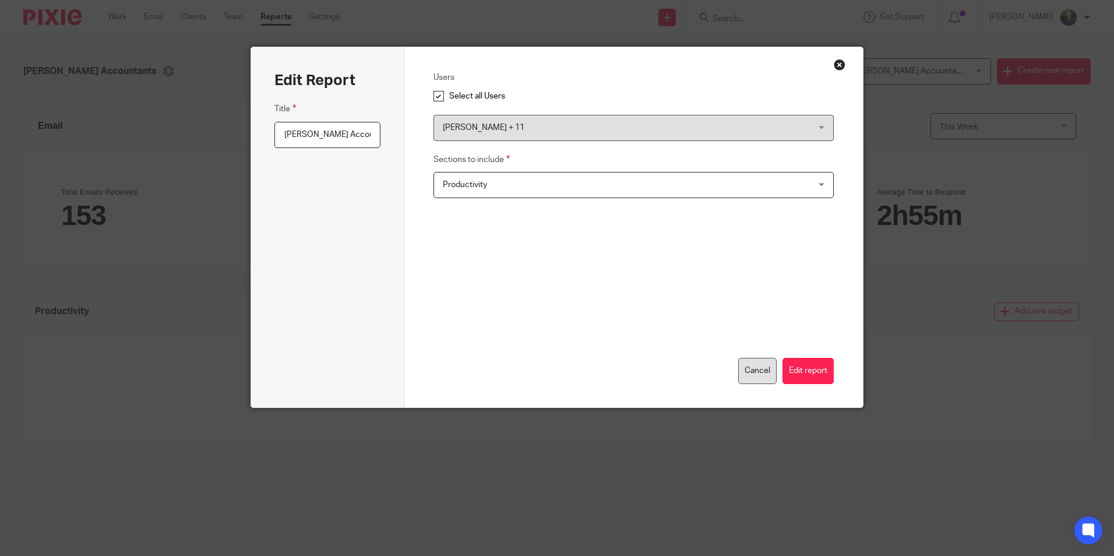
click at [759, 374] on button "Cancel" at bounding box center [757, 371] width 38 height 26
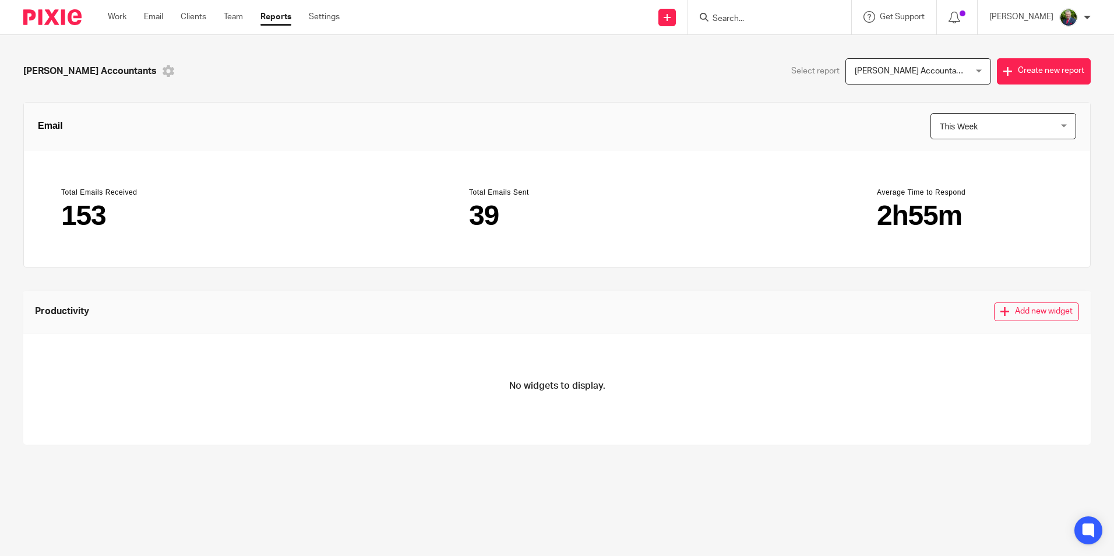
click at [163, 70] on icon at bounding box center [169, 71] width 12 height 12
click at [152, 131] on li "Delete this report" at bounding box center [150, 132] width 80 height 17
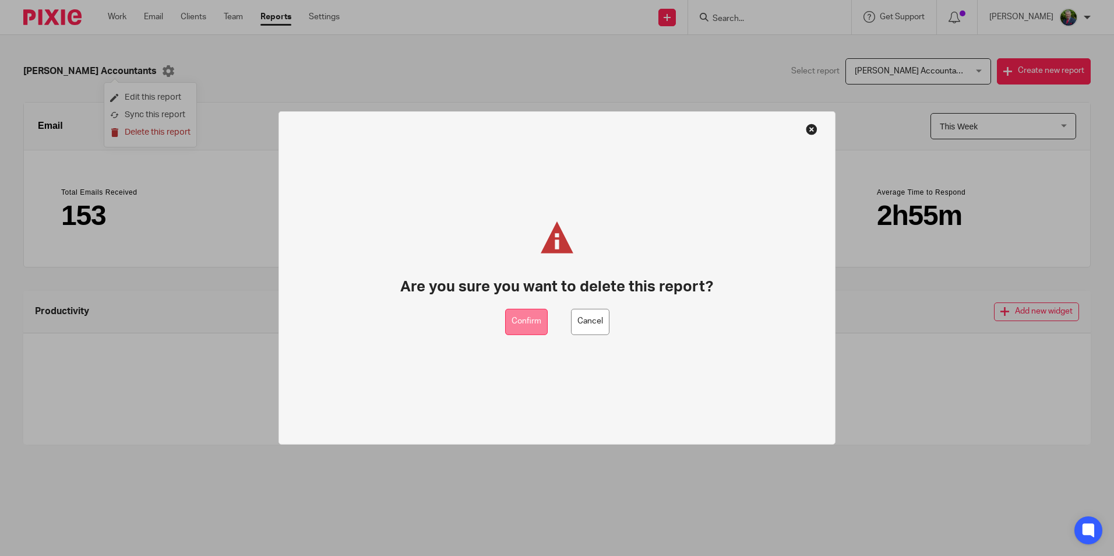
click at [518, 314] on button "Confirm" at bounding box center [526, 322] width 43 height 26
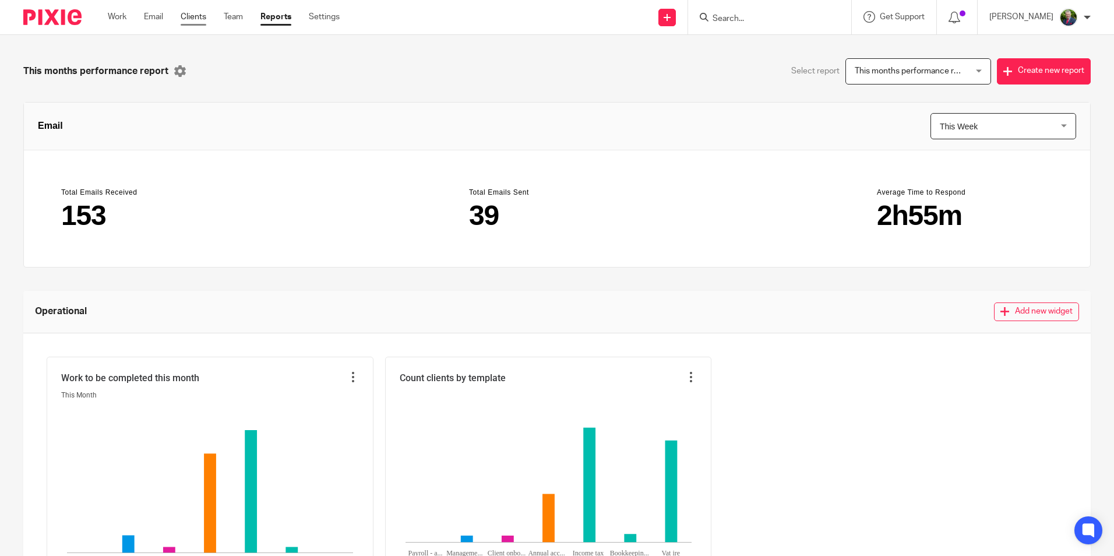
click at [192, 16] on link "Clients" at bounding box center [194, 17] width 26 height 12
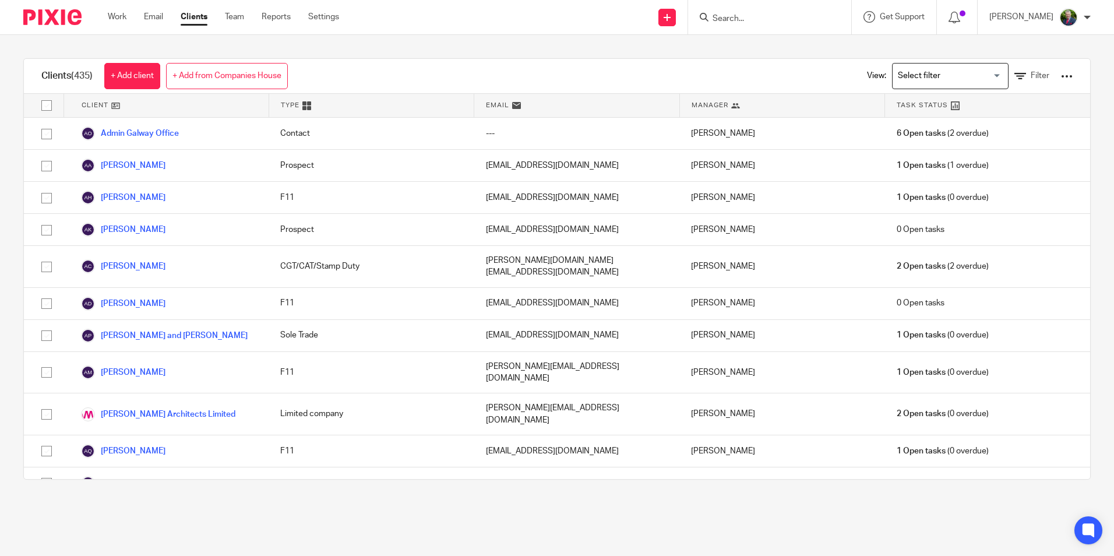
click at [342, 20] on ul "Work Email Clients Team Reports Settings" at bounding box center [232, 17] width 249 height 12
click at [333, 17] on link "Settings" at bounding box center [323, 17] width 31 height 12
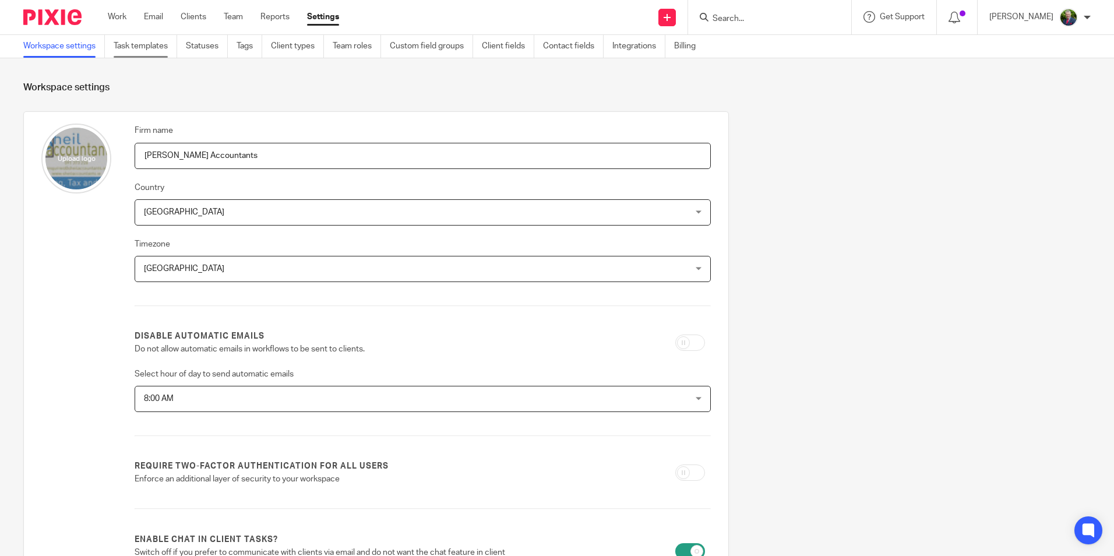
click at [156, 46] on link "Task templates" at bounding box center [146, 46] width 64 height 23
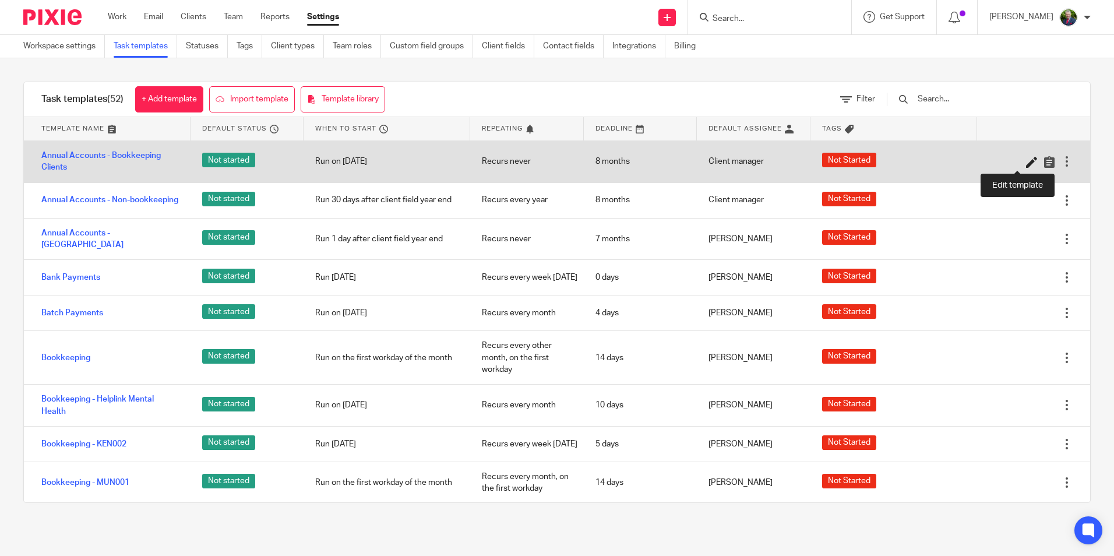
click at [1026, 160] on icon at bounding box center [1032, 162] width 12 height 12
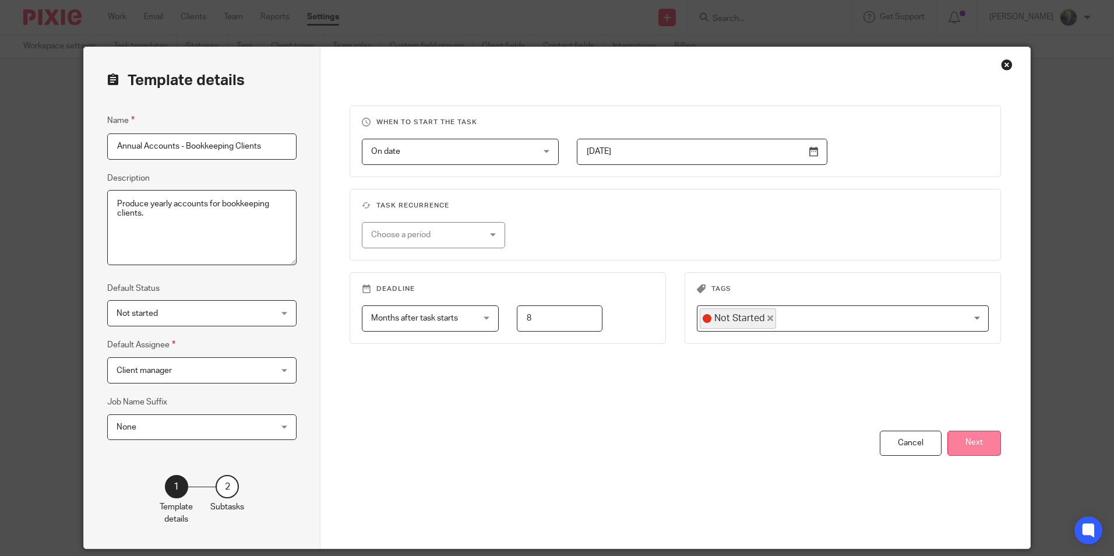
click at [976, 438] on button "Next" at bounding box center [975, 443] width 54 height 25
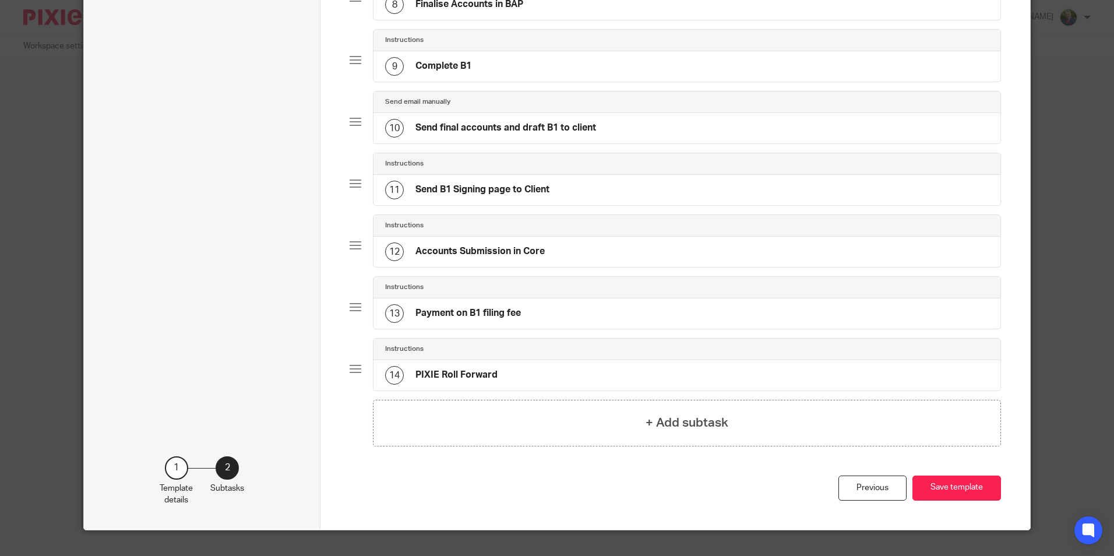
scroll to position [593, 0]
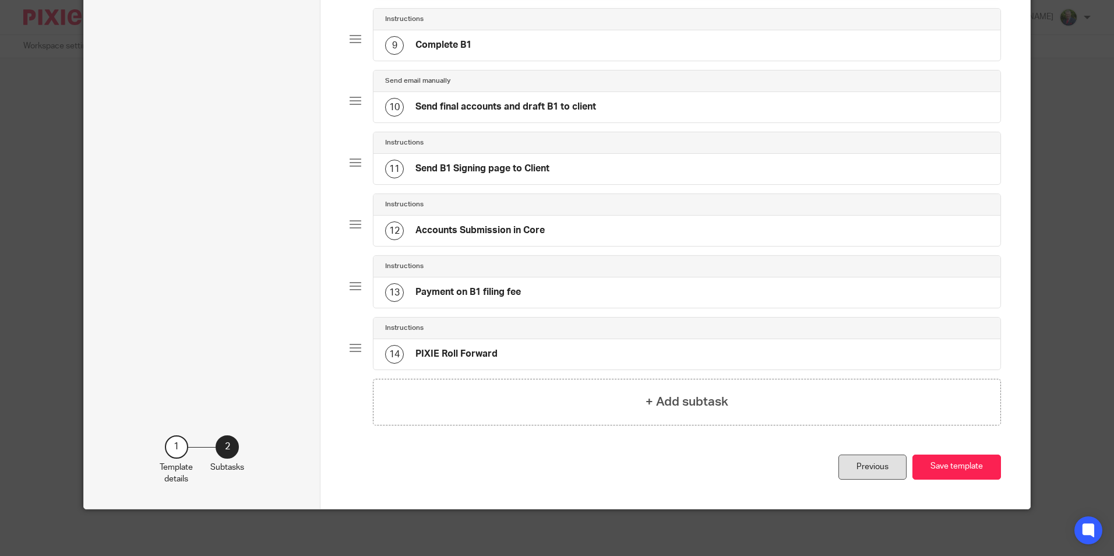
click at [875, 466] on div "Previous" at bounding box center [873, 467] width 68 height 25
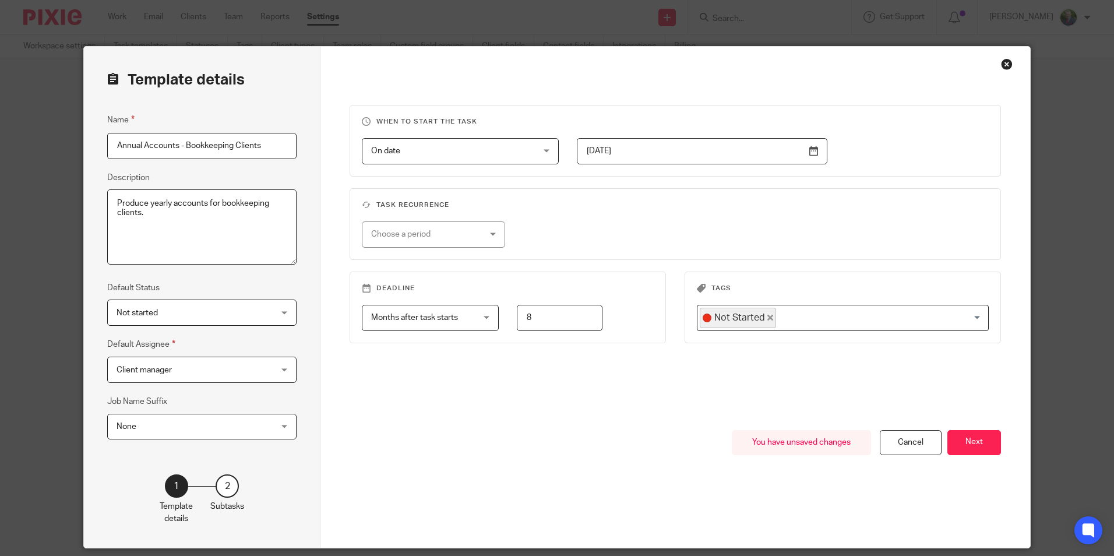
scroll to position [0, 0]
click at [900, 435] on div "Cancel" at bounding box center [911, 443] width 62 height 25
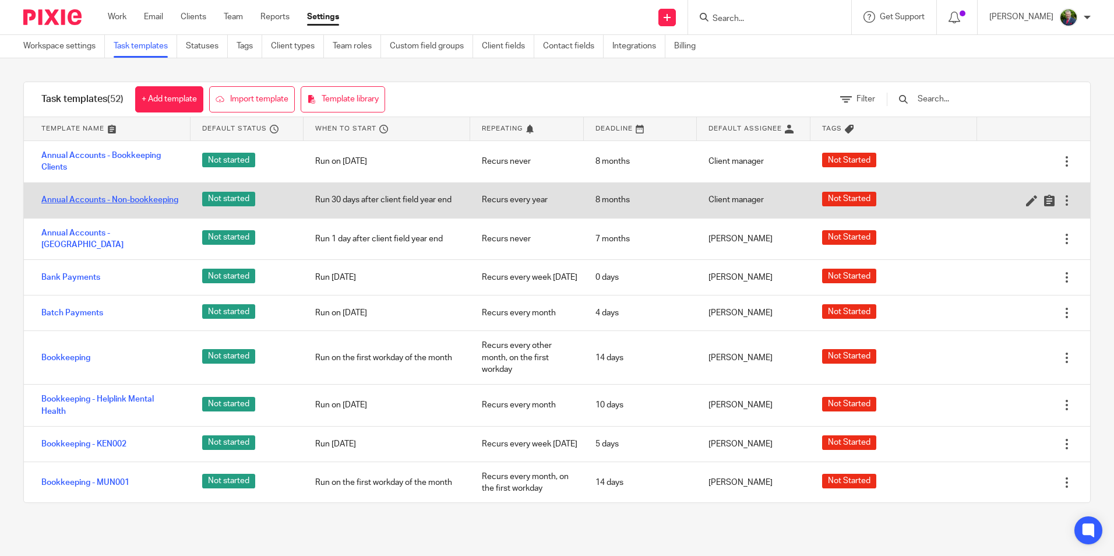
click at [54, 205] on link "Annual Accounts - Non-bookkeeping" at bounding box center [109, 200] width 137 height 12
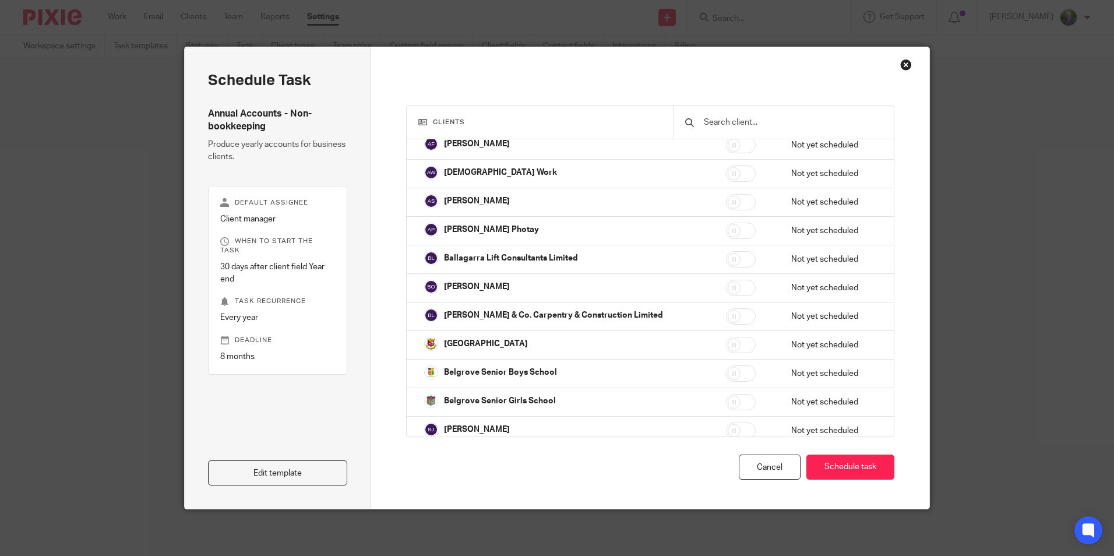
scroll to position [1107, 0]
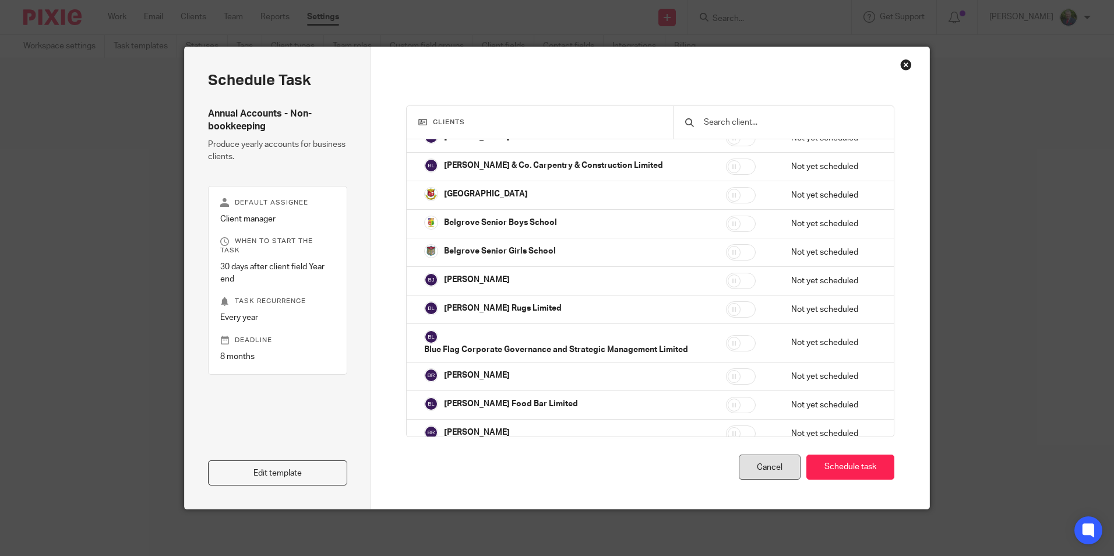
click at [766, 460] on div "Cancel" at bounding box center [770, 467] width 62 height 25
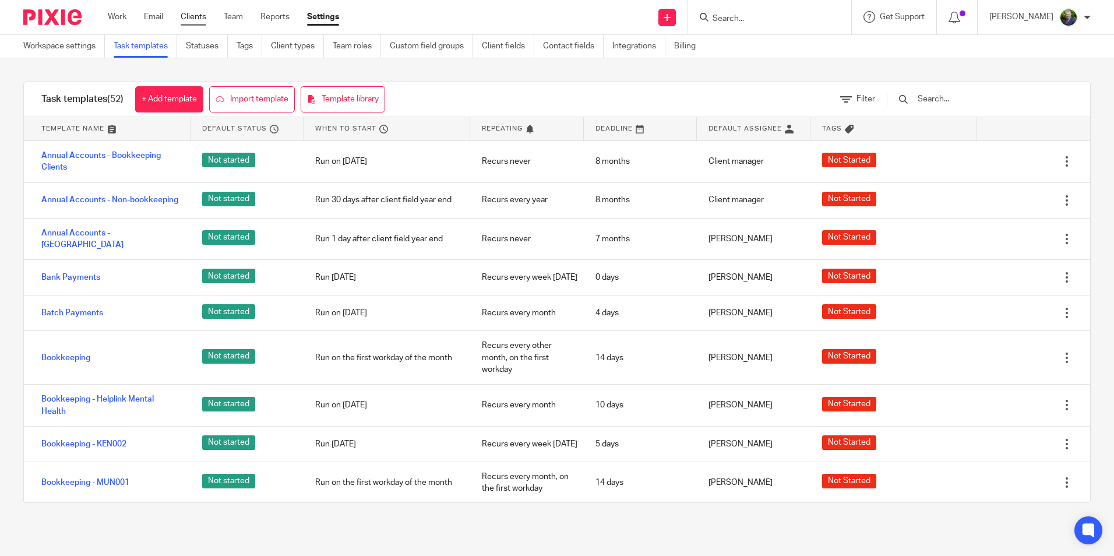
click at [202, 18] on link "Clients" at bounding box center [194, 17] width 26 height 12
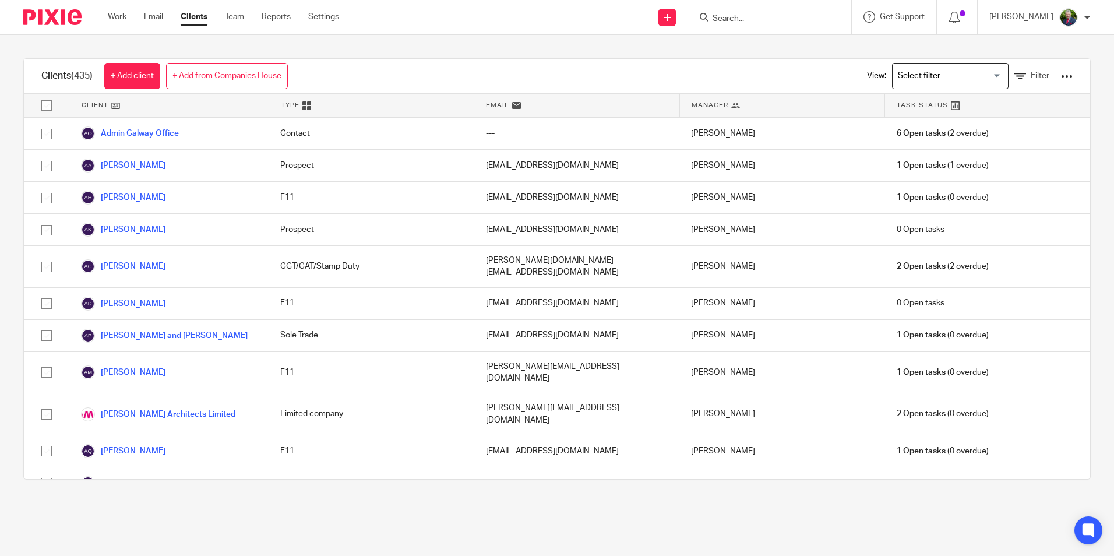
click at [920, 68] on input "Search for option" at bounding box center [948, 76] width 108 height 20
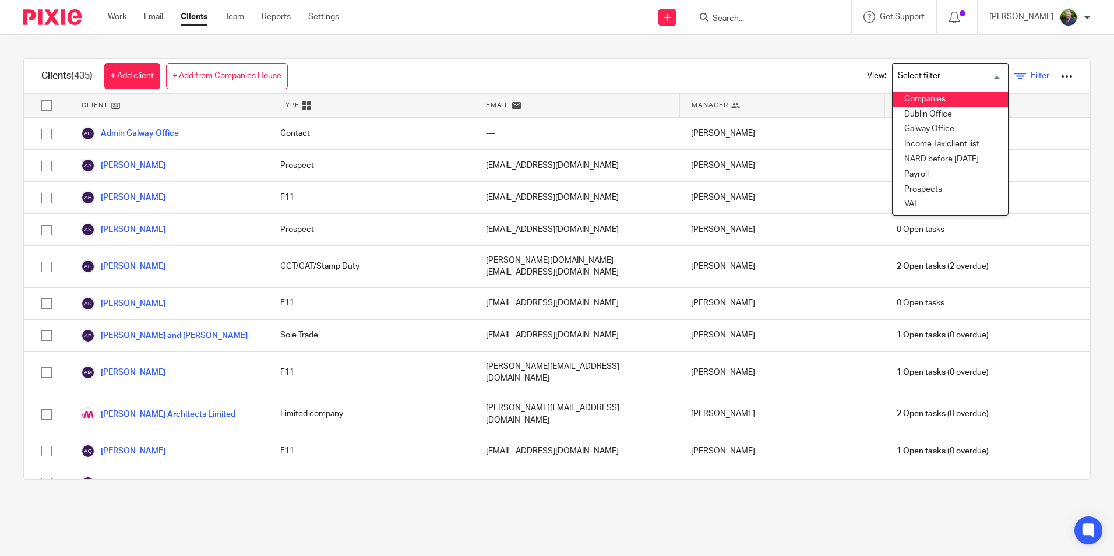
click at [1015, 71] on link "Filter" at bounding box center [1032, 76] width 35 height 12
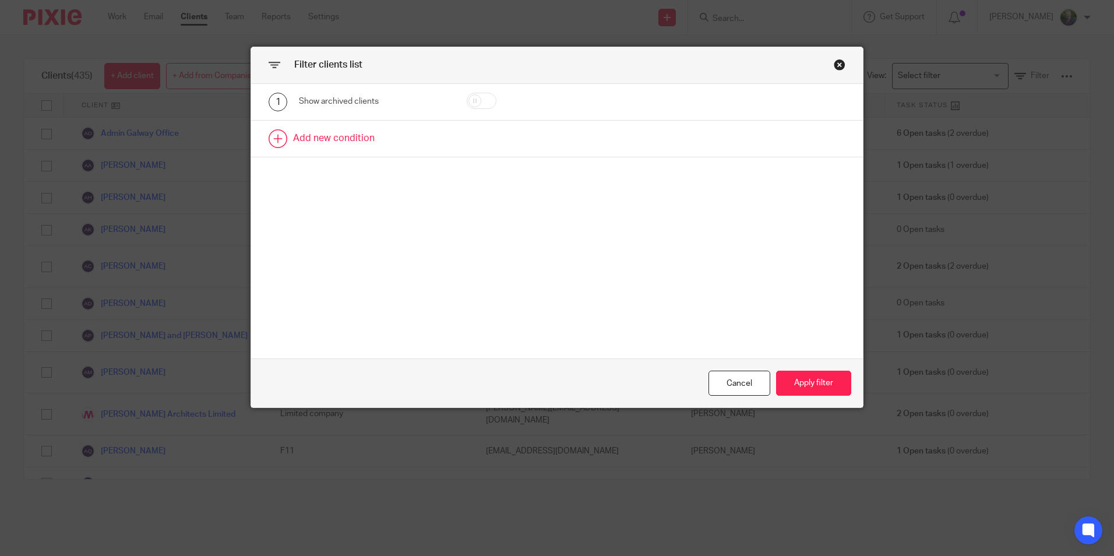
click at [333, 133] on link at bounding box center [557, 139] width 612 height 36
click at [432, 144] on div "Field" at bounding box center [374, 142] width 150 height 26
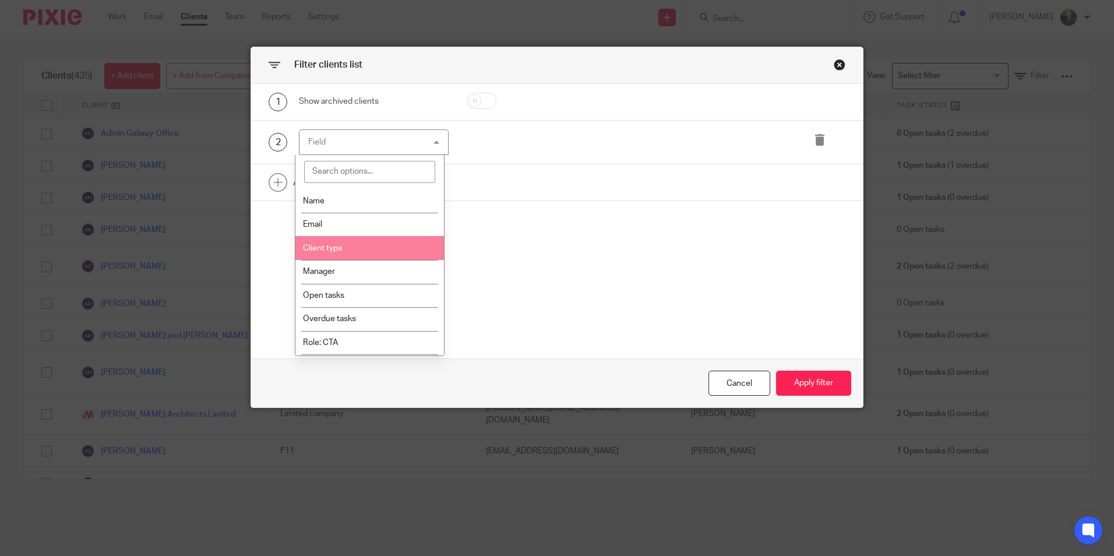
click at [365, 251] on li "Client type" at bounding box center [369, 248] width 149 height 24
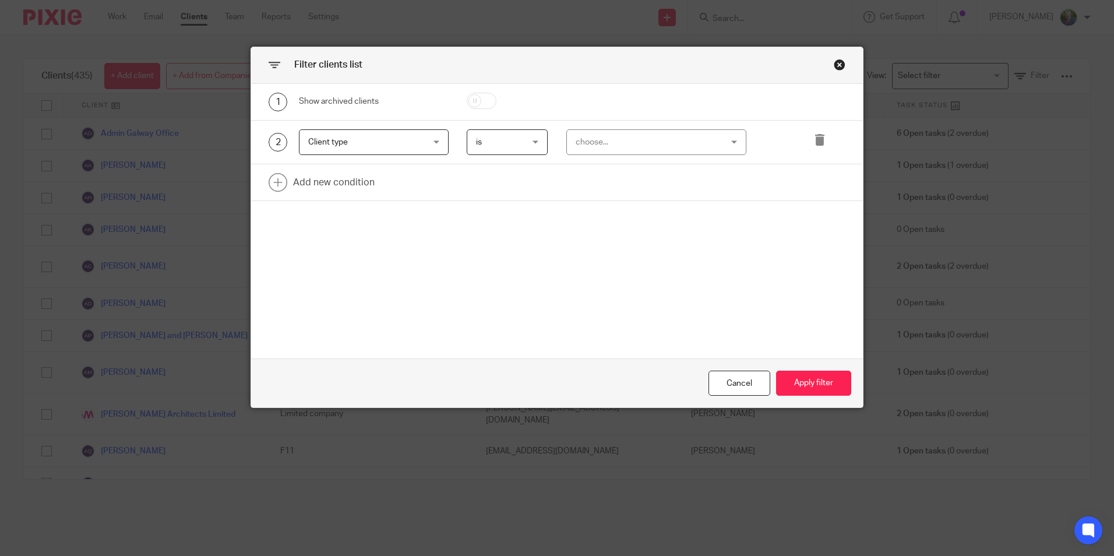
click at [629, 138] on div "choose..." at bounding box center [644, 142] width 136 height 24
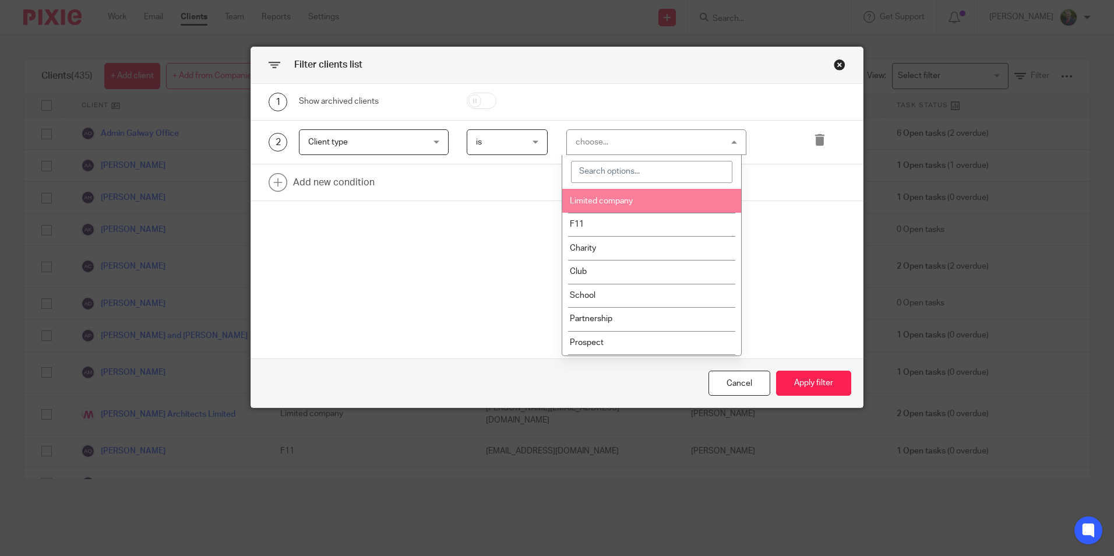
click at [621, 205] on span "Limited company" at bounding box center [601, 201] width 63 height 8
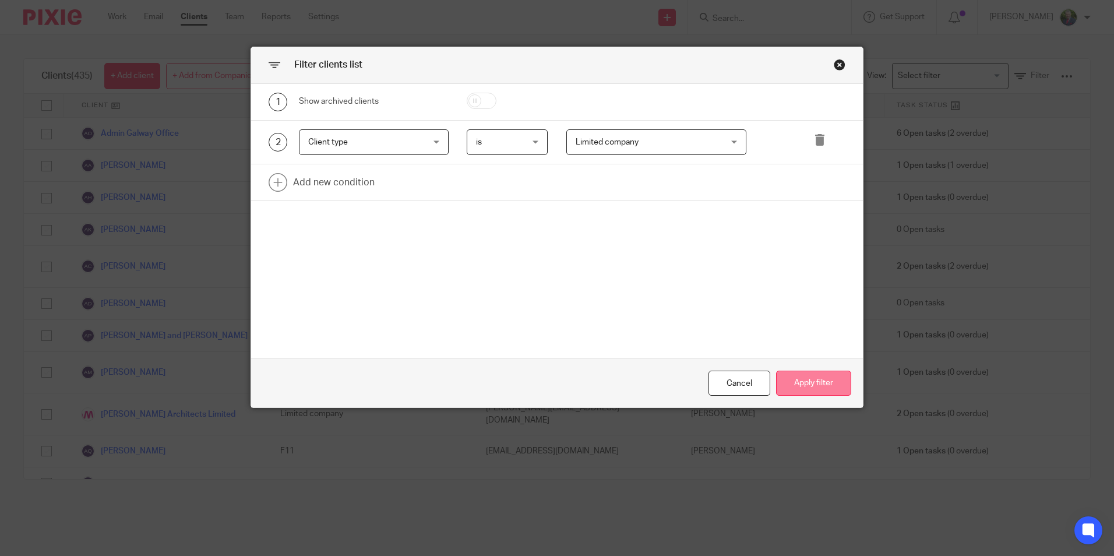
click at [807, 379] on button "Apply filter" at bounding box center [813, 383] width 75 height 25
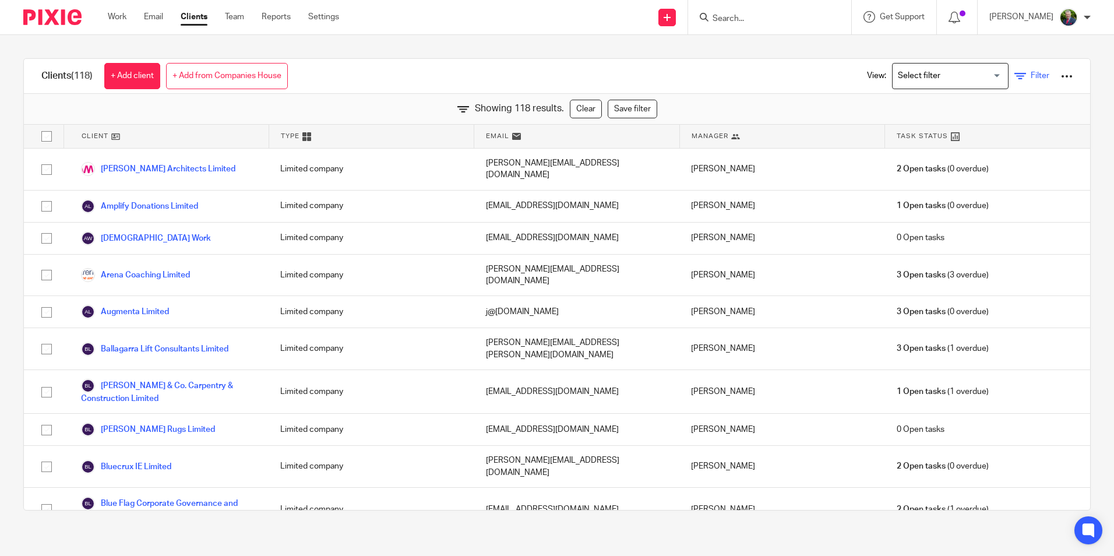
click at [1031, 74] on span "Filter" at bounding box center [1040, 76] width 19 height 8
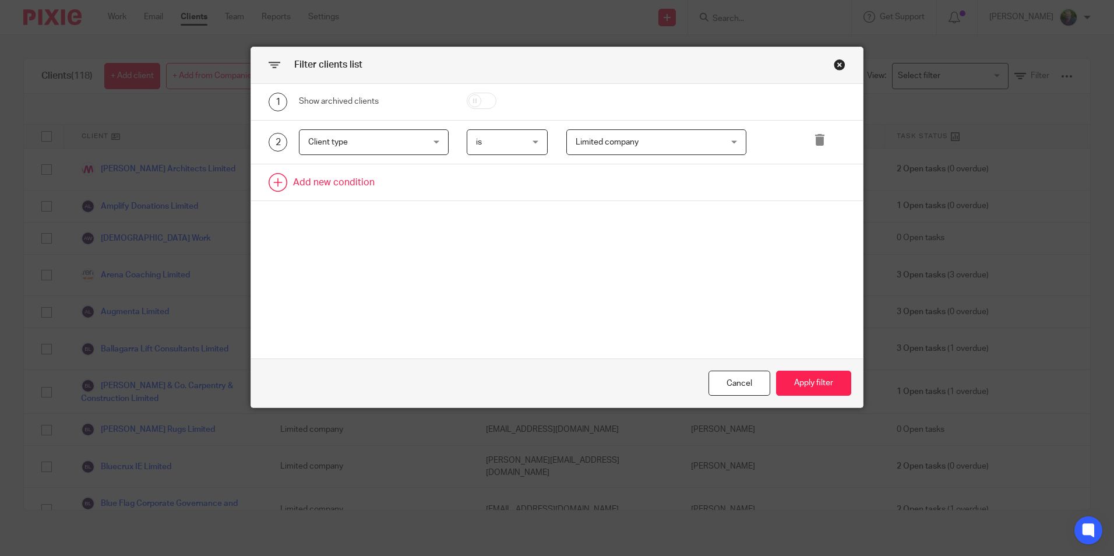
click at [356, 182] on link at bounding box center [557, 182] width 612 height 36
click at [383, 182] on div "Field" at bounding box center [364, 186] width 112 height 24
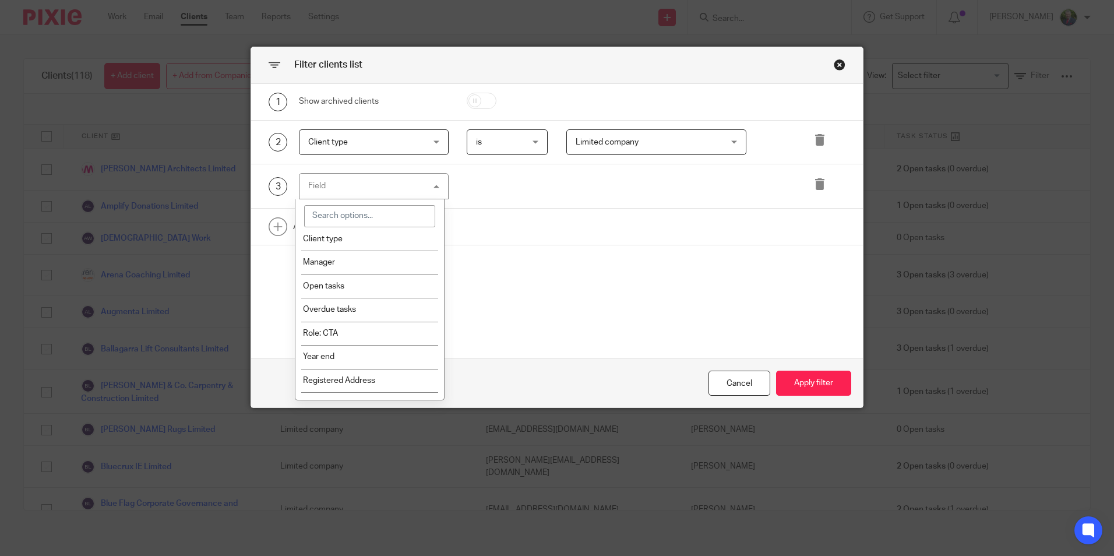
scroll to position [58, 0]
click at [409, 262] on li "Manager" at bounding box center [369, 258] width 149 height 24
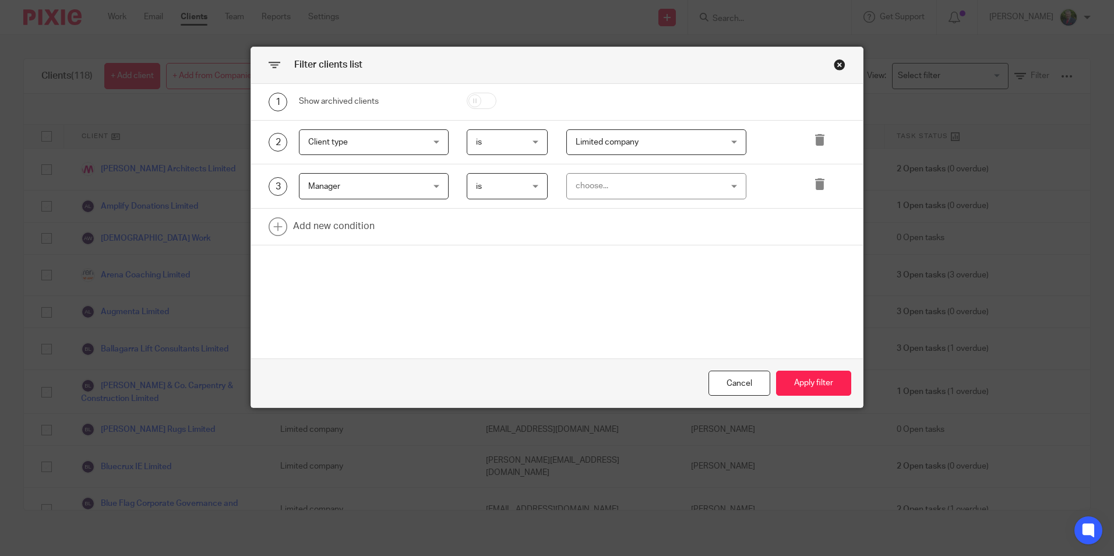
click at [647, 186] on div "choose..." at bounding box center [644, 186] width 136 height 24
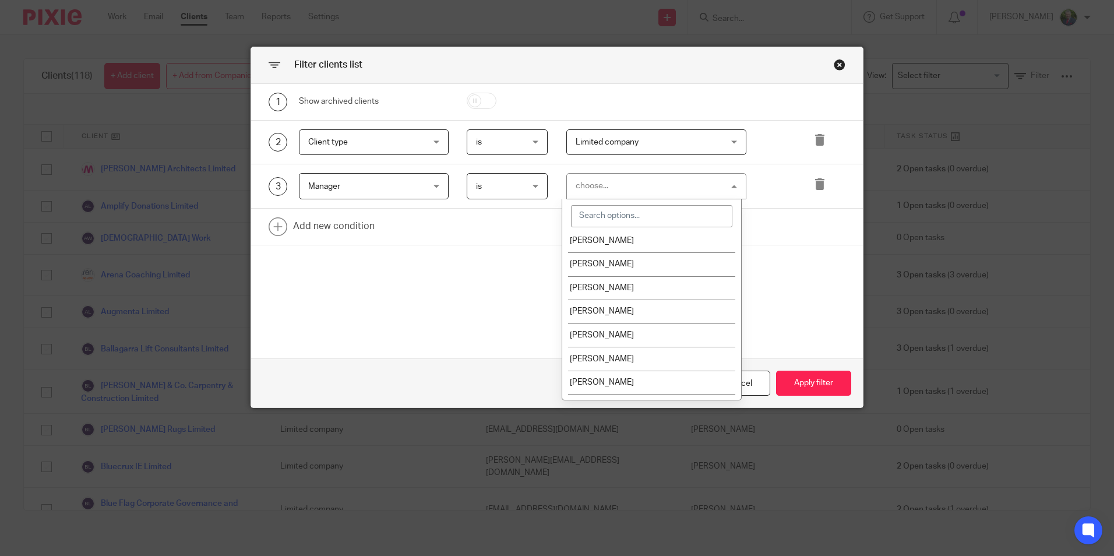
scroll to position [117, 0]
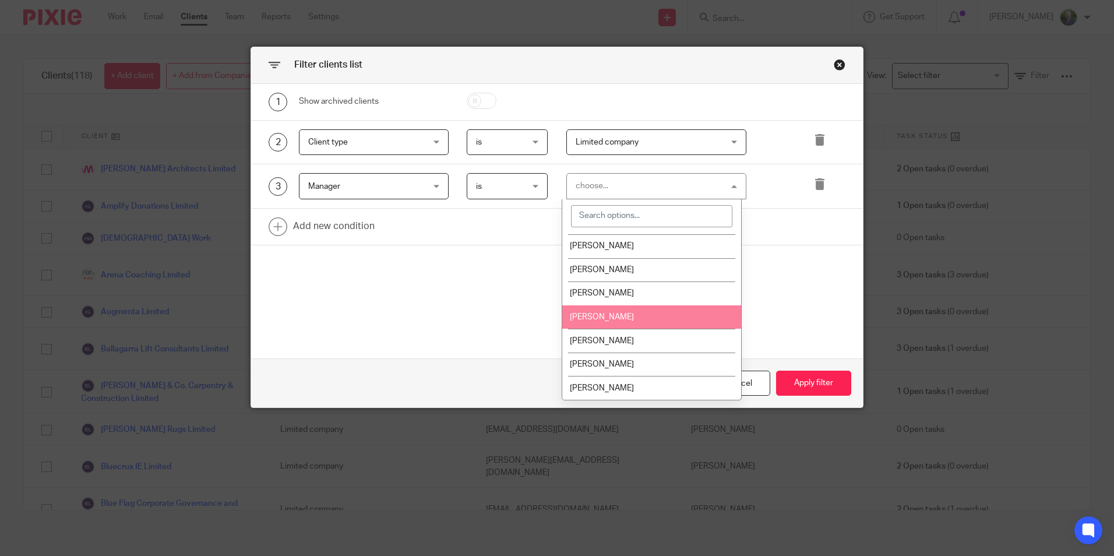
click at [628, 318] on li "[PERSON_NAME]" at bounding box center [651, 317] width 179 height 24
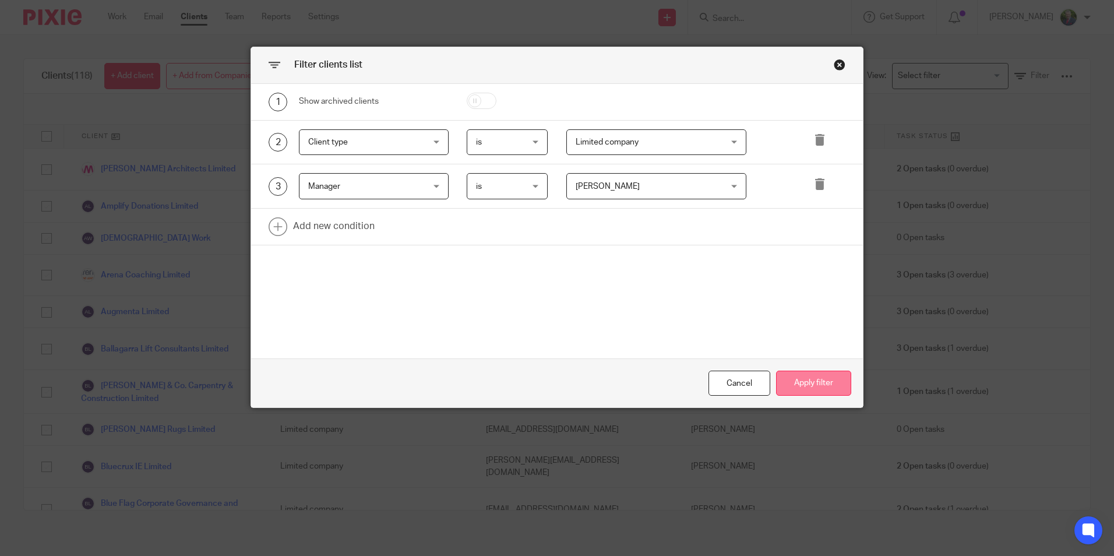
click at [817, 387] on button "Apply filter" at bounding box center [813, 383] width 75 height 25
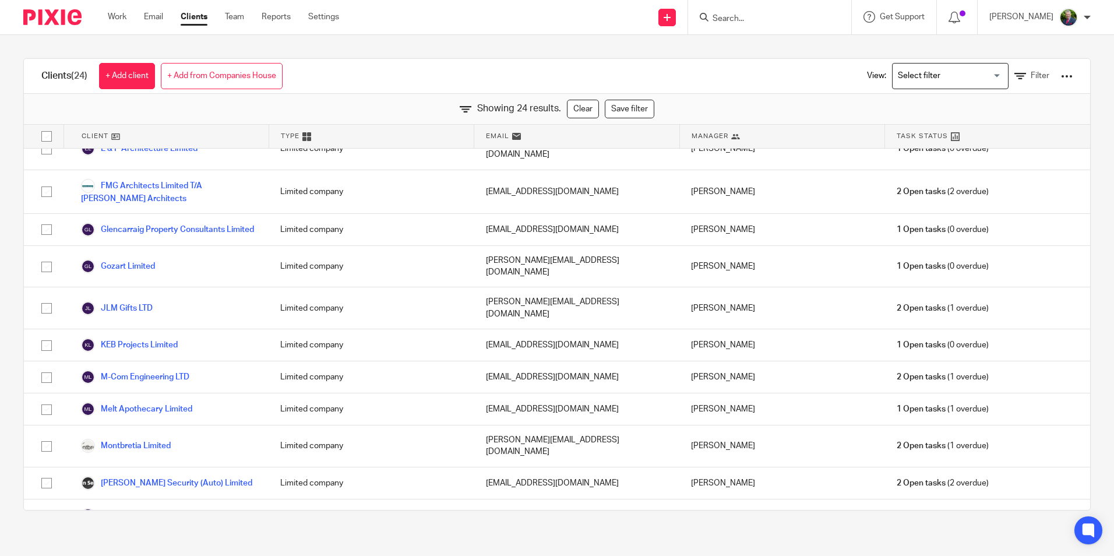
scroll to position [0, 0]
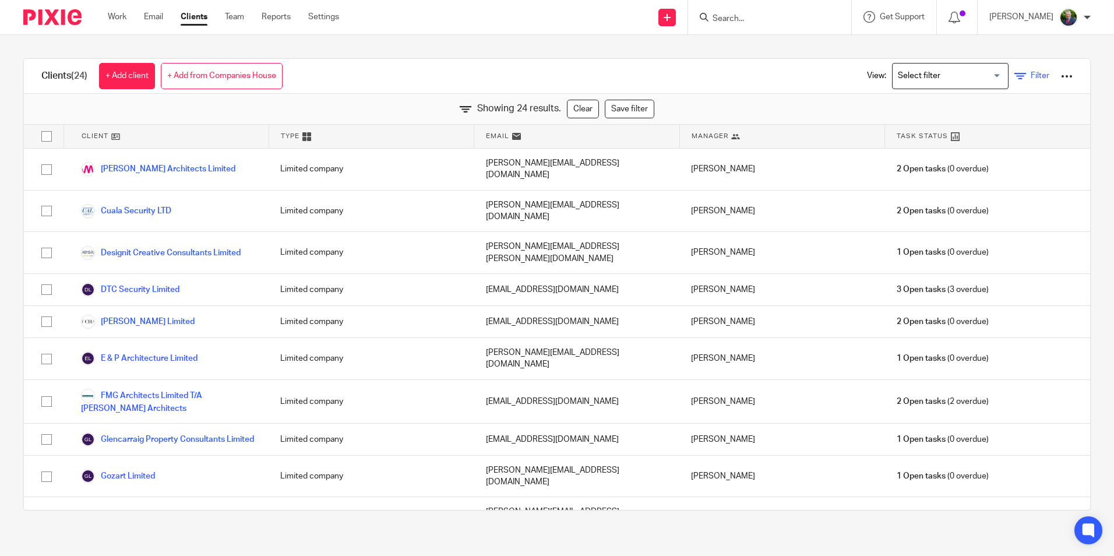
click at [1015, 75] on link "Filter" at bounding box center [1032, 76] width 35 height 12
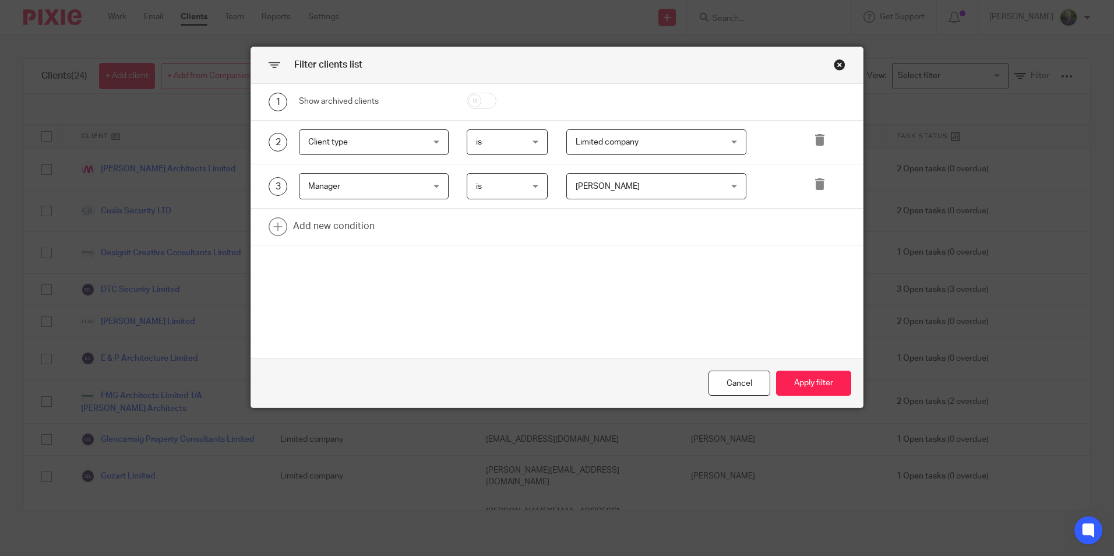
click at [630, 140] on span "Limited company" at bounding box center [607, 142] width 63 height 8
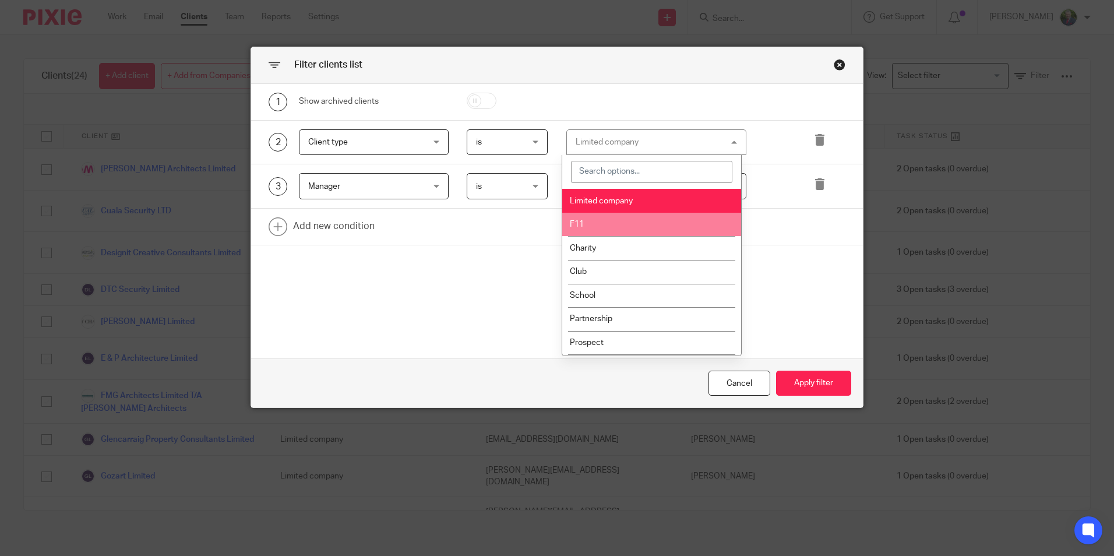
click at [631, 227] on li "F11" at bounding box center [651, 225] width 179 height 24
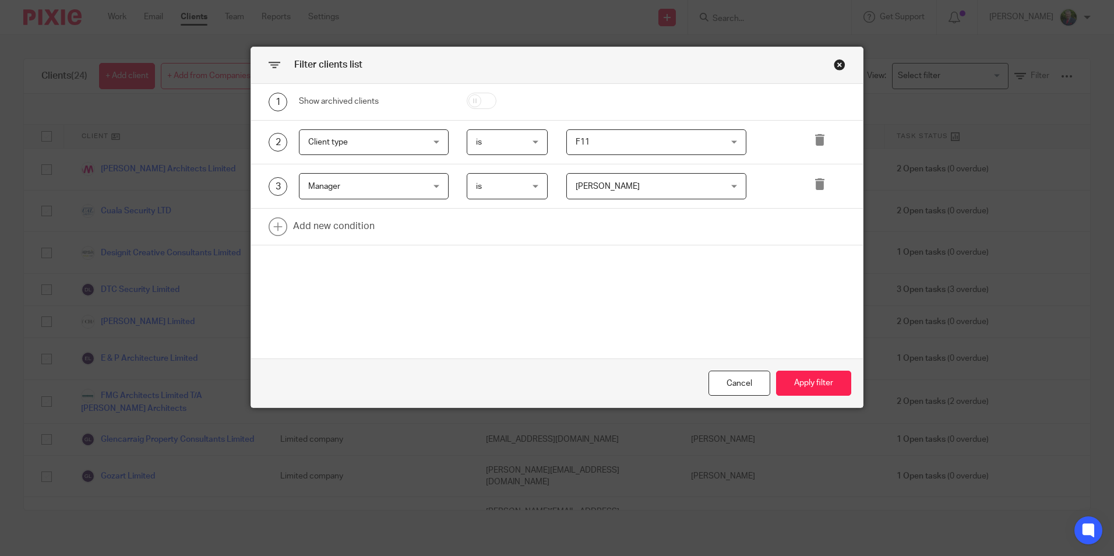
click at [643, 181] on span "[PERSON_NAME]" at bounding box center [644, 186] width 136 height 24
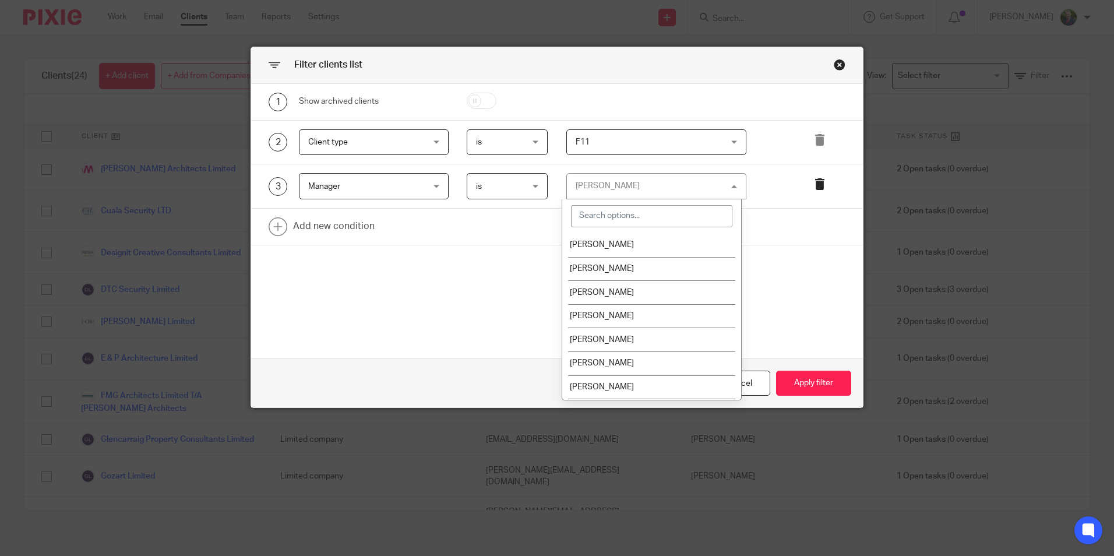
click at [814, 183] on icon at bounding box center [820, 184] width 12 height 12
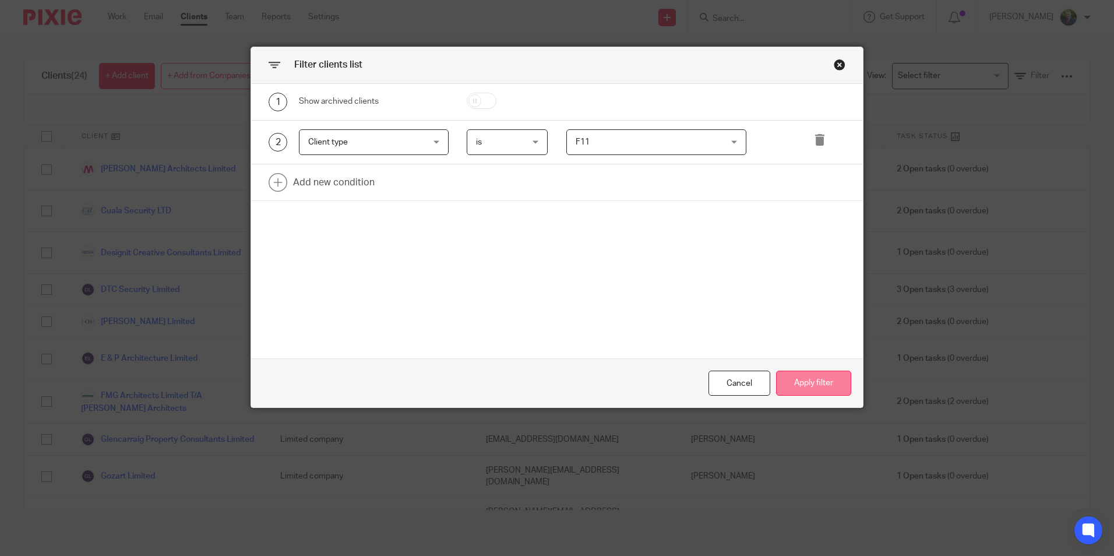
click at [808, 383] on button "Apply filter" at bounding box center [813, 383] width 75 height 25
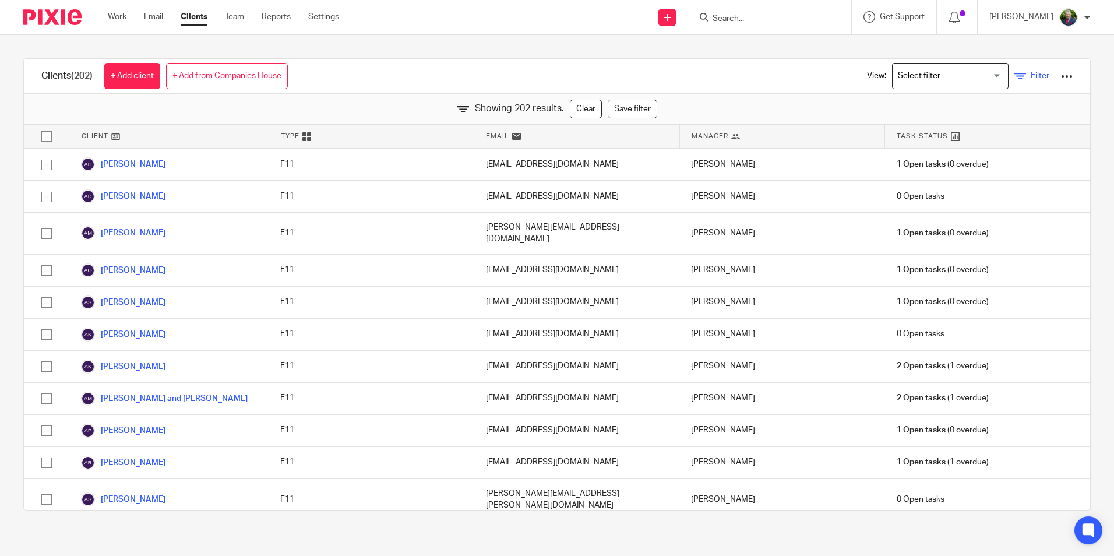
click at [1031, 78] on span "Filter" at bounding box center [1040, 76] width 19 height 8
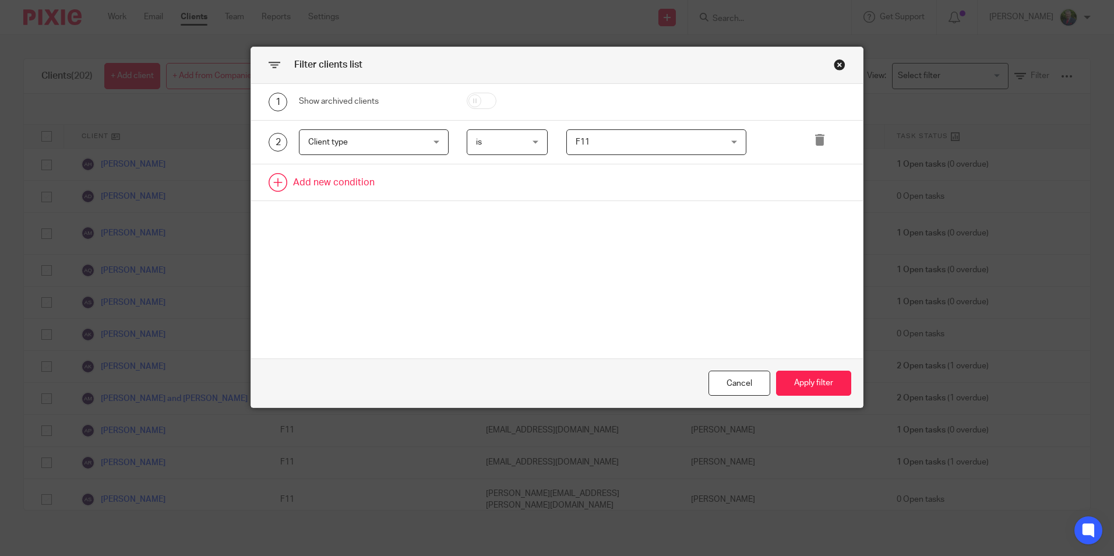
click at [332, 192] on link at bounding box center [557, 182] width 612 height 36
click at [332, 196] on div "Field" at bounding box center [364, 186] width 112 height 24
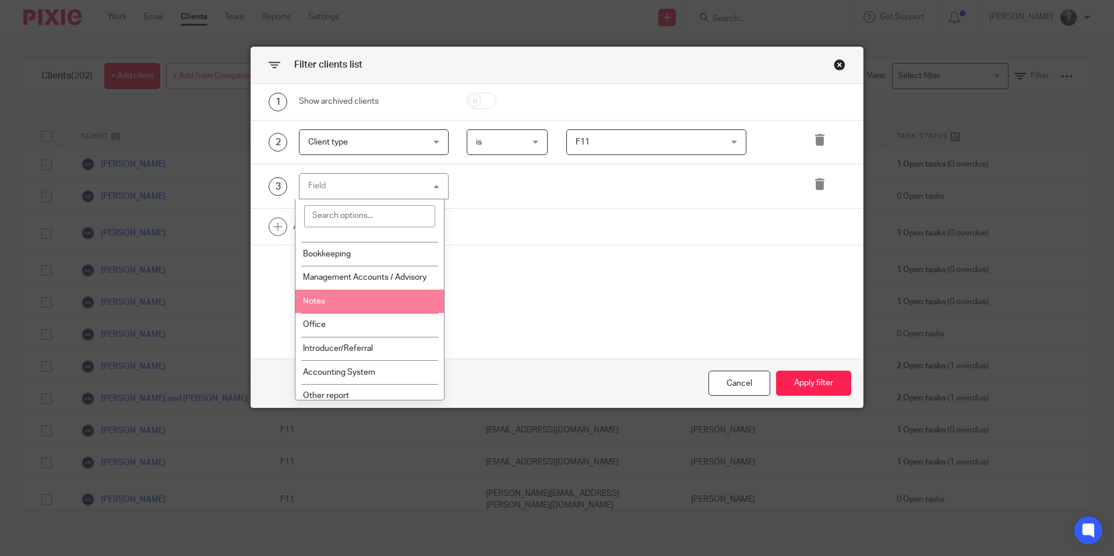
scroll to position [699, 0]
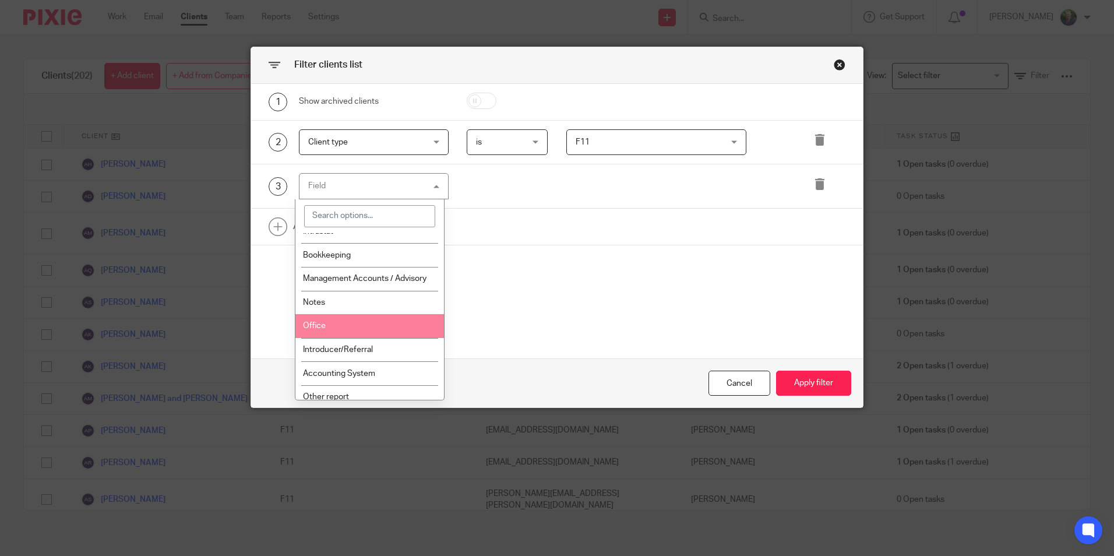
click at [321, 328] on span "Office" at bounding box center [314, 326] width 23 height 8
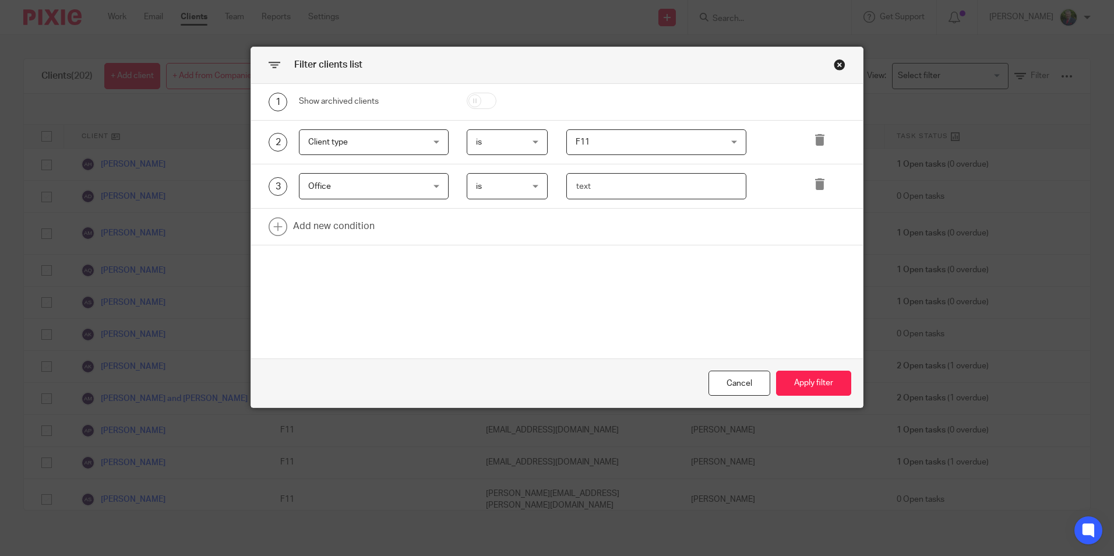
click at [653, 186] on input "text" at bounding box center [656, 186] width 180 height 26
type input "Galway"
click at [802, 382] on button "Apply filter" at bounding box center [813, 383] width 75 height 25
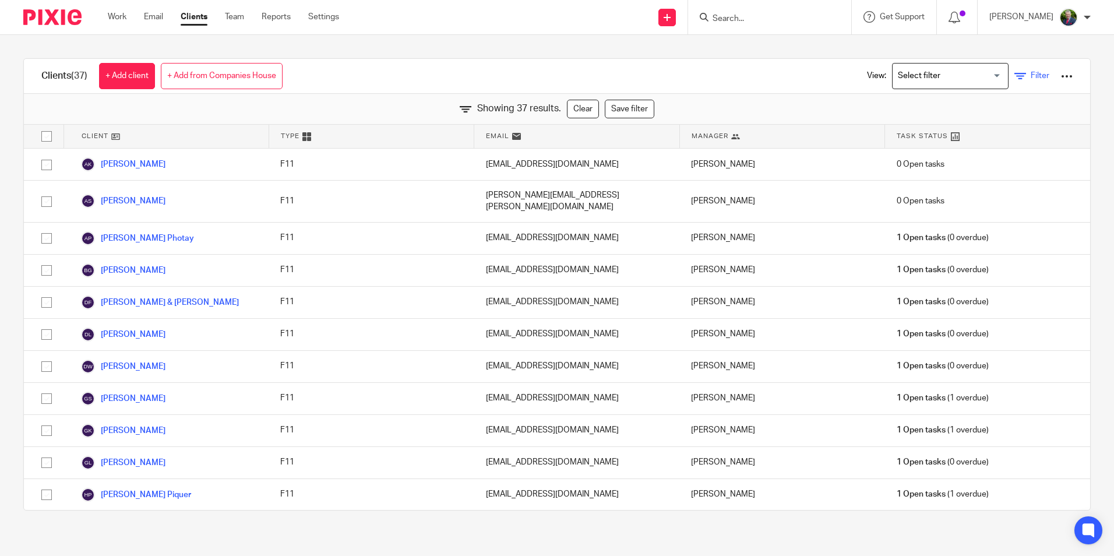
click at [1031, 75] on span "Filter" at bounding box center [1040, 76] width 19 height 8
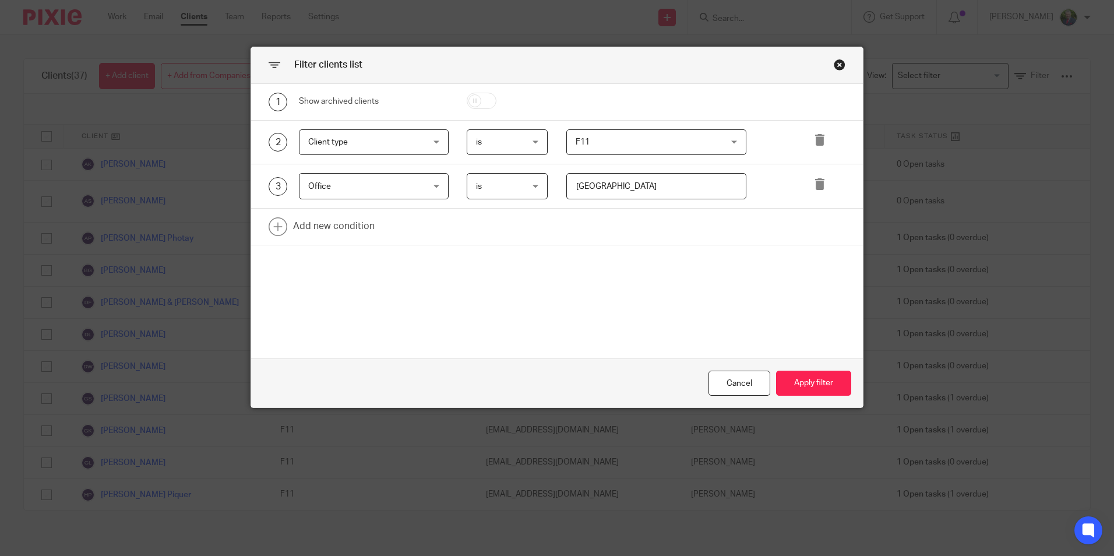
drag, startPoint x: 617, startPoint y: 182, endPoint x: 508, endPoint y: 186, distance: 109.1
click at [515, 186] on div "3 Office Office Name Email Client type Manager Open tasks Overdue tasks Role: C…" at bounding box center [548, 186] width 595 height 26
type input "Dublin"
click at [809, 389] on button "Apply filter" at bounding box center [813, 383] width 75 height 25
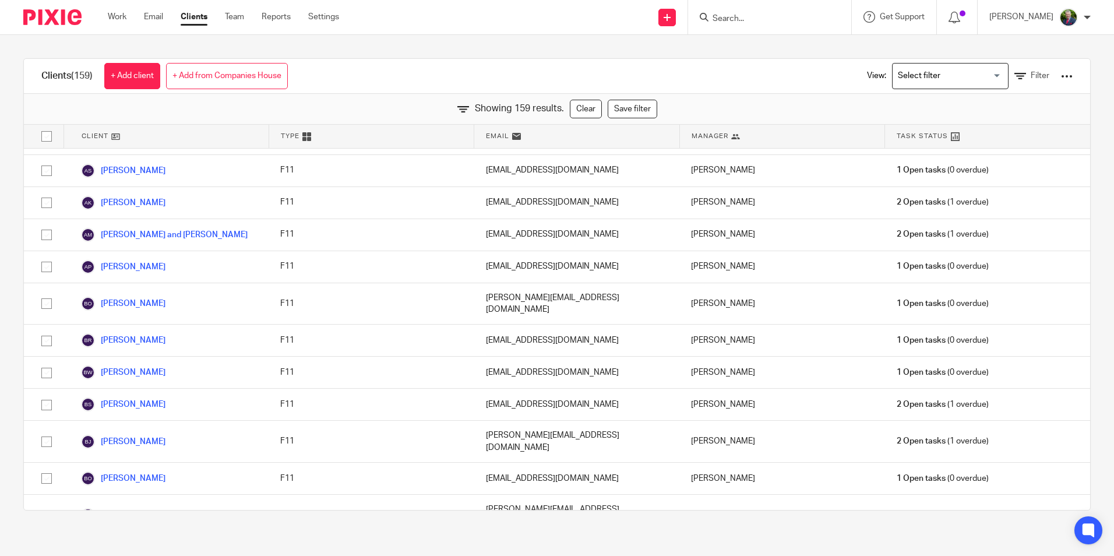
scroll to position [0, 0]
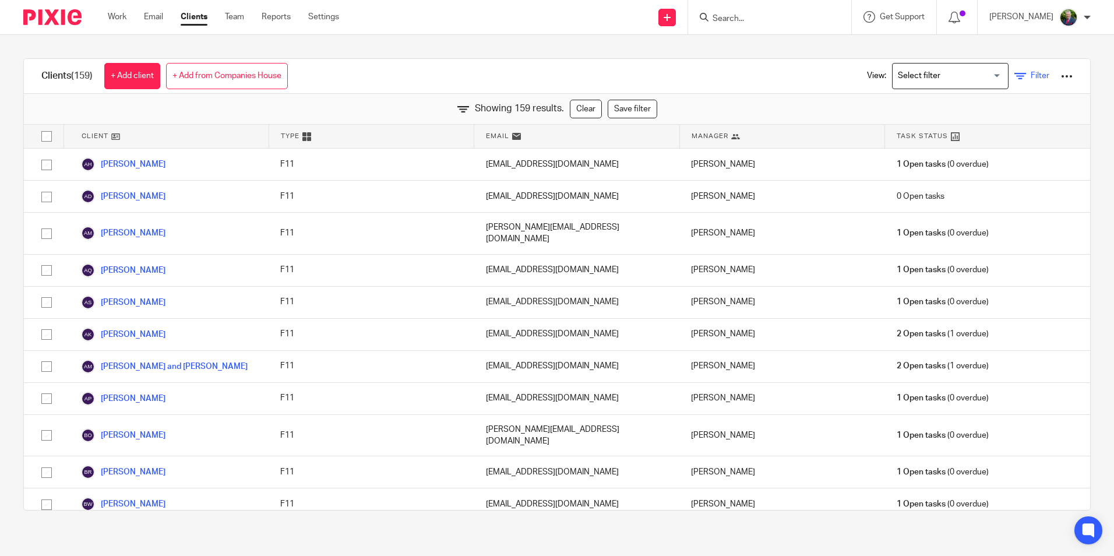
click at [1015, 74] on icon at bounding box center [1021, 77] width 12 height 12
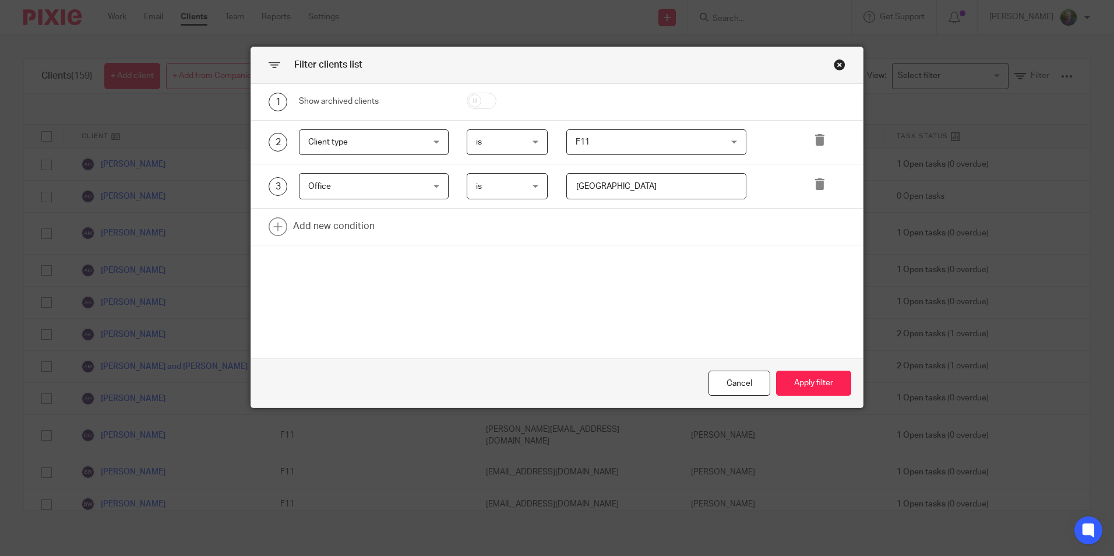
drag, startPoint x: 660, startPoint y: 186, endPoint x: 435, endPoint y: 178, distance: 224.5
click at [435, 178] on div "3 Office Office Name Email Client type Manager Open tasks Overdue tasks Role: C…" at bounding box center [548, 186] width 595 height 26
click at [817, 184] on icon at bounding box center [820, 184] width 12 height 12
click at [339, 186] on link at bounding box center [557, 182] width 612 height 36
click at [358, 188] on div "Field" at bounding box center [364, 186] width 112 height 24
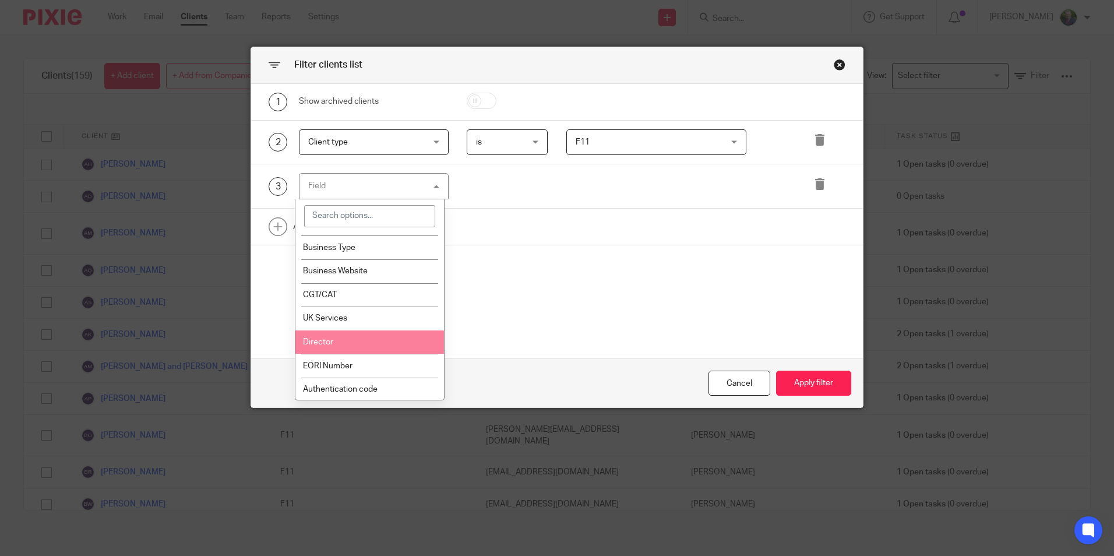
scroll to position [874, 0]
click at [362, 346] on li "Director" at bounding box center [369, 341] width 149 height 24
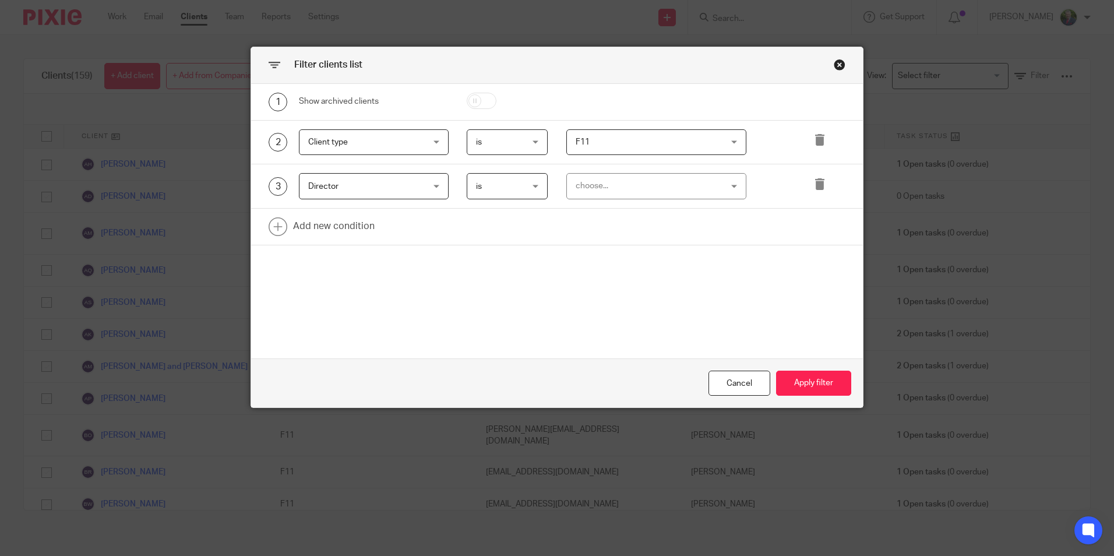
click at [682, 184] on div "choose..." at bounding box center [644, 186] width 136 height 24
click at [617, 209] on li "Yes" at bounding box center [651, 211] width 179 height 24
click at [812, 380] on button "Apply filter" at bounding box center [813, 383] width 75 height 25
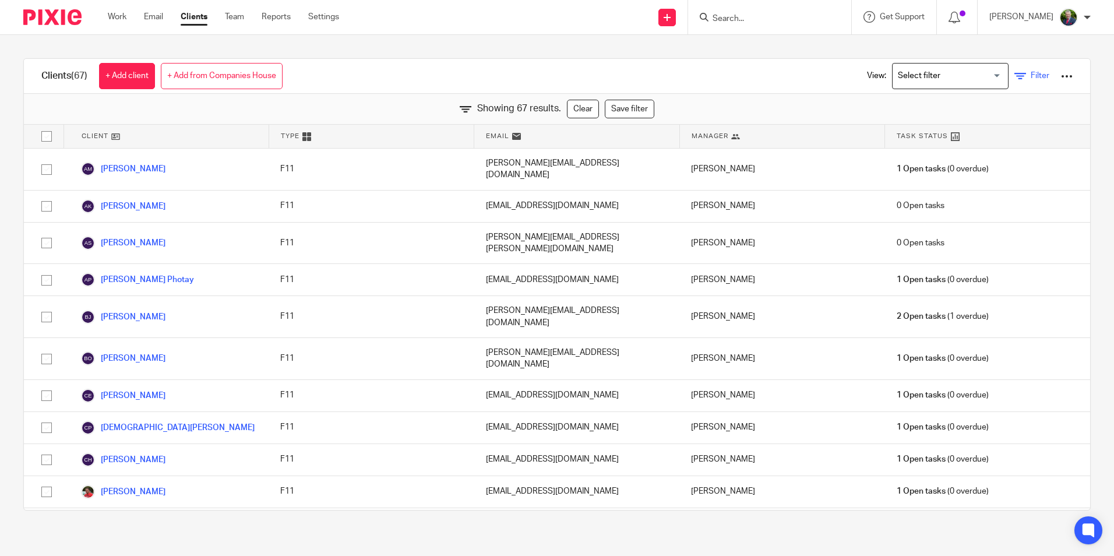
click at [1031, 78] on span "Filter" at bounding box center [1040, 76] width 19 height 8
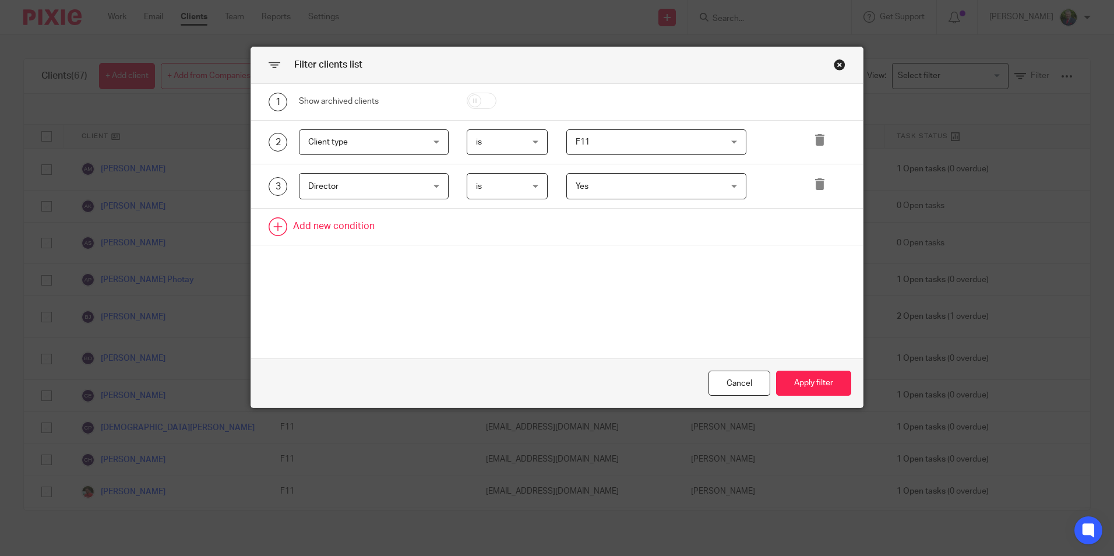
click at [296, 217] on link at bounding box center [557, 227] width 612 height 36
click at [353, 225] on div "Field" at bounding box center [364, 230] width 112 height 24
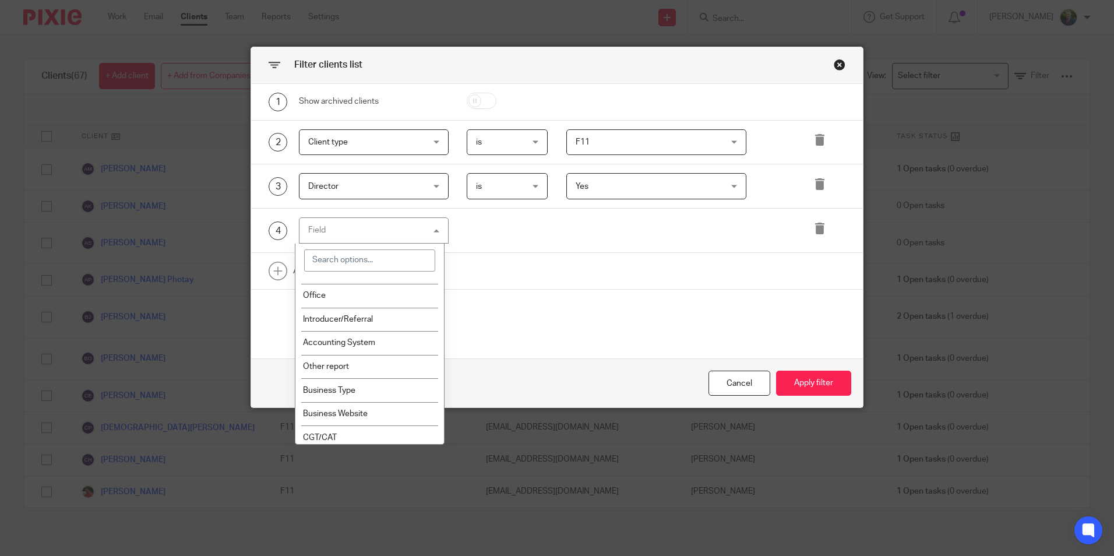
scroll to position [786, 0]
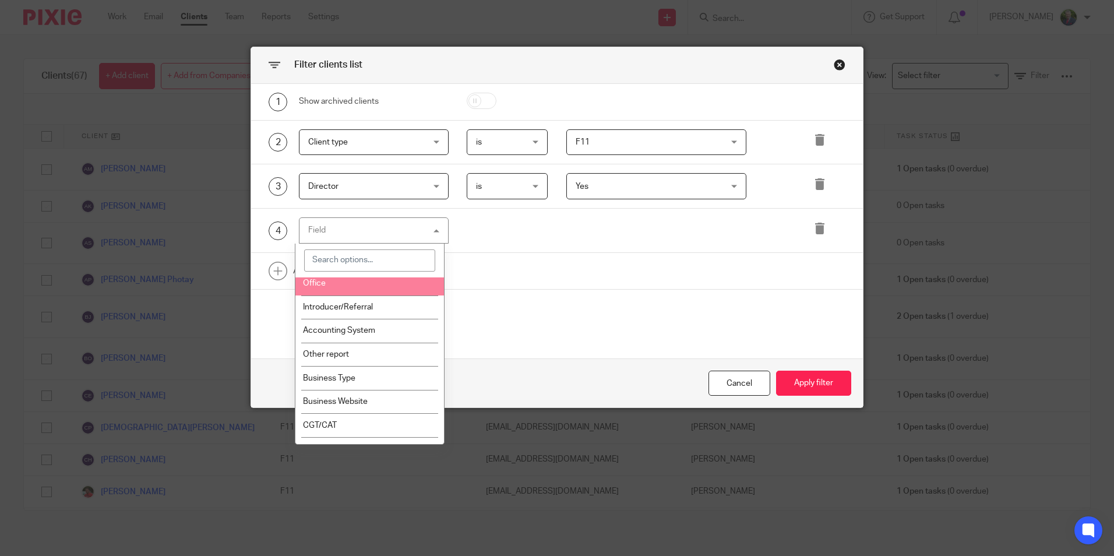
click at [347, 286] on li "Office" at bounding box center [369, 284] width 149 height 24
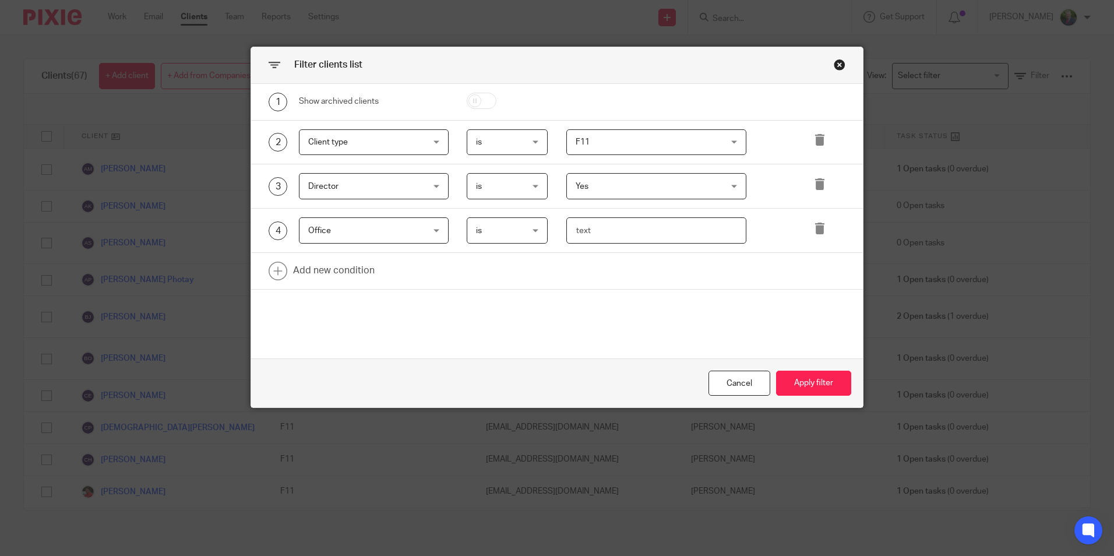
click at [618, 233] on input "text" at bounding box center [656, 230] width 180 height 26
type input "Dublin"
click at [800, 378] on button "Apply filter" at bounding box center [813, 383] width 75 height 25
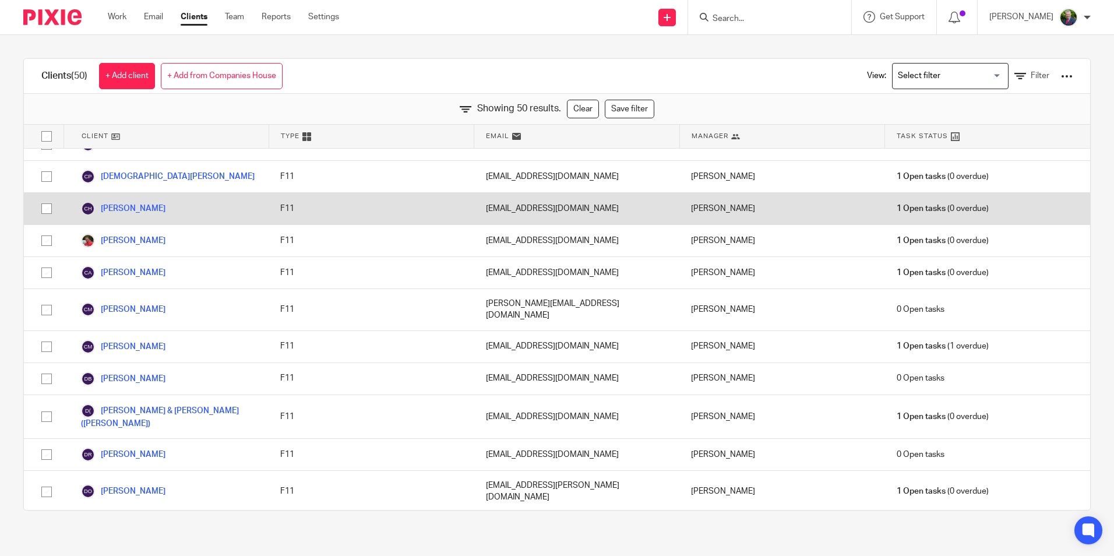
scroll to position [0, 0]
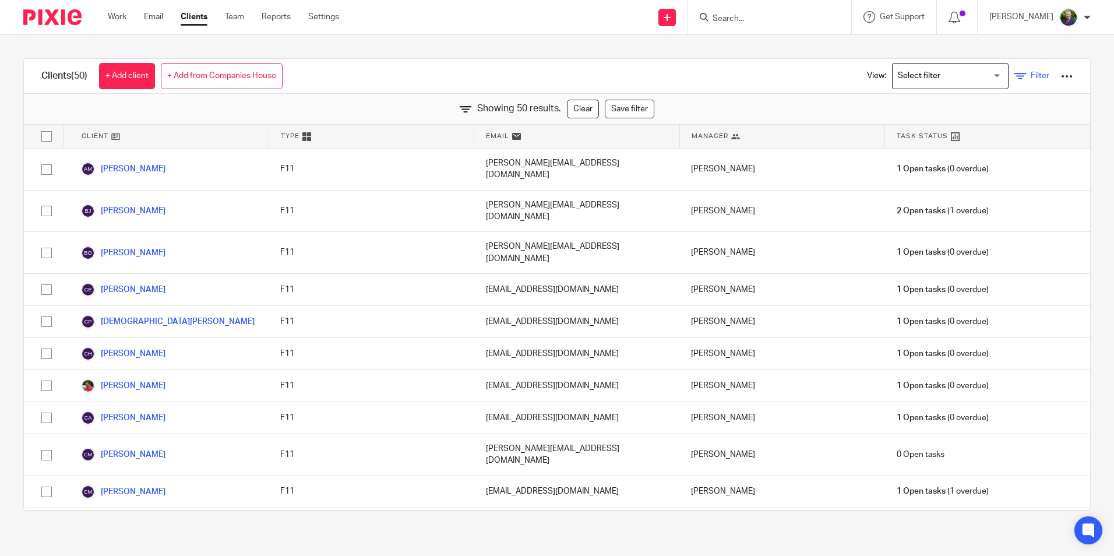
click at [1031, 72] on span "Filter" at bounding box center [1040, 76] width 19 height 8
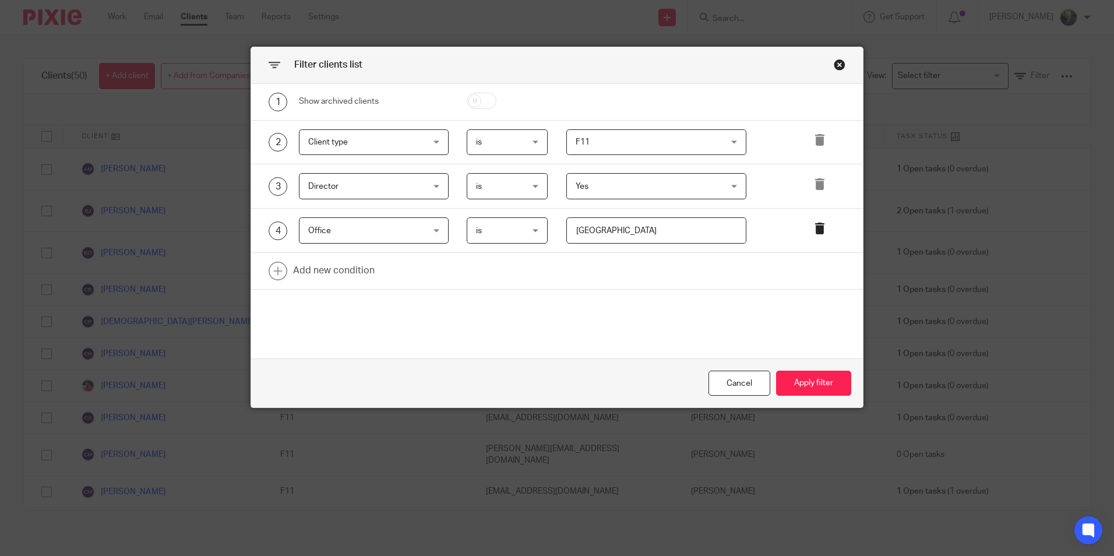
click at [814, 227] on icon at bounding box center [820, 229] width 12 height 12
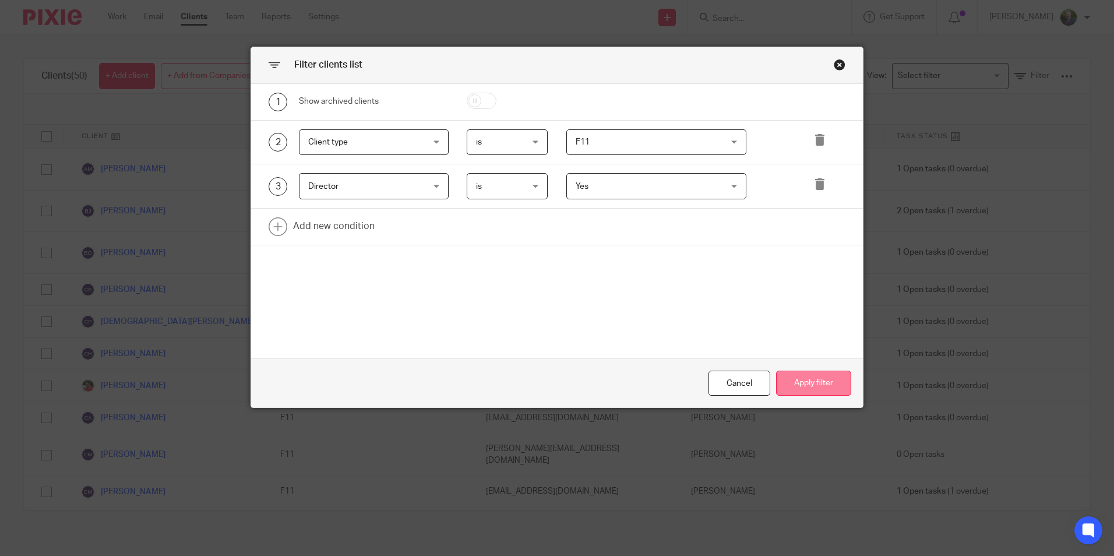
click at [801, 378] on button "Apply filter" at bounding box center [813, 383] width 75 height 25
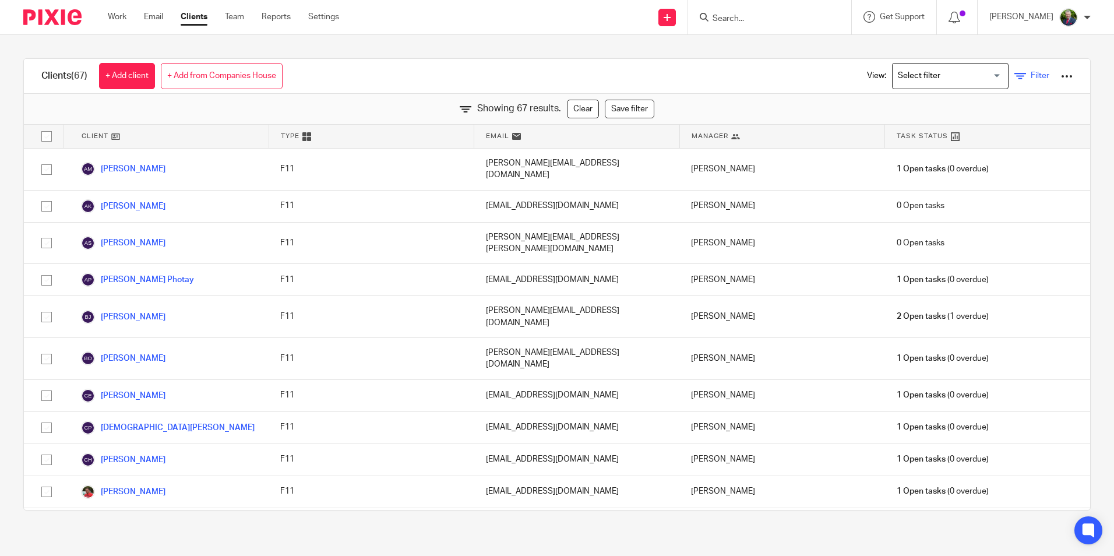
click at [1031, 72] on span "Filter" at bounding box center [1040, 76] width 19 height 8
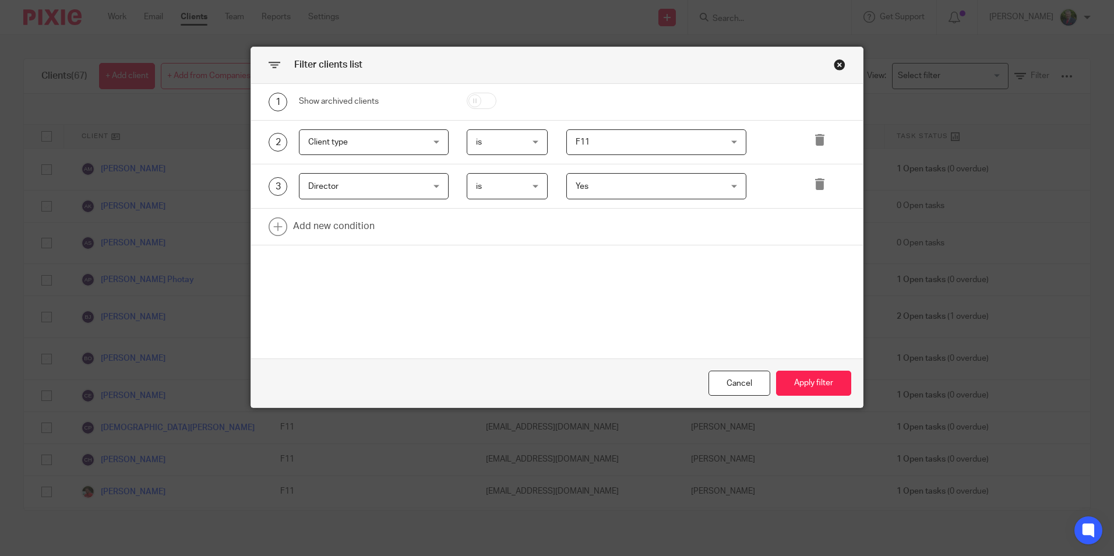
click at [807, 179] on div at bounding box center [821, 186] width 50 height 26
click at [814, 187] on icon at bounding box center [820, 184] width 12 height 12
click at [802, 379] on button "Apply filter" at bounding box center [813, 383] width 75 height 25
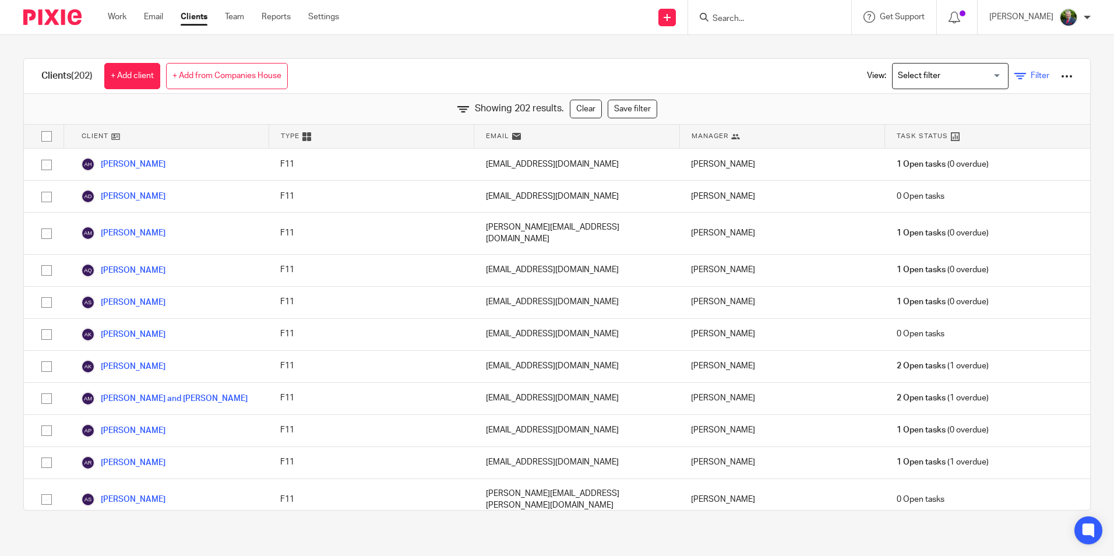
click at [1015, 71] on icon at bounding box center [1021, 77] width 12 height 12
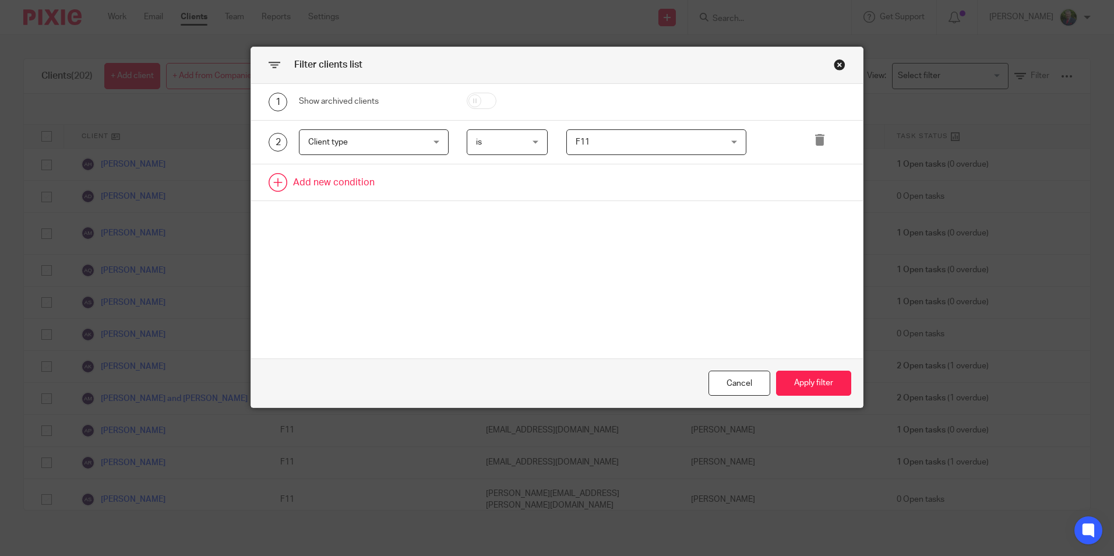
click at [350, 182] on link at bounding box center [557, 182] width 612 height 36
click at [361, 185] on div "Field" at bounding box center [364, 186] width 112 height 24
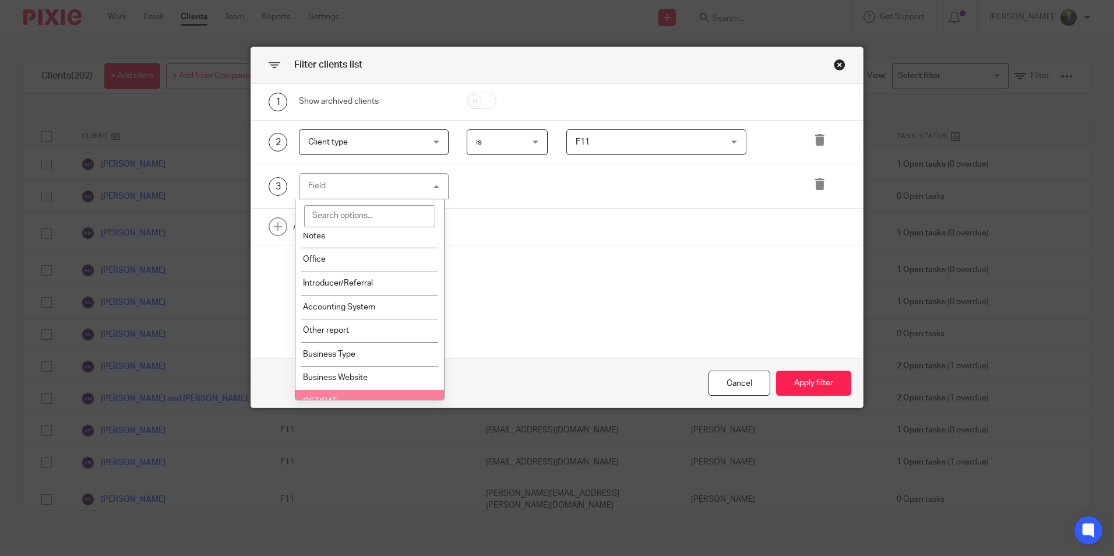
scroll to position [758, 0]
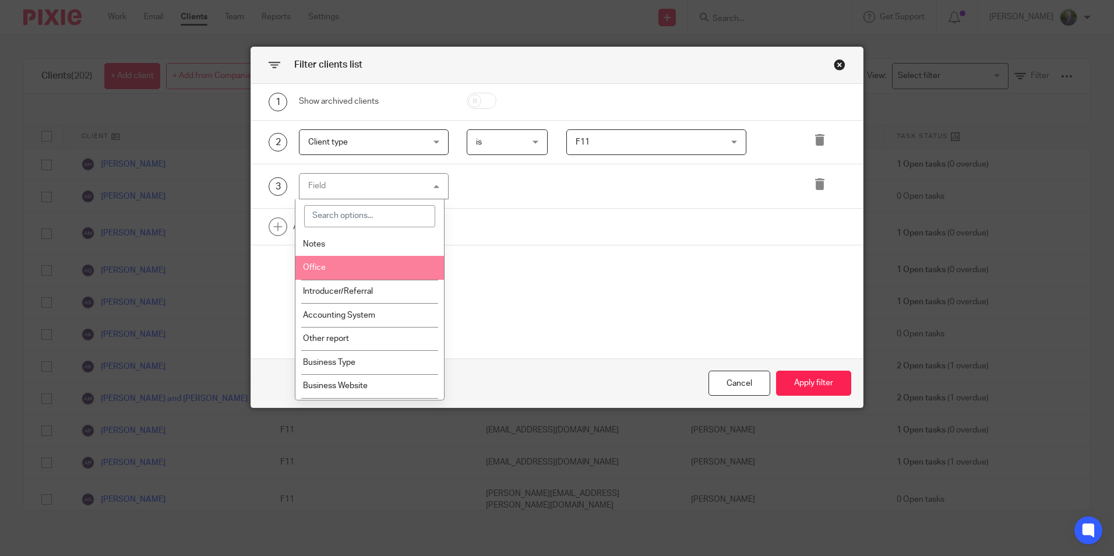
click at [316, 264] on span "Office" at bounding box center [314, 267] width 23 height 8
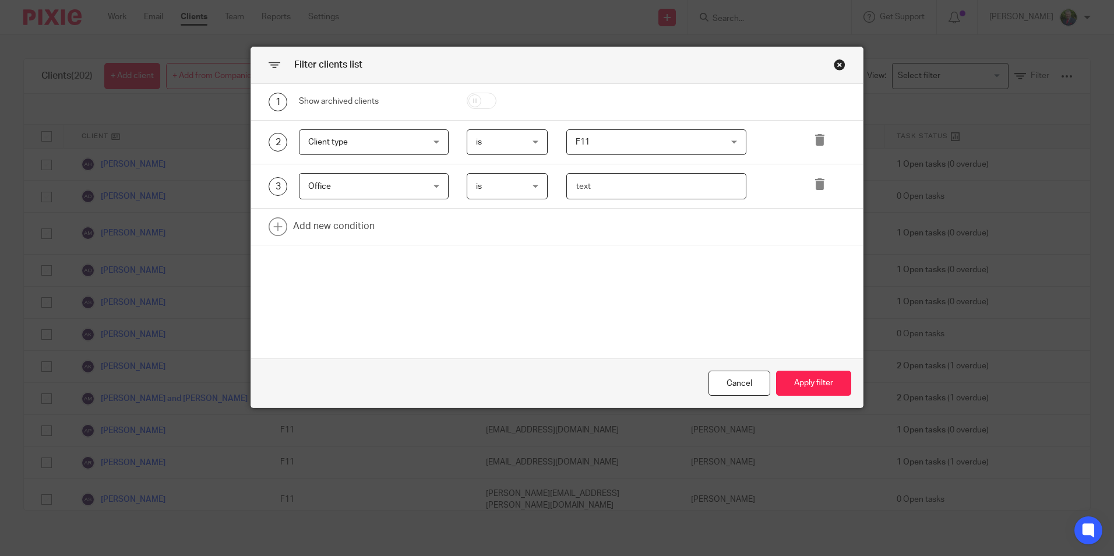
click at [613, 185] on input "text" at bounding box center [656, 186] width 180 height 26
drag, startPoint x: 613, startPoint y: 185, endPoint x: 545, endPoint y: 180, distance: 67.2
click at [549, 180] on div at bounding box center [647, 186] width 198 height 26
type input "a"
type input "Galway"
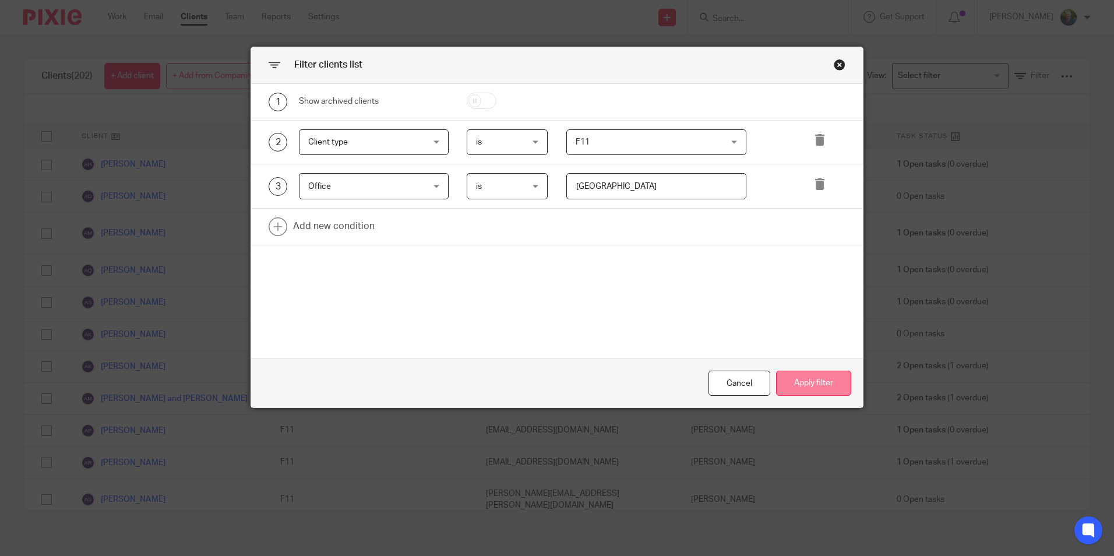
click at [814, 393] on button "Apply filter" at bounding box center [813, 383] width 75 height 25
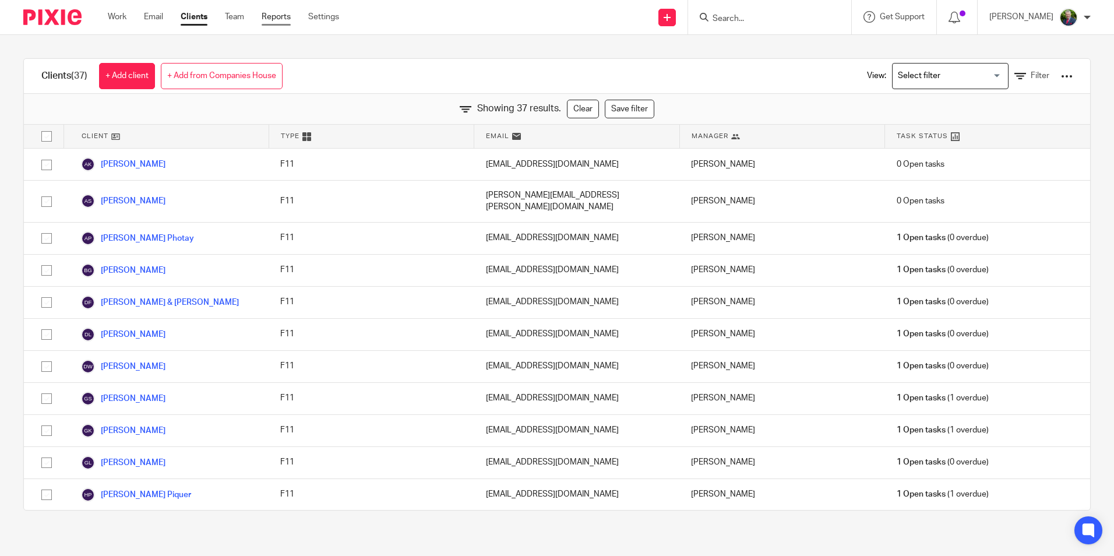
click at [274, 15] on link "Reports" at bounding box center [276, 17] width 29 height 12
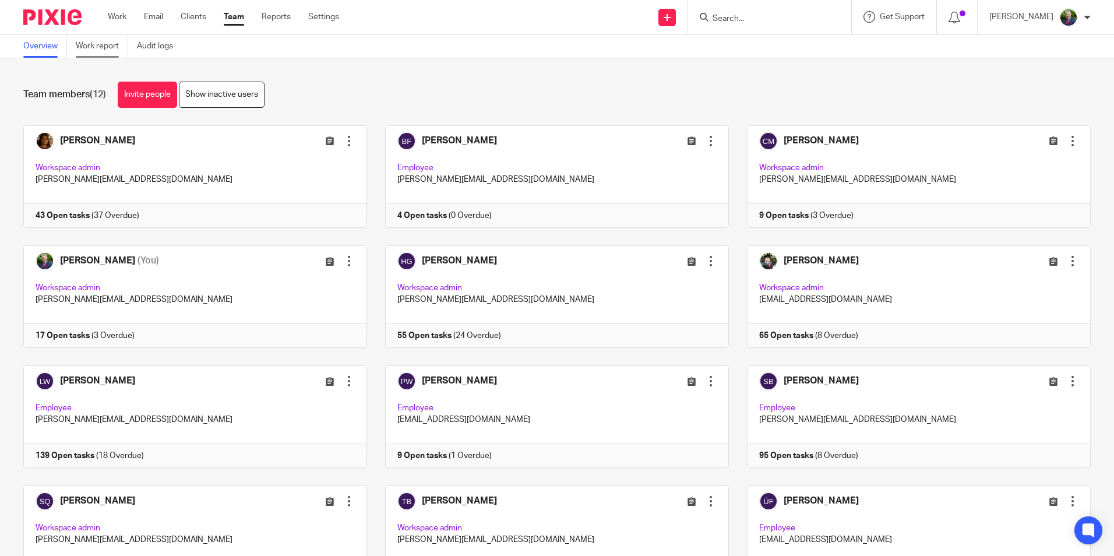
click at [104, 51] on link "Work report" at bounding box center [102, 46] width 52 height 23
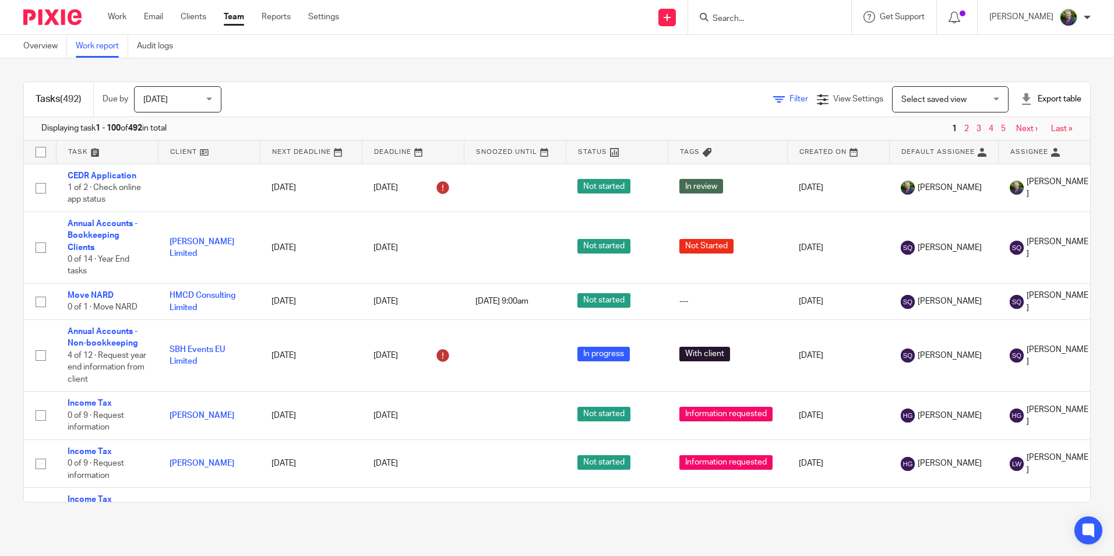
click at [773, 97] on icon at bounding box center [779, 100] width 12 height 12
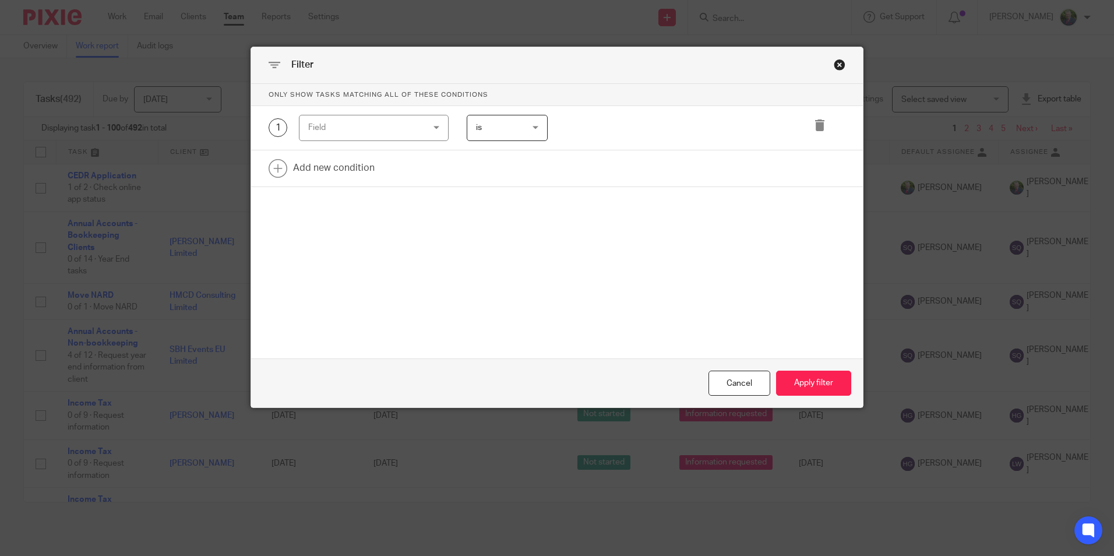
click at [375, 130] on div "Field" at bounding box center [364, 127] width 112 height 24
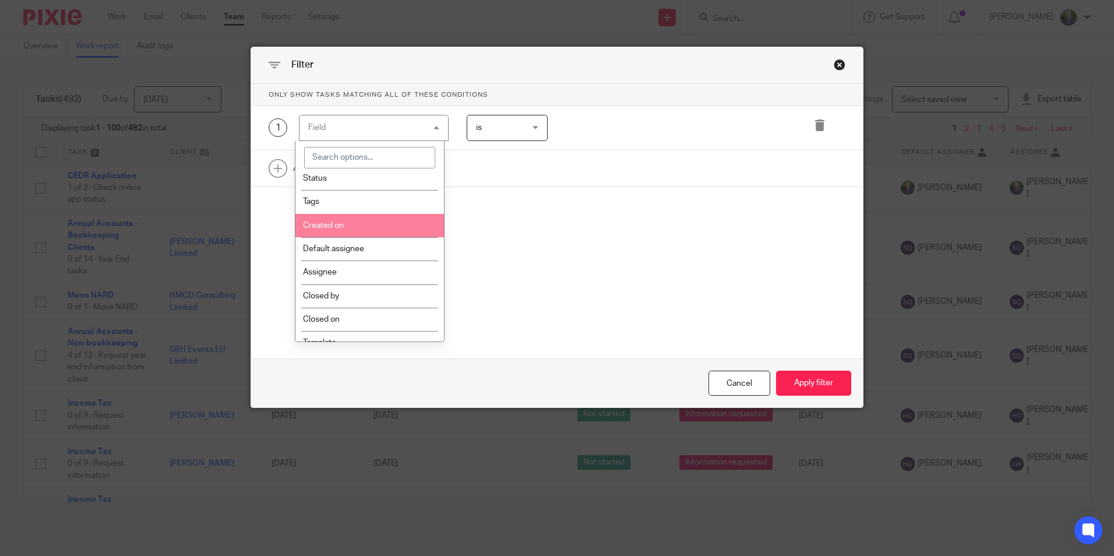
scroll to position [58, 0]
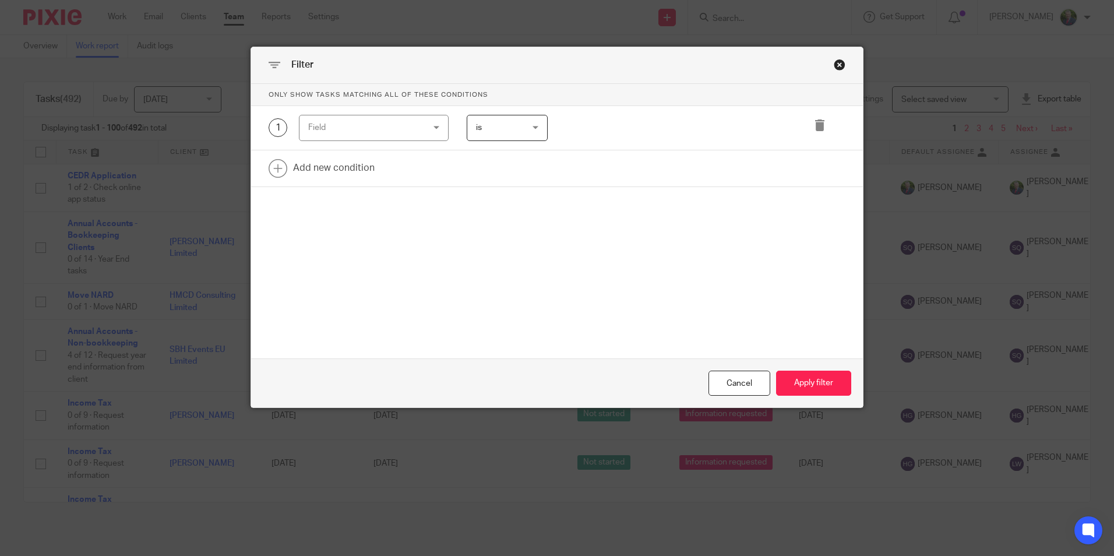
click at [20, 250] on div "Filter Only show tasks matching all of these conditions 1 Field Task fields Due…" at bounding box center [557, 278] width 1114 height 556
click at [198, 38] on div "Filter Only show tasks matching all of these conditions 1 Field Task fields Due…" at bounding box center [557, 278] width 1114 height 556
click at [838, 67] on div "Close this dialog window" at bounding box center [840, 65] width 12 height 12
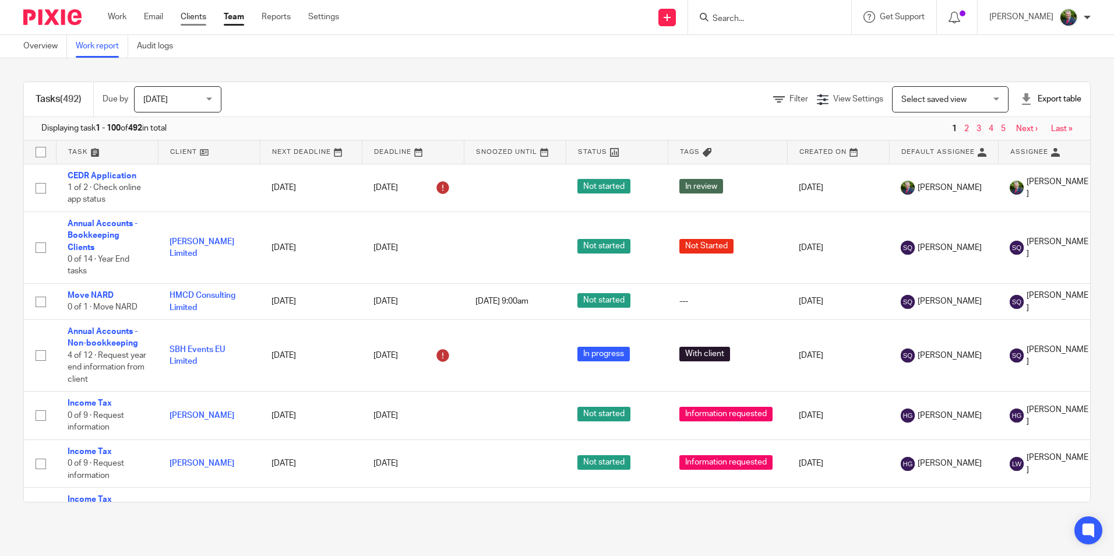
click at [198, 16] on link "Clients" at bounding box center [194, 17] width 26 height 12
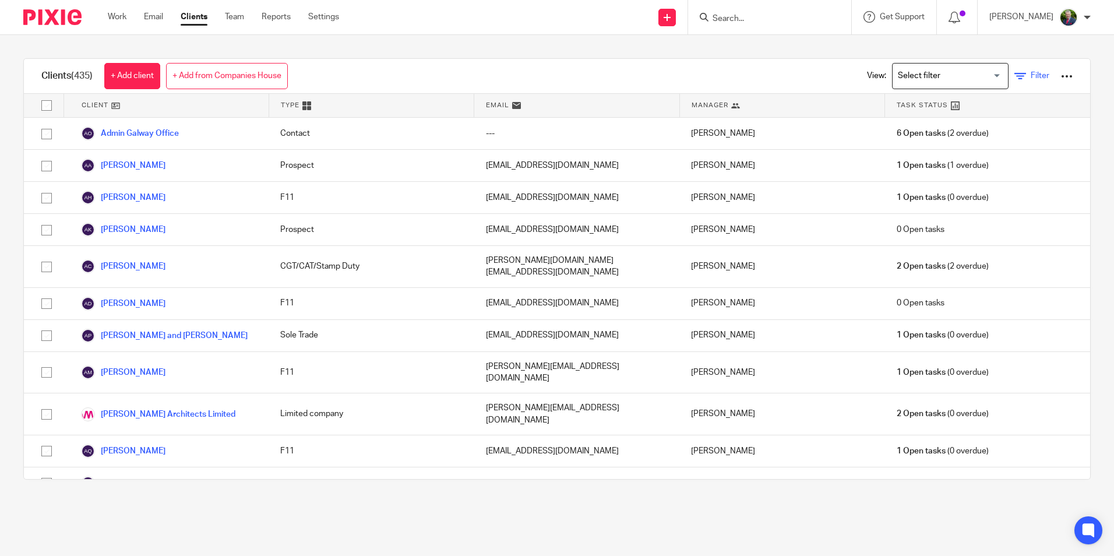
click at [1015, 73] on icon at bounding box center [1021, 77] width 12 height 12
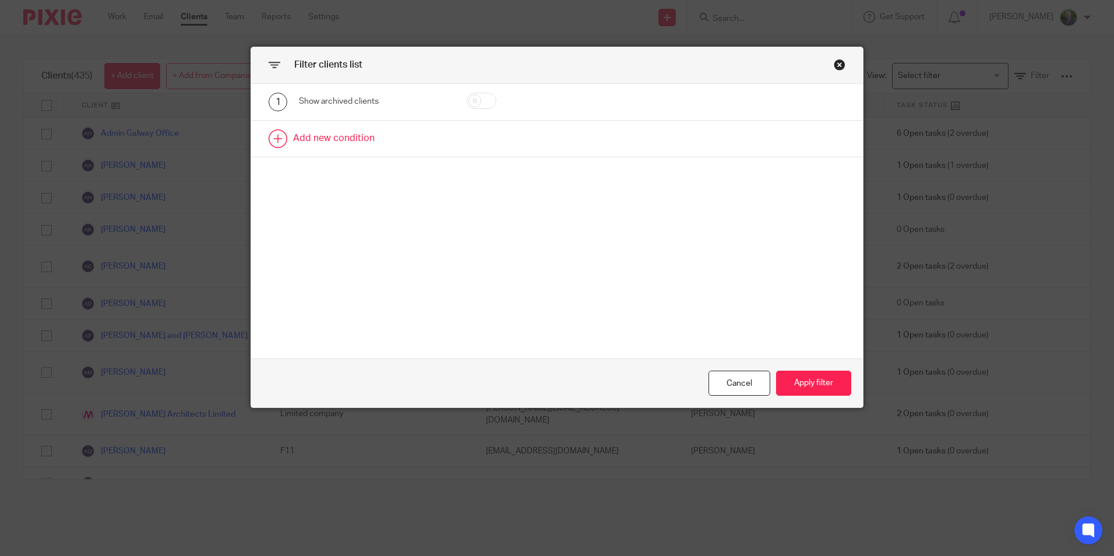
click at [335, 136] on link at bounding box center [557, 139] width 612 height 36
click at [423, 140] on div "Field" at bounding box center [374, 142] width 150 height 26
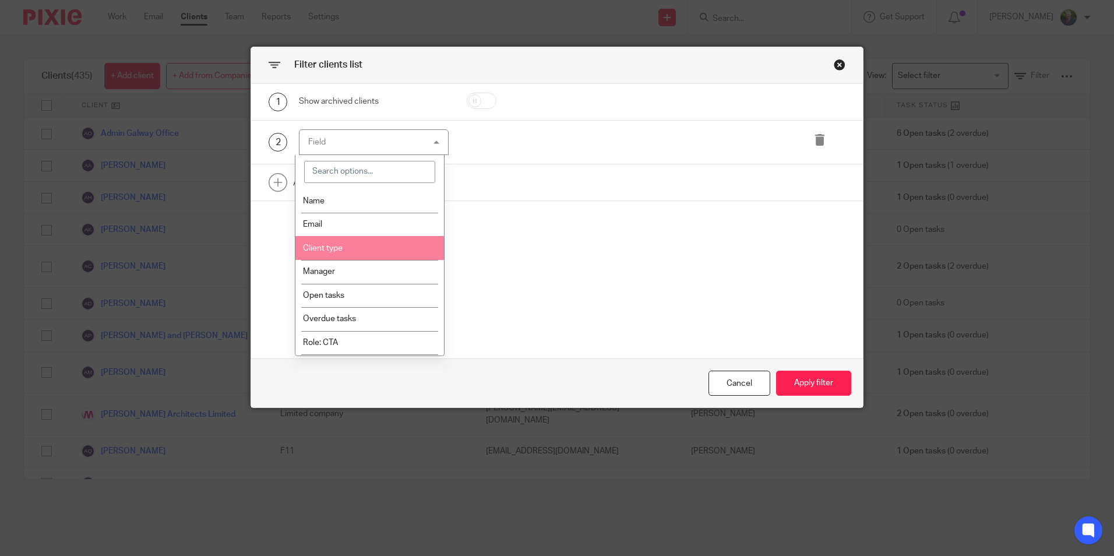
click at [379, 247] on li "Client type" at bounding box center [369, 248] width 149 height 24
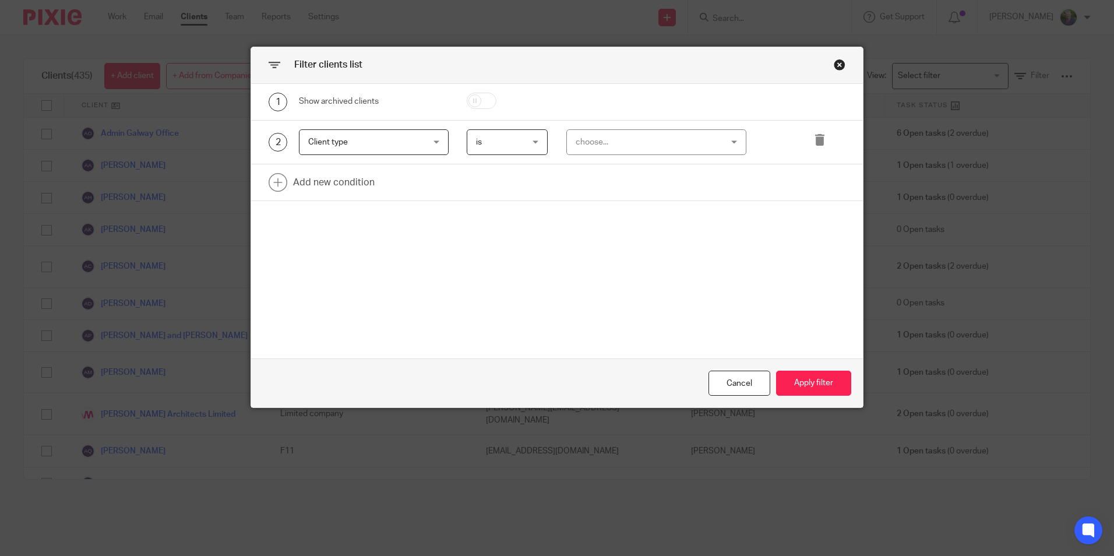
click at [633, 135] on div "choose..." at bounding box center [644, 142] width 136 height 24
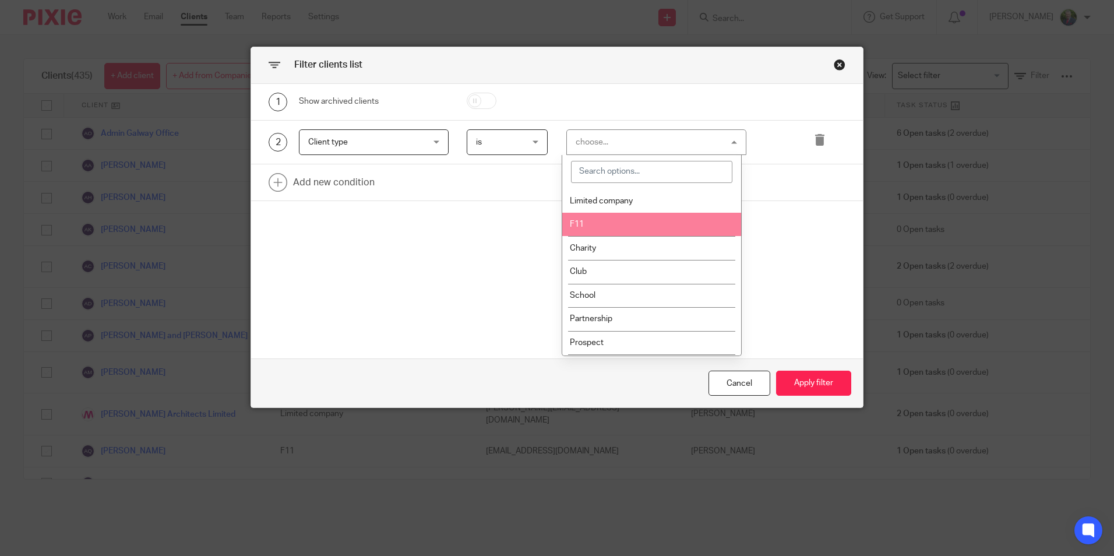
click at [604, 221] on li "F11" at bounding box center [651, 225] width 179 height 24
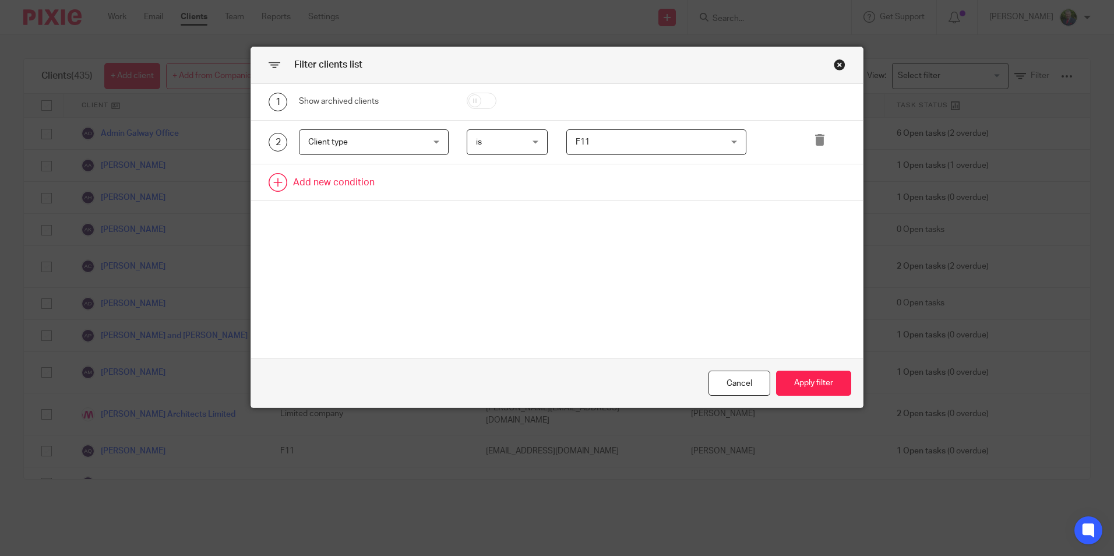
click at [343, 179] on link at bounding box center [557, 182] width 612 height 36
click at [407, 195] on div "Field" at bounding box center [364, 186] width 112 height 24
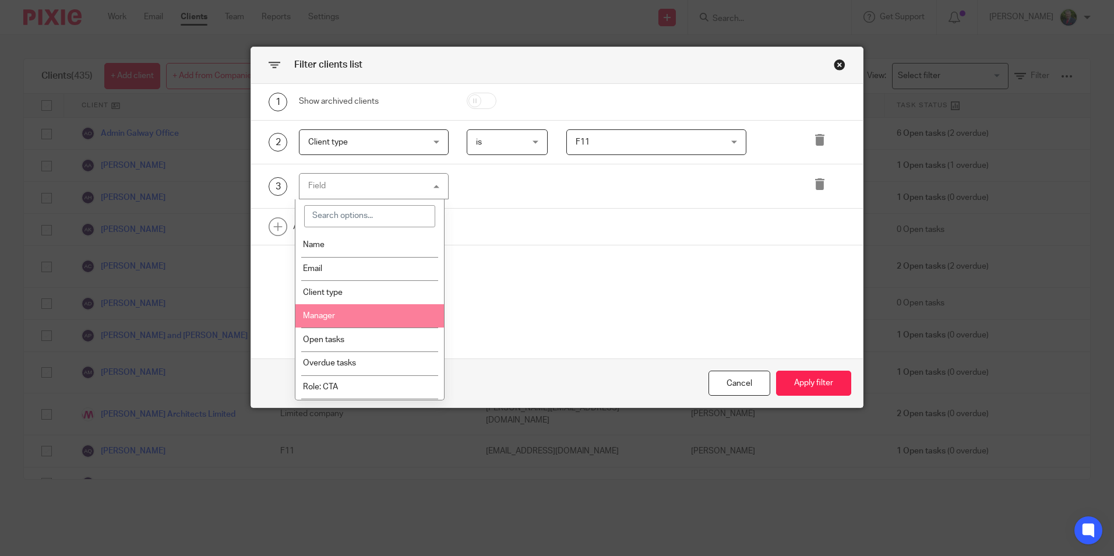
click at [368, 315] on li "Manager" at bounding box center [369, 316] width 149 height 24
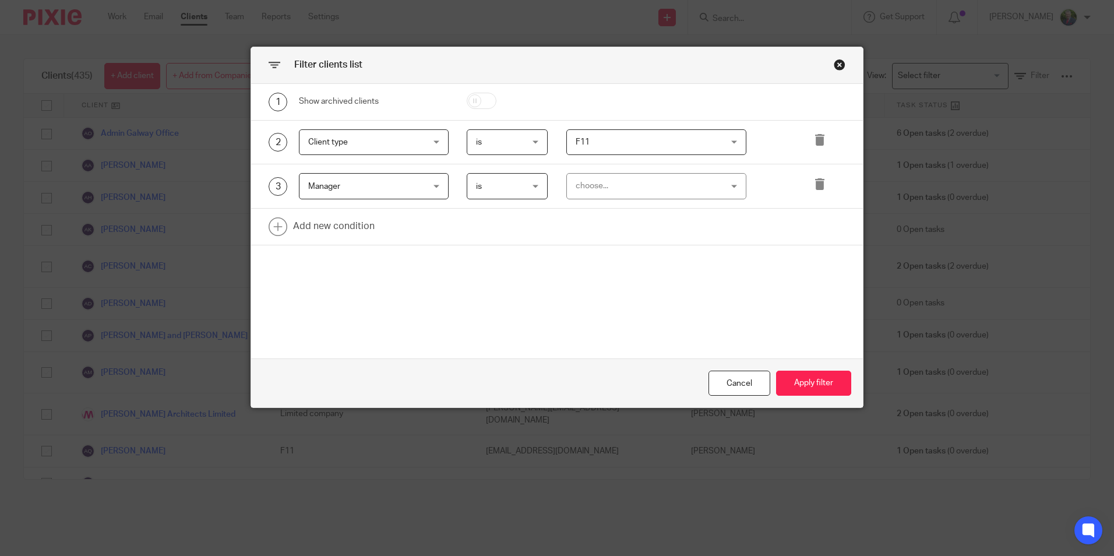
click at [649, 188] on div "choose..." at bounding box center [644, 186] width 136 height 24
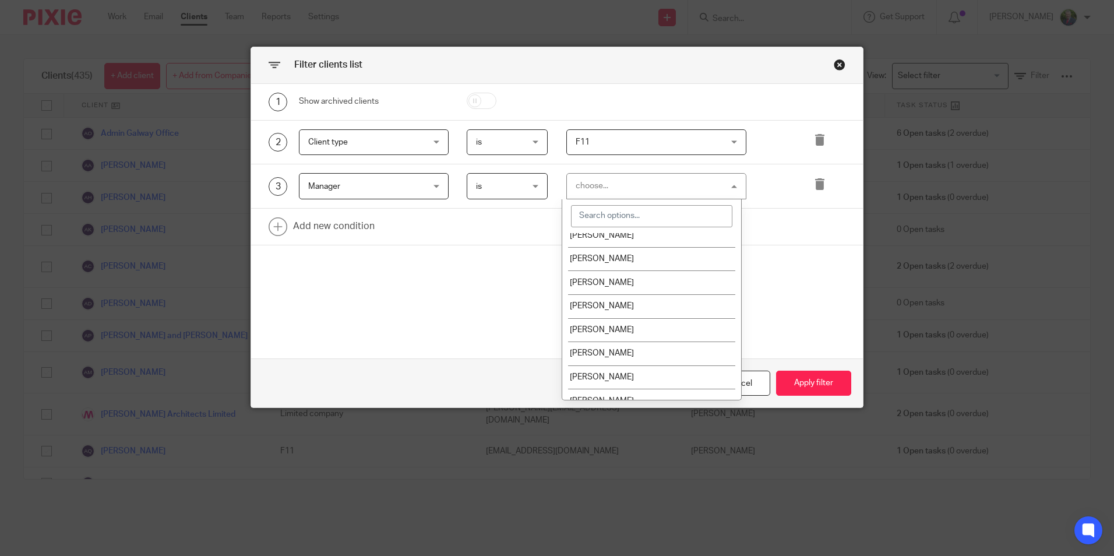
scroll to position [58, 0]
click at [651, 287] on li "Helen Gaffney" at bounding box center [651, 281] width 179 height 24
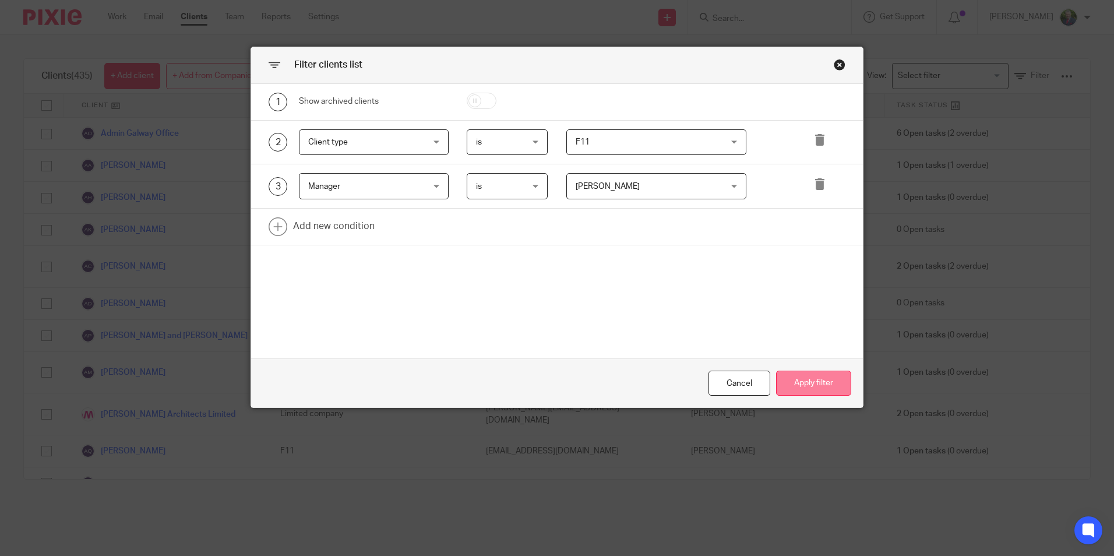
click at [828, 386] on button "Apply filter" at bounding box center [813, 383] width 75 height 25
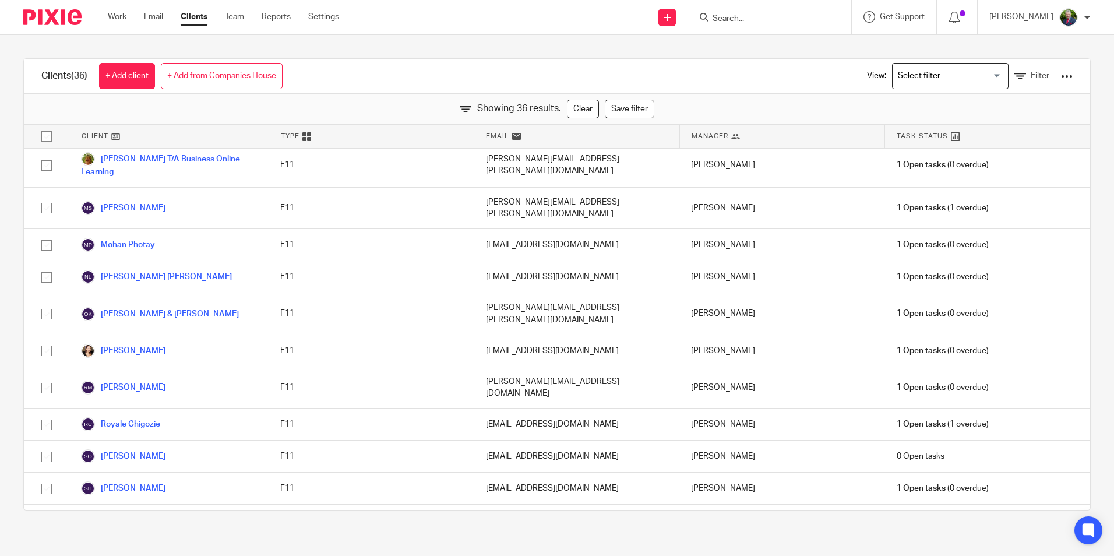
scroll to position [804, 0]
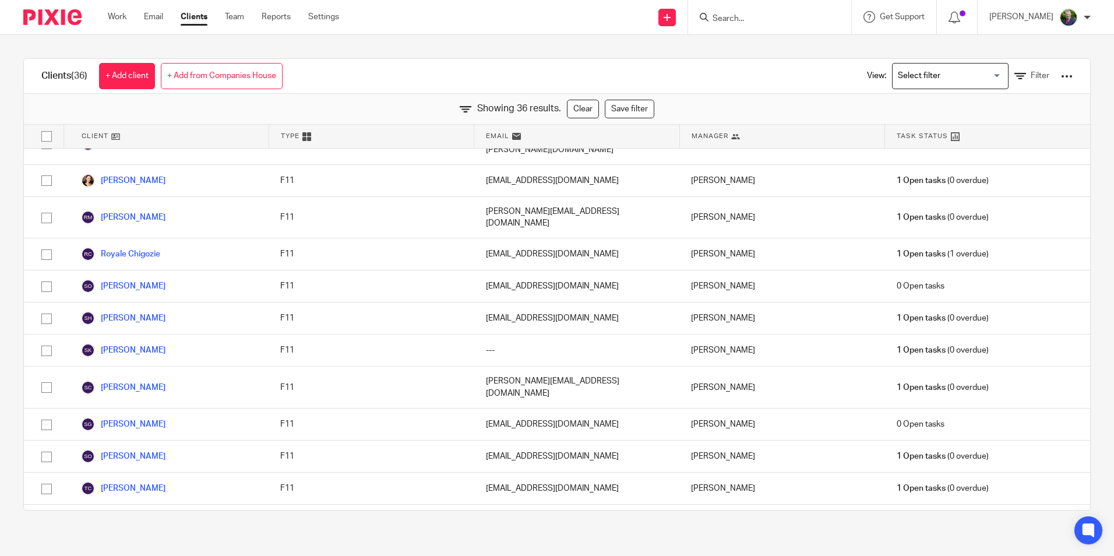
drag, startPoint x: 14, startPoint y: 413, endPoint x: 14, endPoint y: 429, distance: 16.3
click at [14, 413] on div "Clients (36) + Add client + Add from Companies House View: Loading... Filter Sh…" at bounding box center [557, 284] width 1114 height 499
click at [1015, 78] on link "Filter" at bounding box center [1032, 76] width 35 height 12
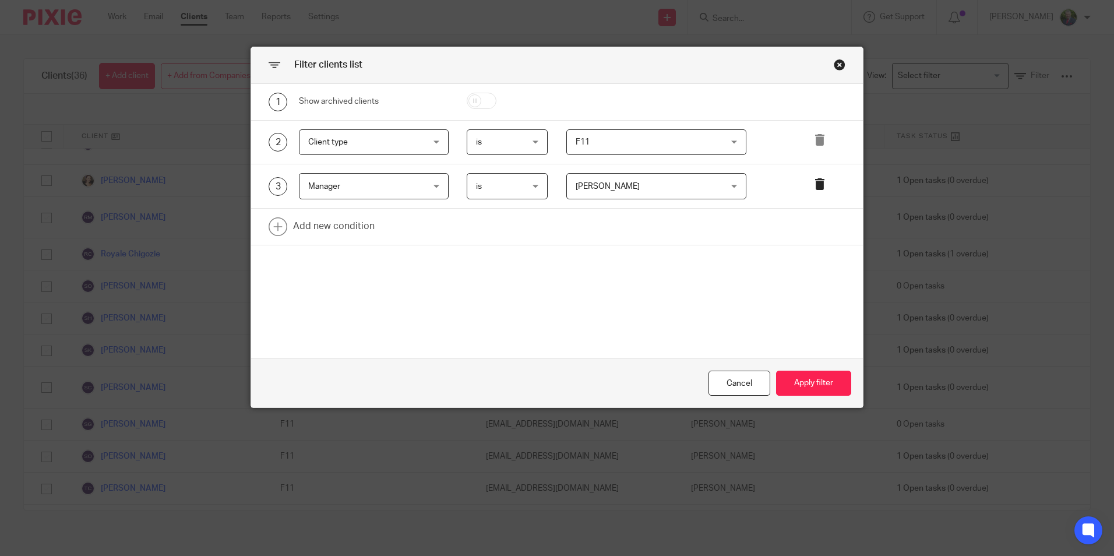
click at [817, 183] on icon at bounding box center [820, 184] width 12 height 12
click at [632, 149] on span "F11" at bounding box center [644, 142] width 136 height 24
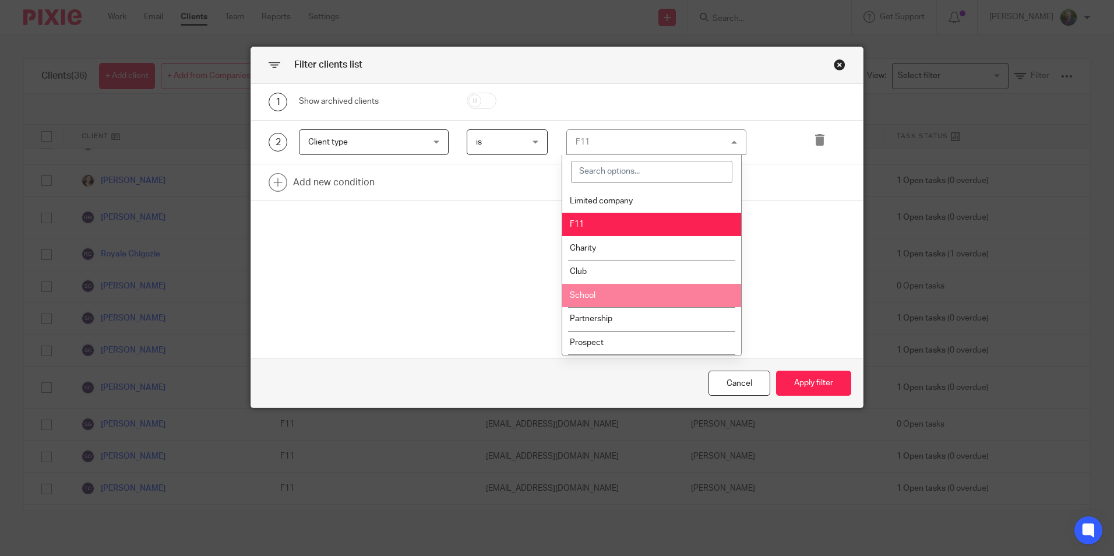
click at [643, 303] on li "School" at bounding box center [651, 296] width 179 height 24
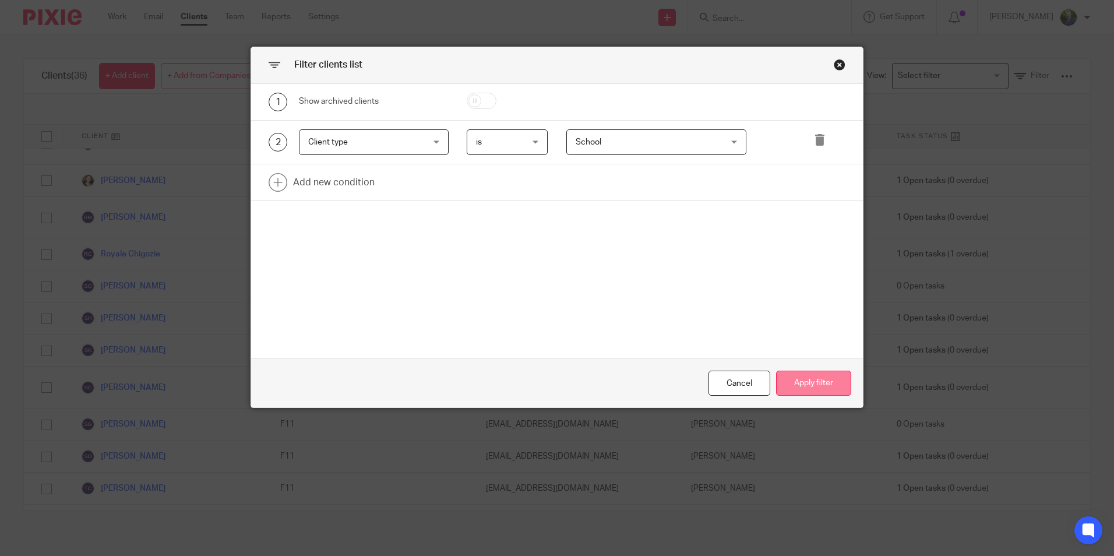
click at [809, 386] on button "Apply filter" at bounding box center [813, 383] width 75 height 25
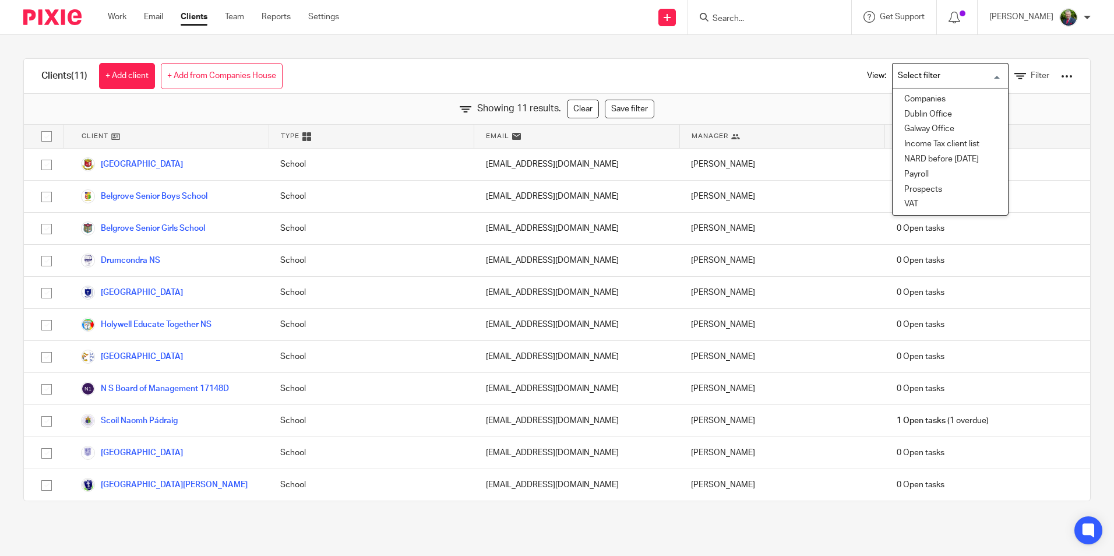
click at [966, 82] on input "Search for option" at bounding box center [948, 76] width 108 height 20
click at [819, 103] on div "Showing 11 results. Clear Save filter" at bounding box center [557, 109] width 1066 height 31
click at [966, 72] on input "Search for option" at bounding box center [948, 76] width 108 height 20
click at [1039, 96] on div "Showing 11 results. Clear Save filter" at bounding box center [557, 109] width 1066 height 31
click at [1031, 74] on span "Filter" at bounding box center [1040, 76] width 19 height 8
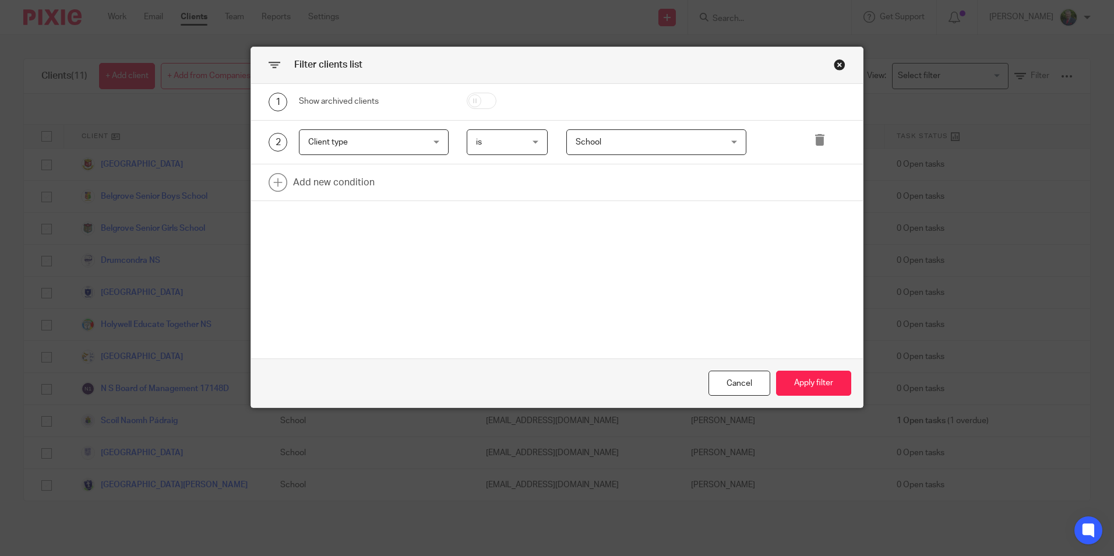
click at [647, 145] on span "School" at bounding box center [644, 142] width 136 height 24
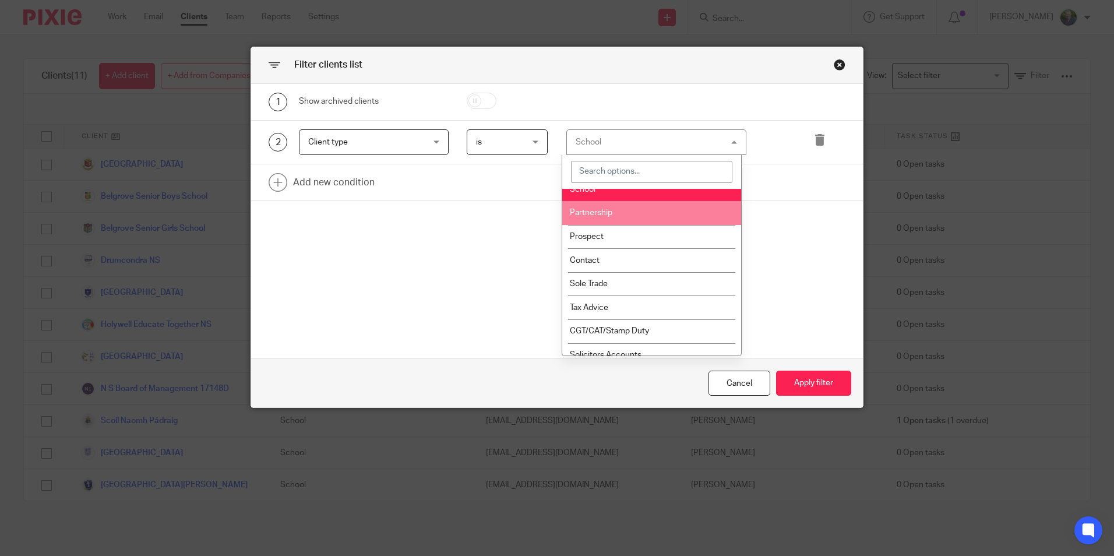
scroll to position [164, 0]
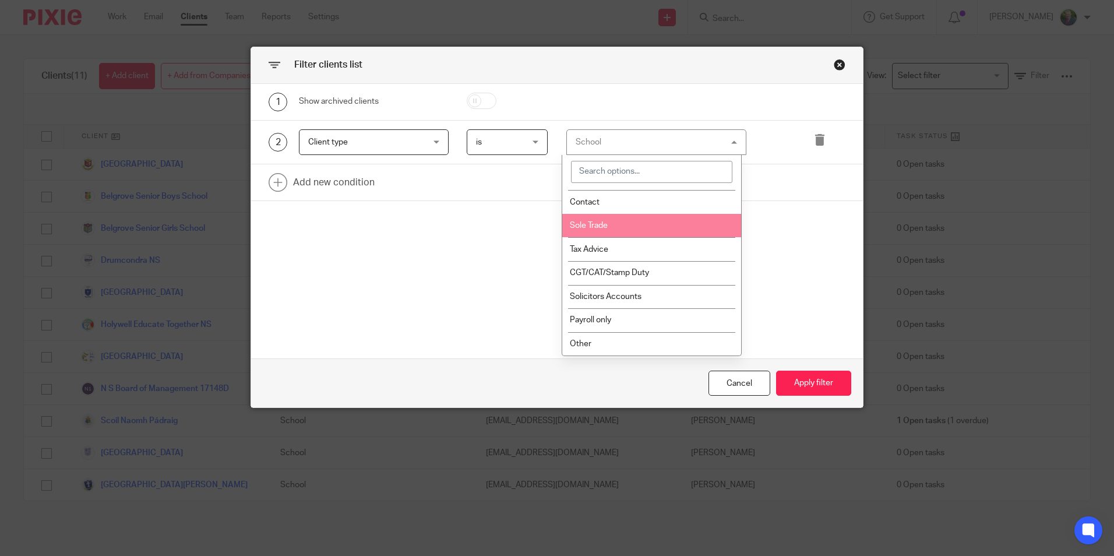
click at [628, 226] on li "Sole Trade" at bounding box center [651, 226] width 179 height 24
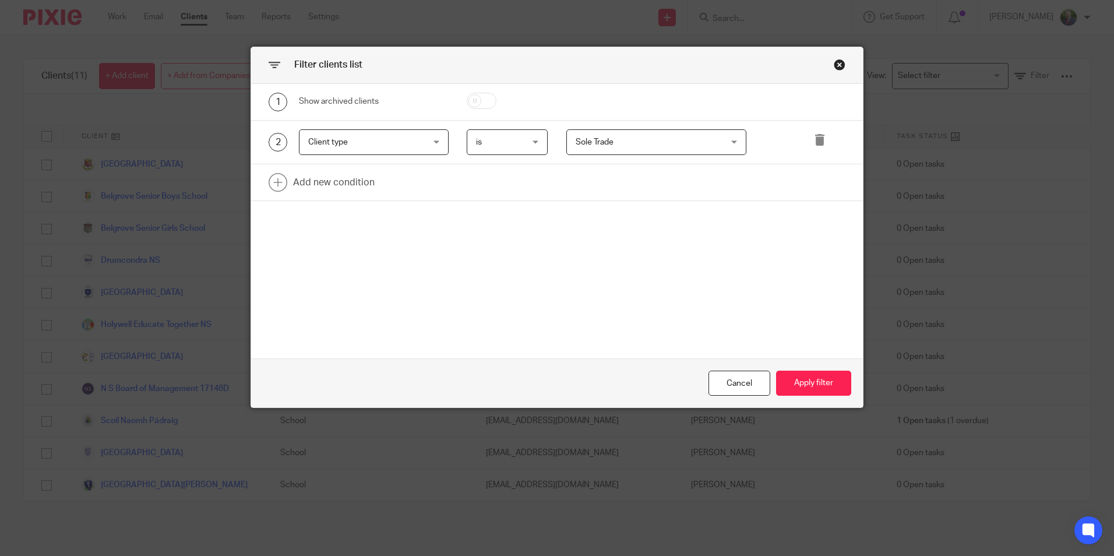
click at [633, 142] on span "Sole Trade" at bounding box center [644, 142] width 136 height 24
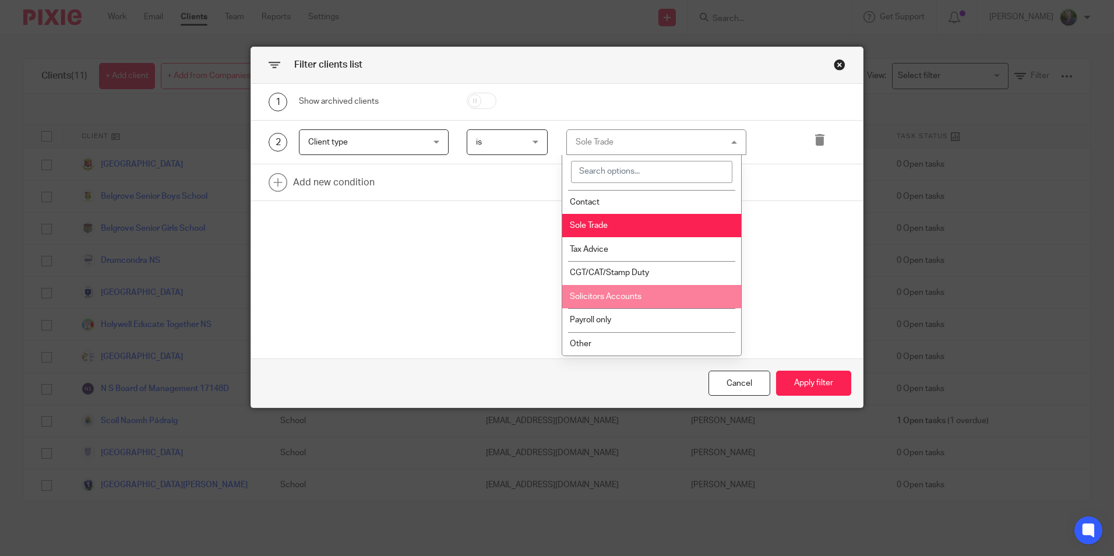
click at [638, 297] on span "Solicitors Accounts" at bounding box center [606, 297] width 72 height 8
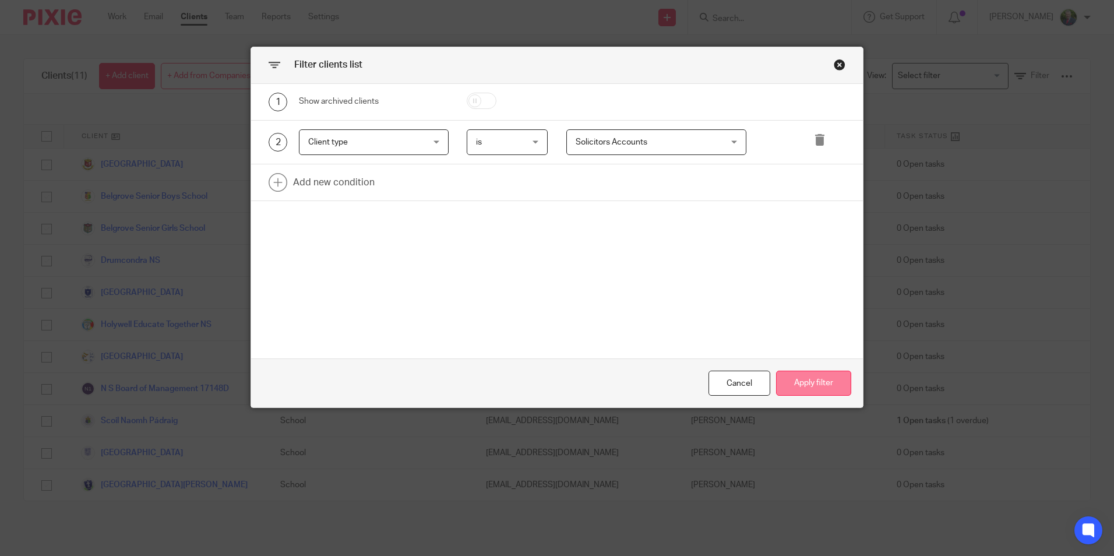
click at [805, 378] on button "Apply filter" at bounding box center [813, 383] width 75 height 25
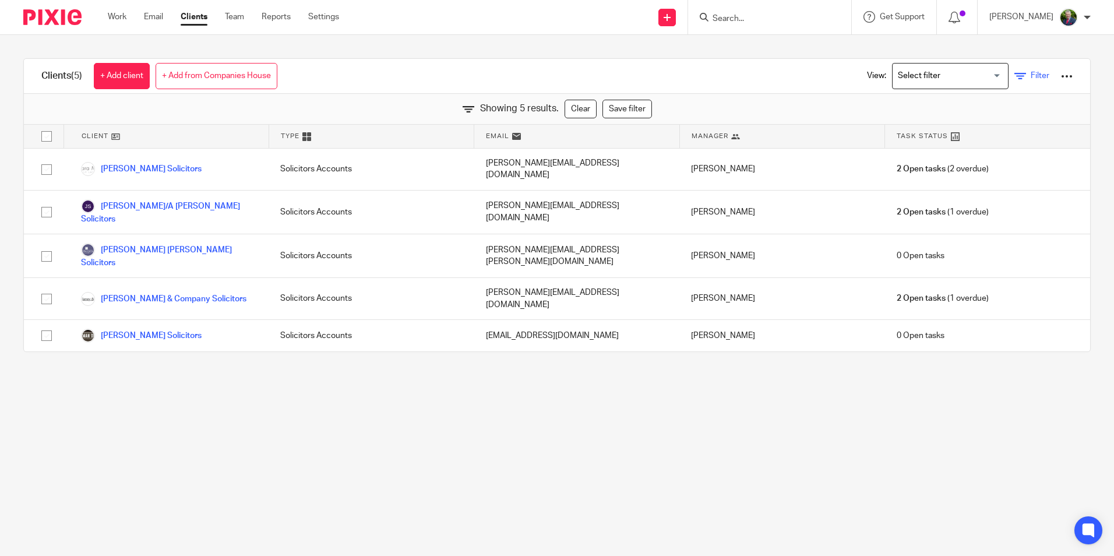
click at [1015, 70] on link "Filter" at bounding box center [1032, 76] width 35 height 12
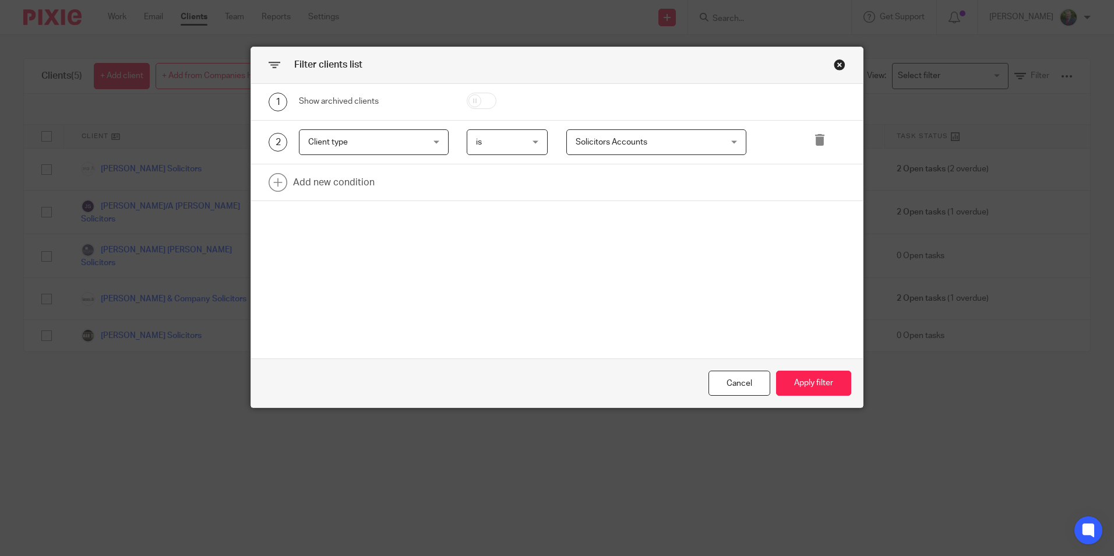
click at [695, 138] on span "Solicitors Accounts" at bounding box center [644, 142] width 136 height 24
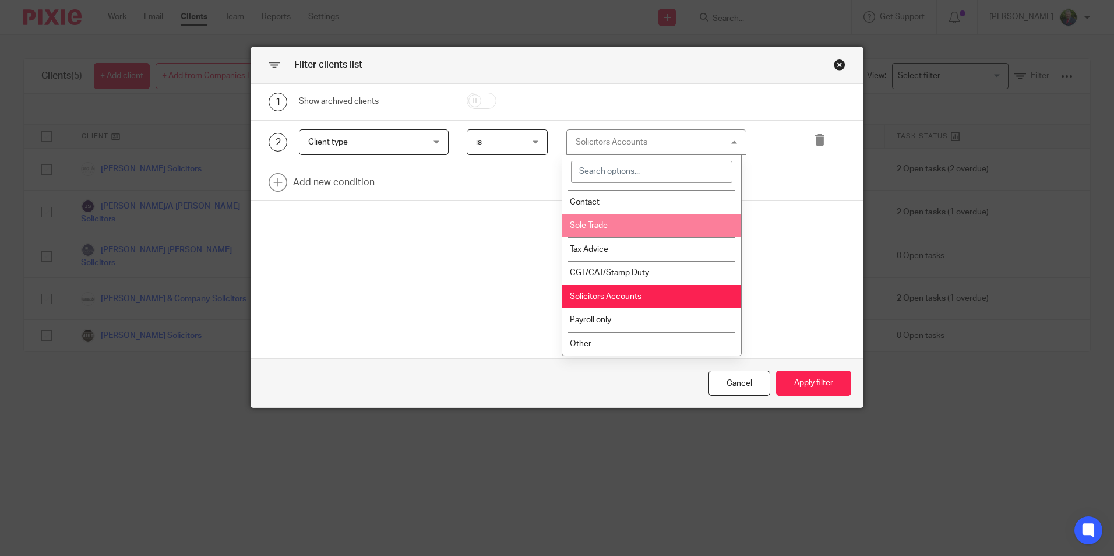
click at [607, 228] on span "Sole Trade" at bounding box center [589, 225] width 38 height 8
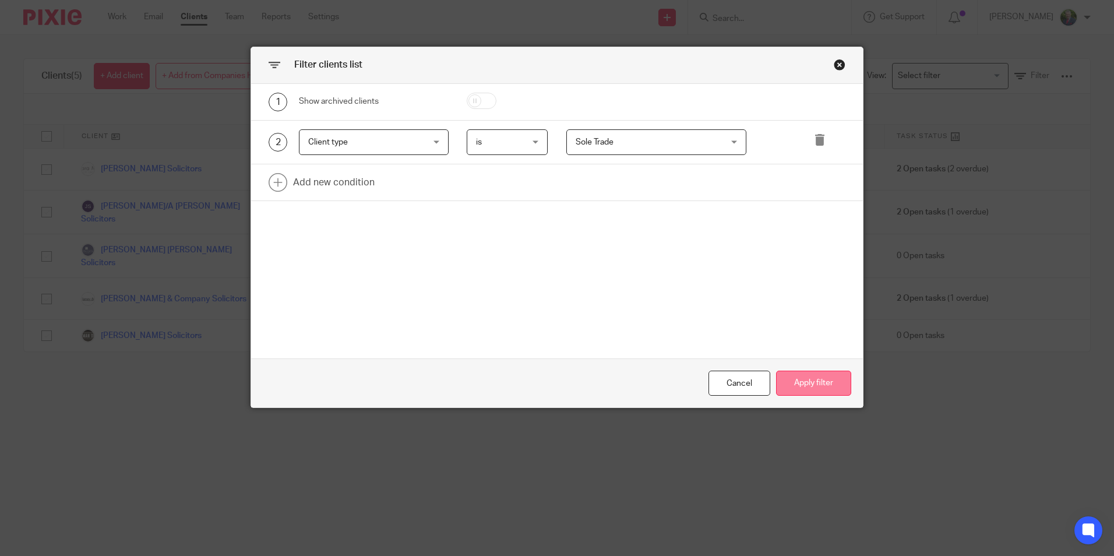
click at [809, 378] on button "Apply filter" at bounding box center [813, 383] width 75 height 25
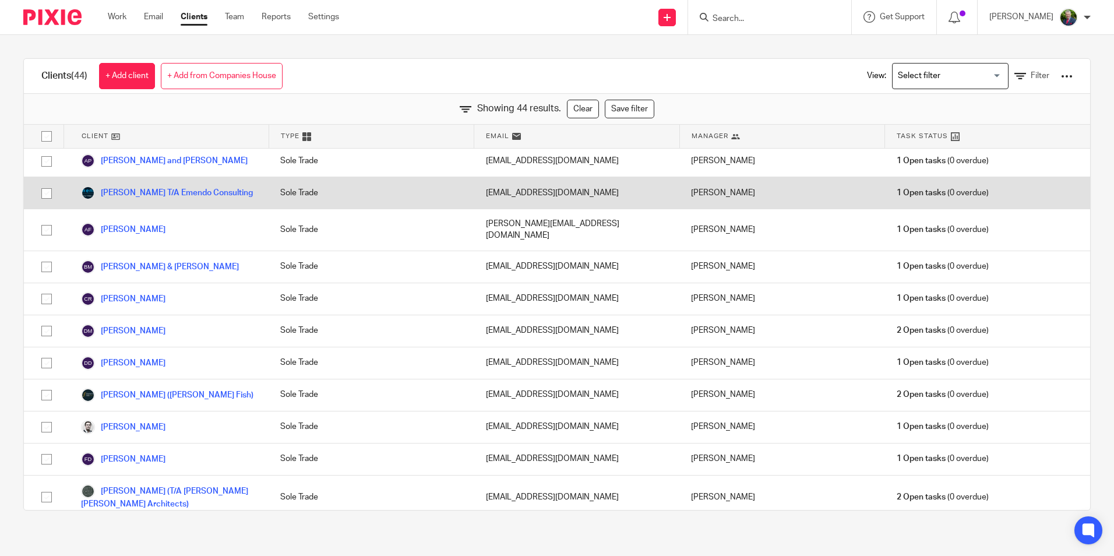
scroll to position [0, 0]
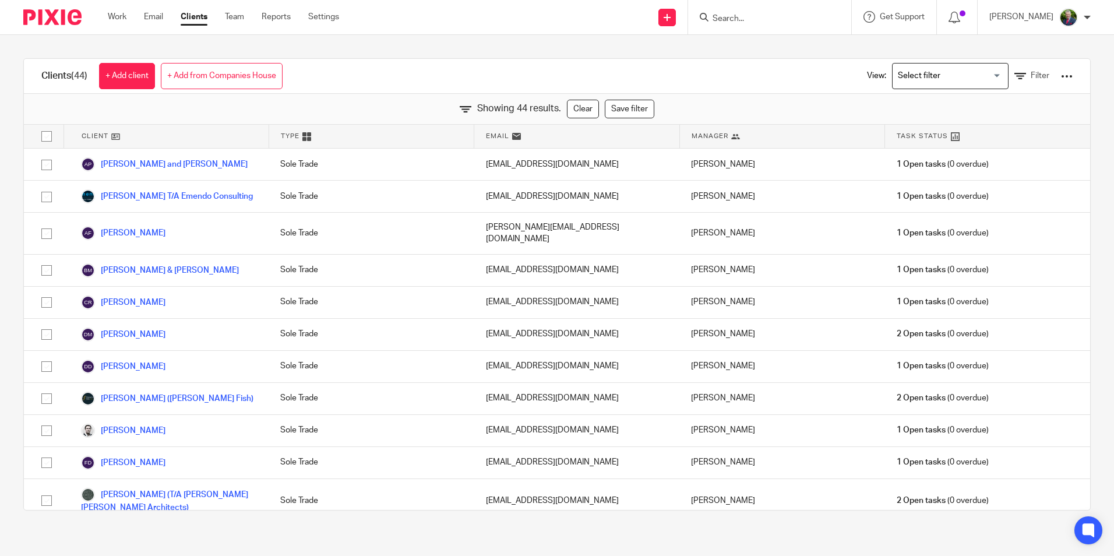
click at [770, 19] on input "Search" at bounding box center [764, 19] width 105 height 10
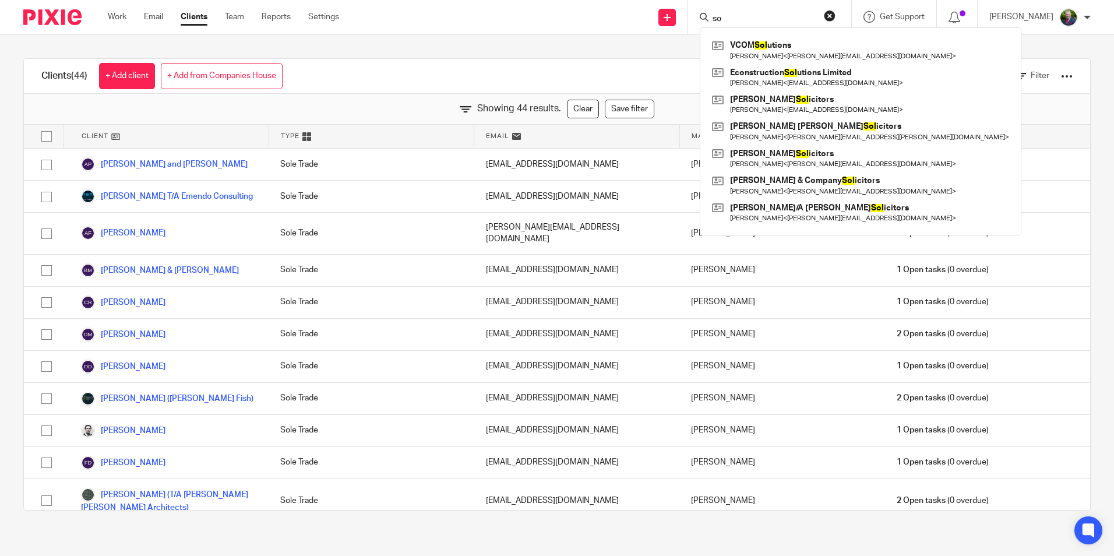
type input "s"
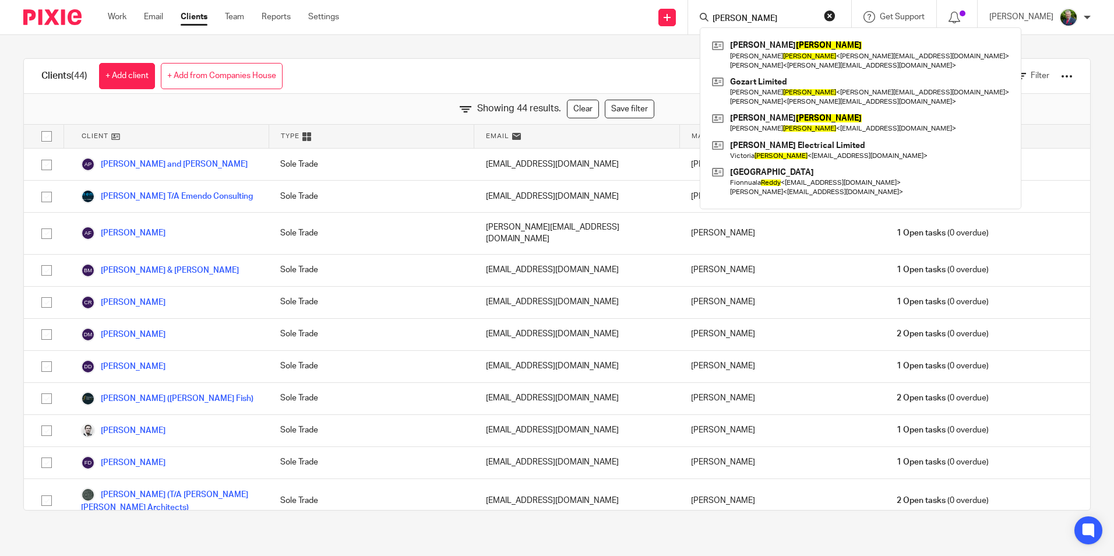
type input "reidy"
click at [576, 45] on div "Clients (44) + Add client + Add from Companies House View: Loading... Filter Sh…" at bounding box center [557, 284] width 1114 height 499
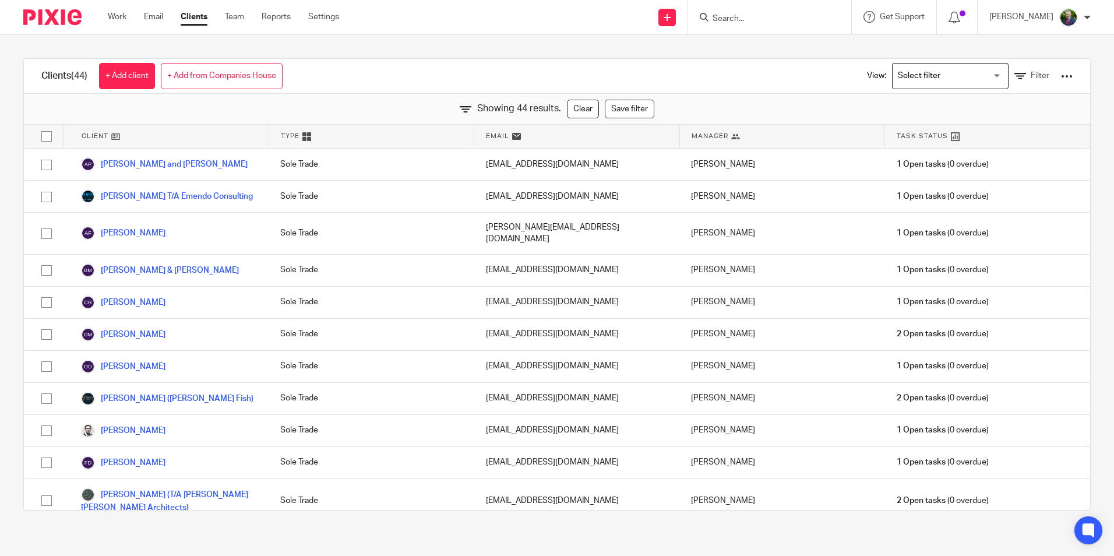
click at [374, 52] on div "Clients (44) + Add client + Add from Companies House View: Loading... Filter Sh…" at bounding box center [557, 284] width 1114 height 499
click at [1031, 75] on span "Filter" at bounding box center [1040, 76] width 19 height 8
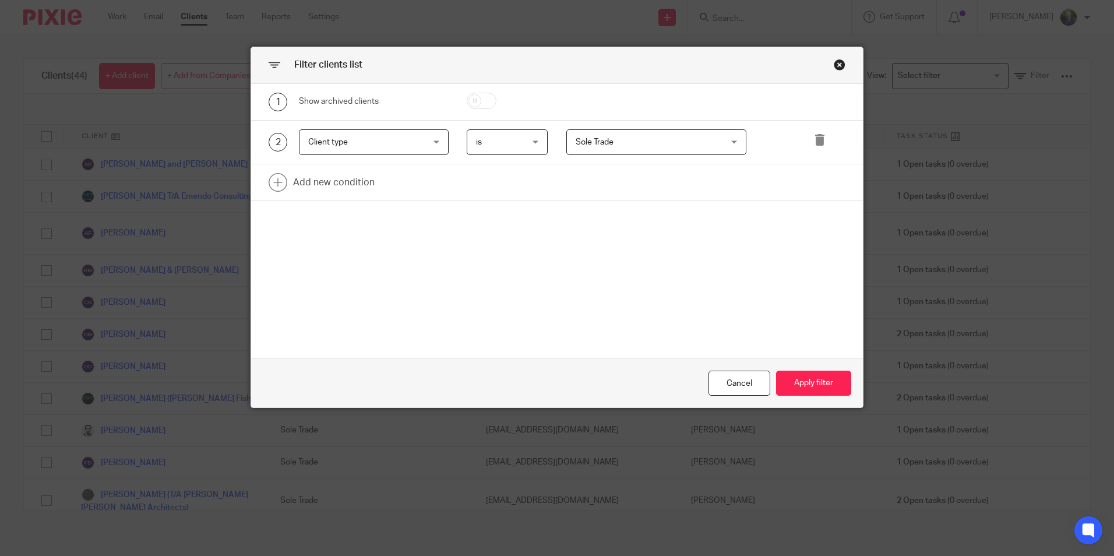
click at [638, 145] on span "Sole Trade" at bounding box center [644, 142] width 136 height 24
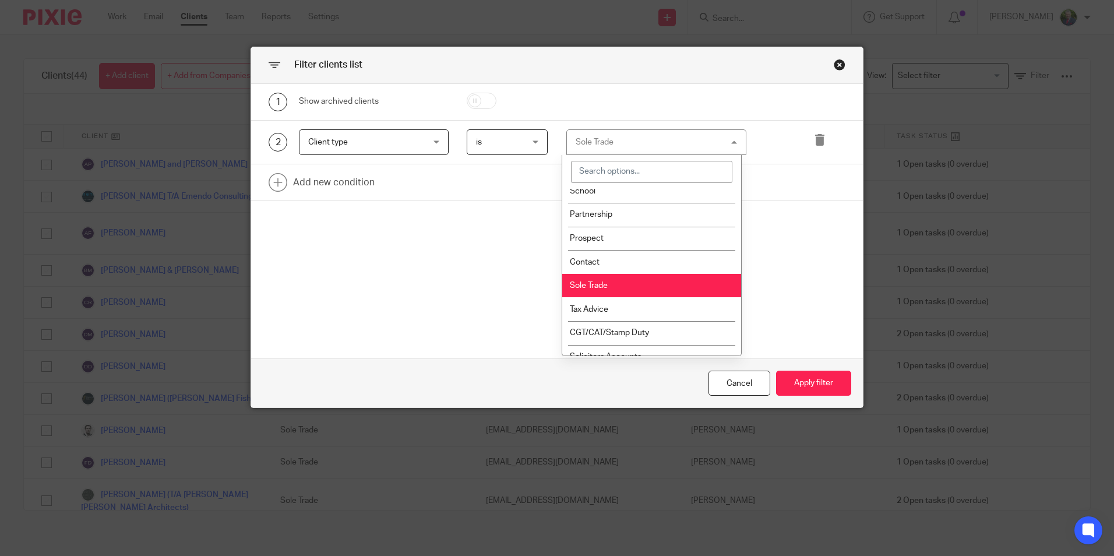
scroll to position [117, 0]
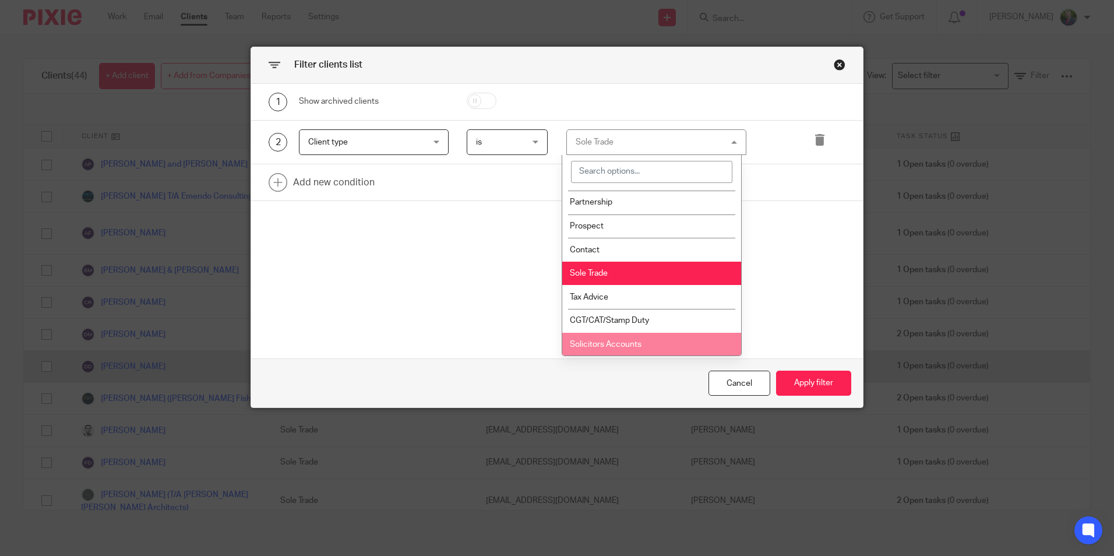
click at [739, 377] on div "Cancel" at bounding box center [740, 383] width 62 height 25
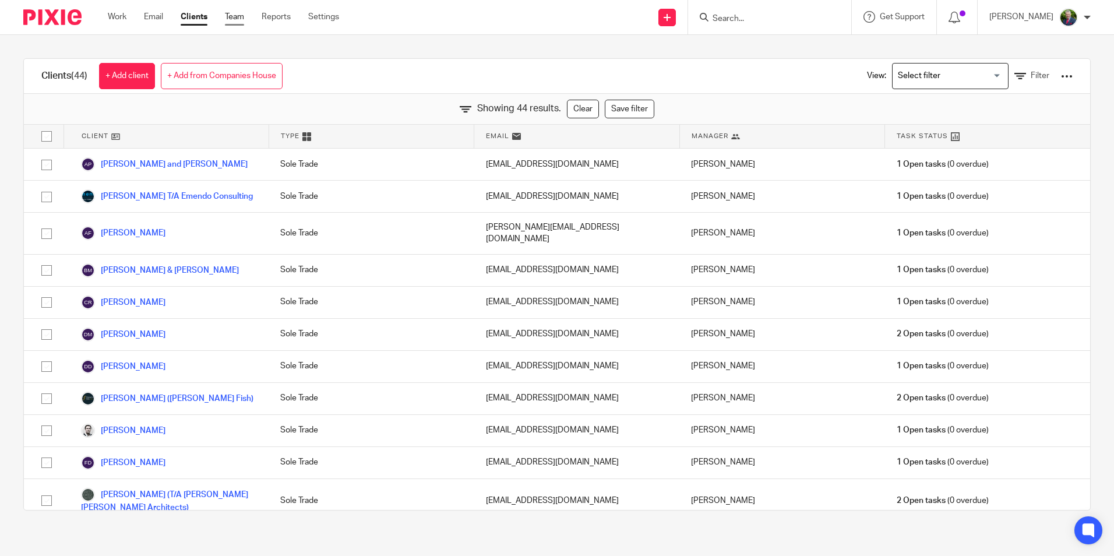
click at [235, 18] on link "Team" at bounding box center [234, 17] width 19 height 12
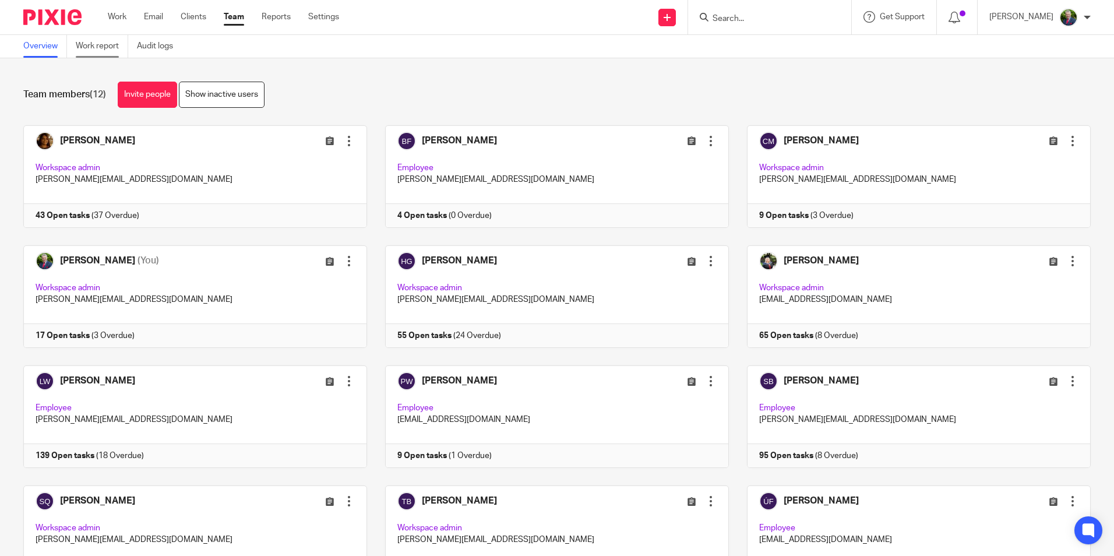
click at [95, 44] on link "Work report" at bounding box center [102, 46] width 52 height 23
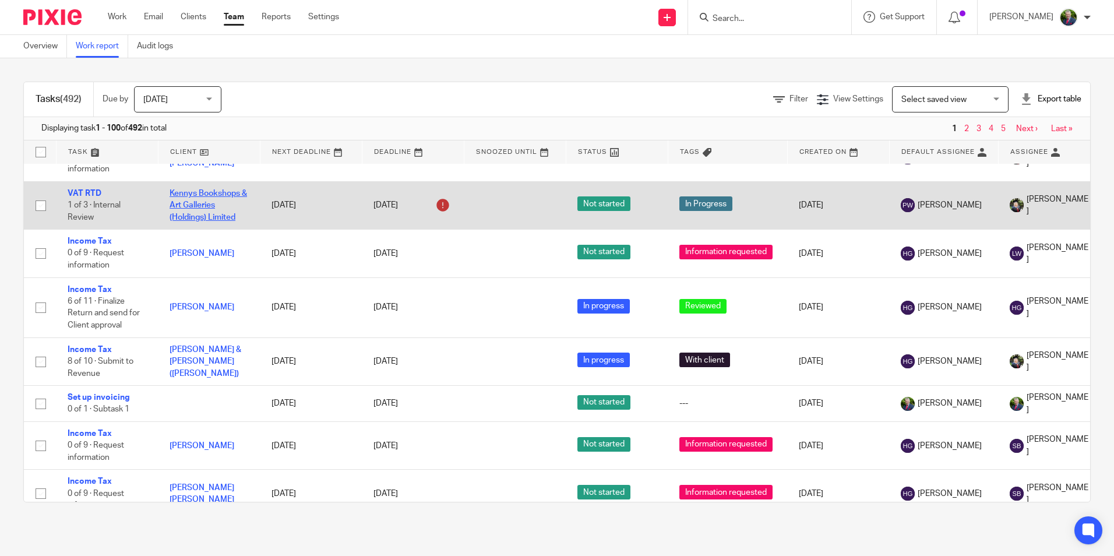
scroll to position [932, 0]
